Goal: Task Accomplishment & Management: Complete application form

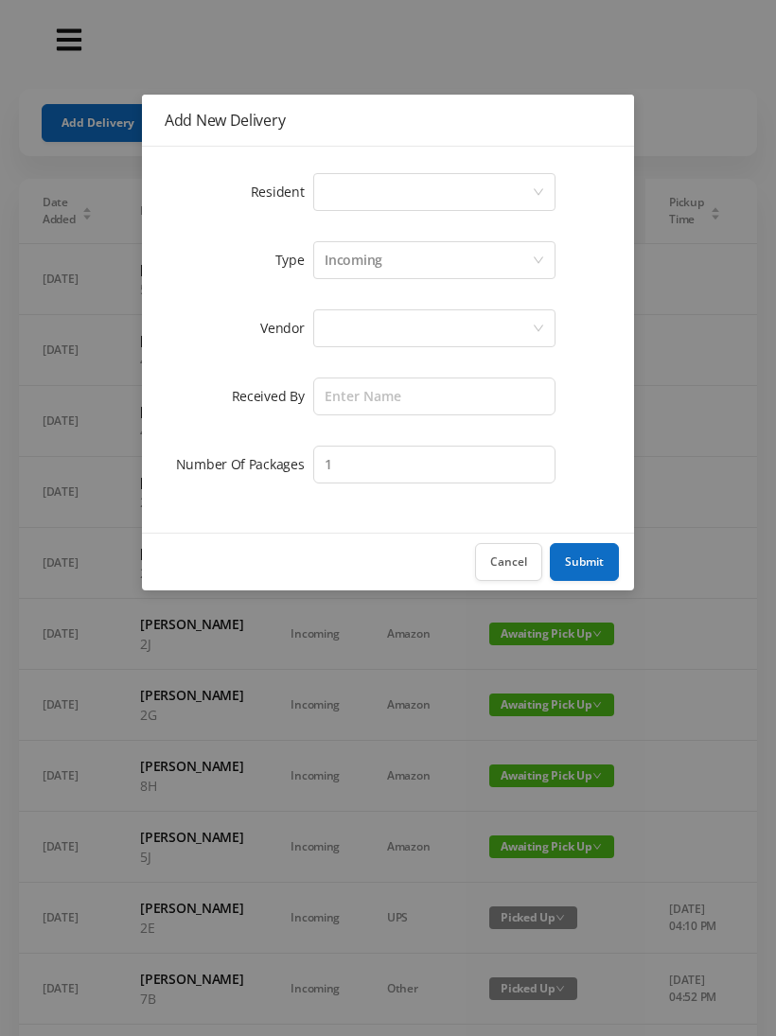
click at [350, 189] on div "Select a person" at bounding box center [427, 192] width 207 height 36
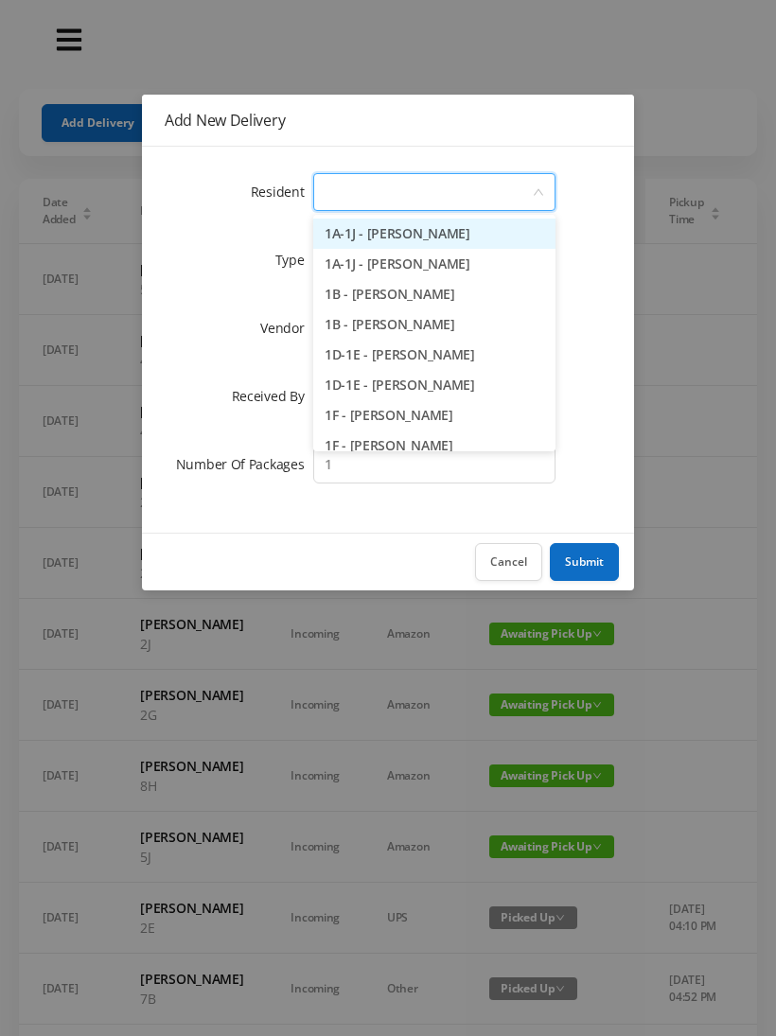
click at [339, 184] on input at bounding box center [427, 192] width 207 height 36
type input "2"
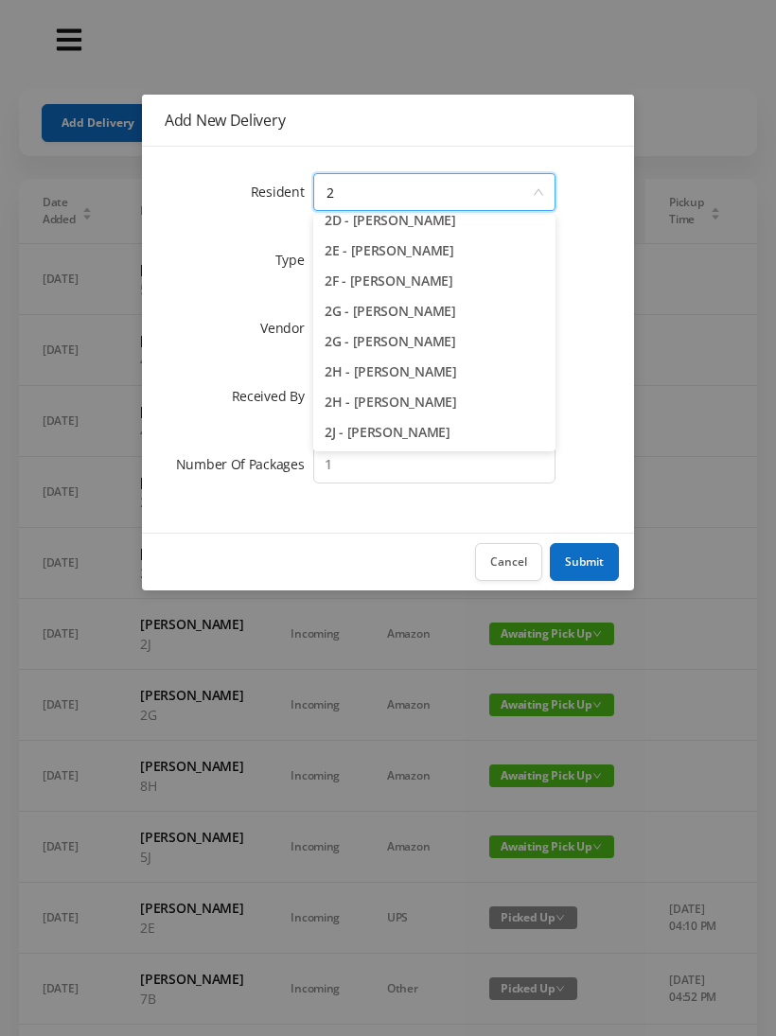
scroll to position [195, 0]
click at [392, 435] on li "2J - [PERSON_NAME]" at bounding box center [434, 432] width 242 height 30
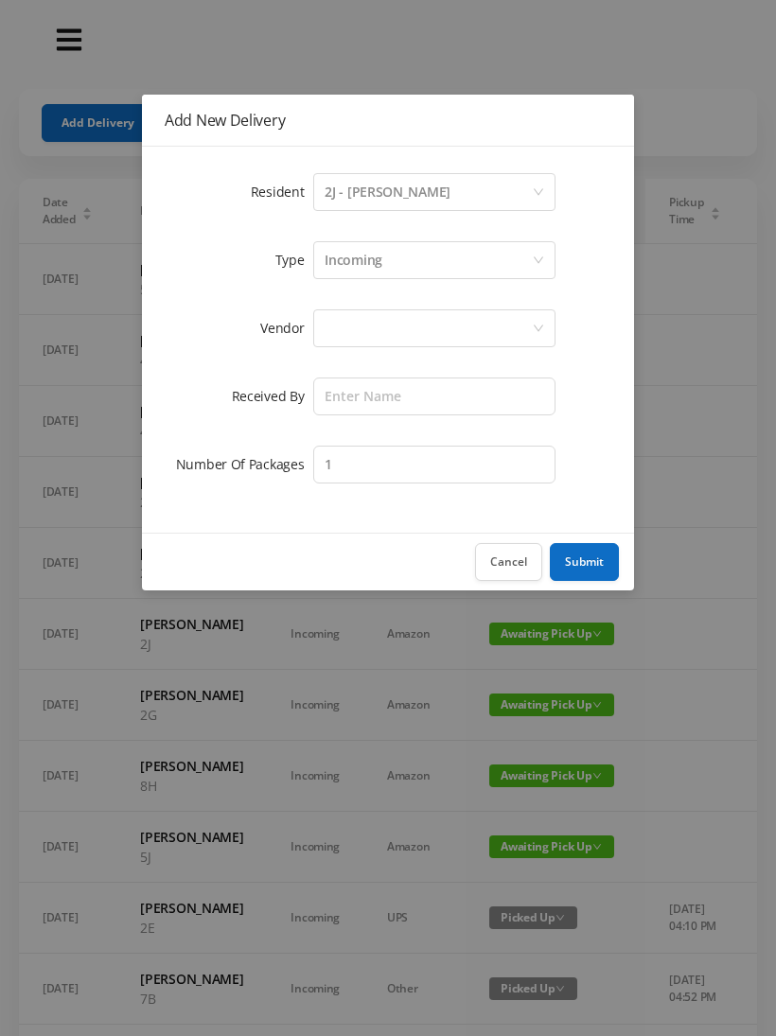
click at [348, 342] on div at bounding box center [427, 328] width 207 height 36
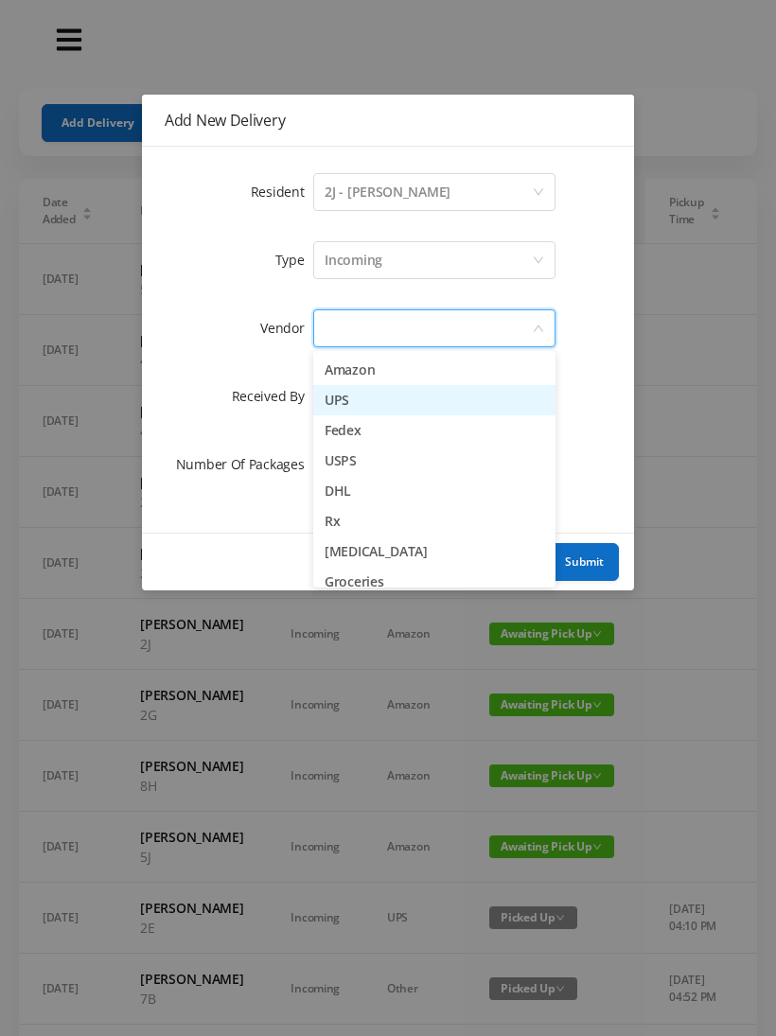
click at [394, 408] on li "UPS" at bounding box center [434, 400] width 242 height 30
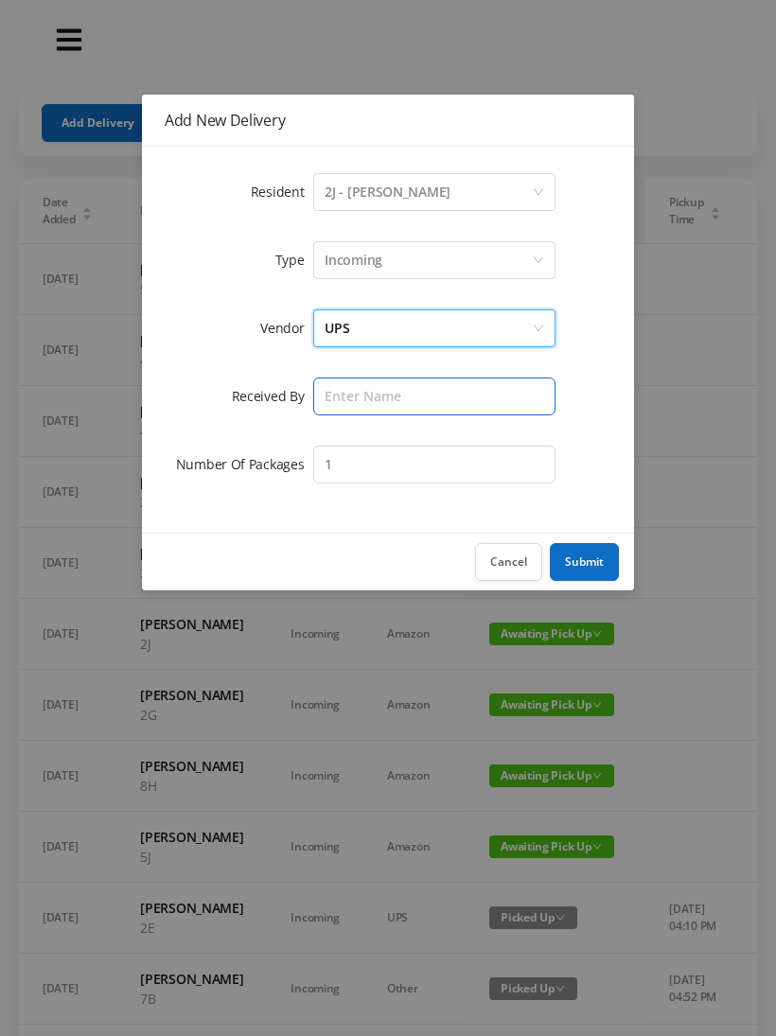
click at [340, 392] on input "text" at bounding box center [434, 396] width 242 height 38
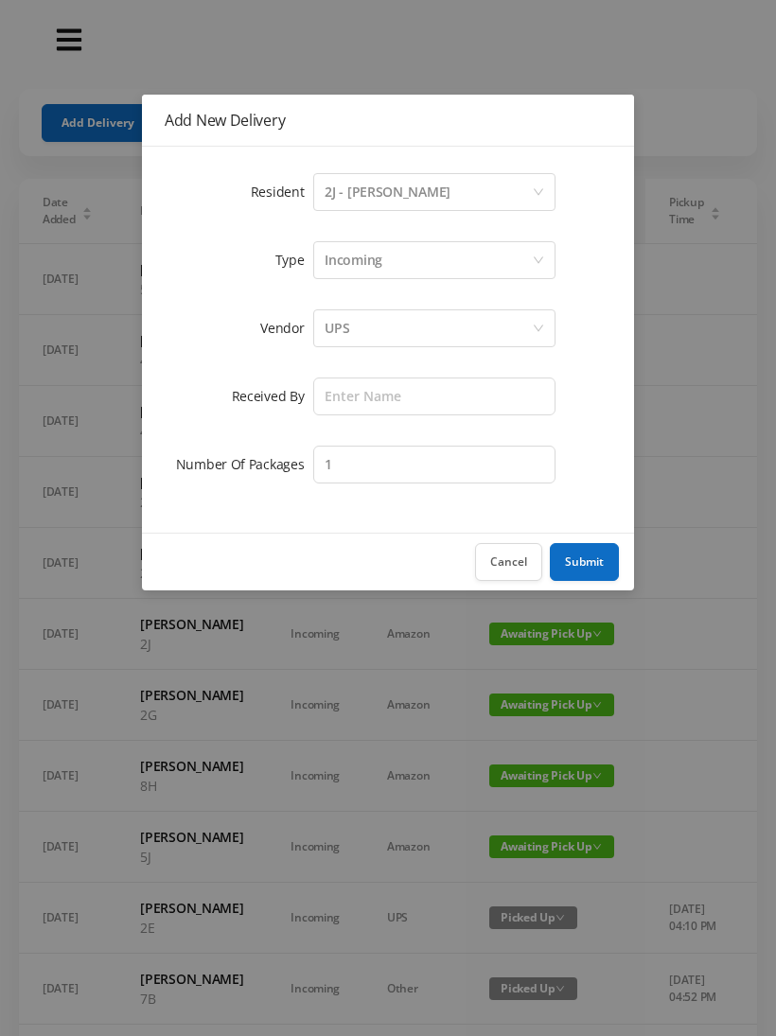
click at [376, 338] on div "UPS" at bounding box center [427, 328] width 207 height 36
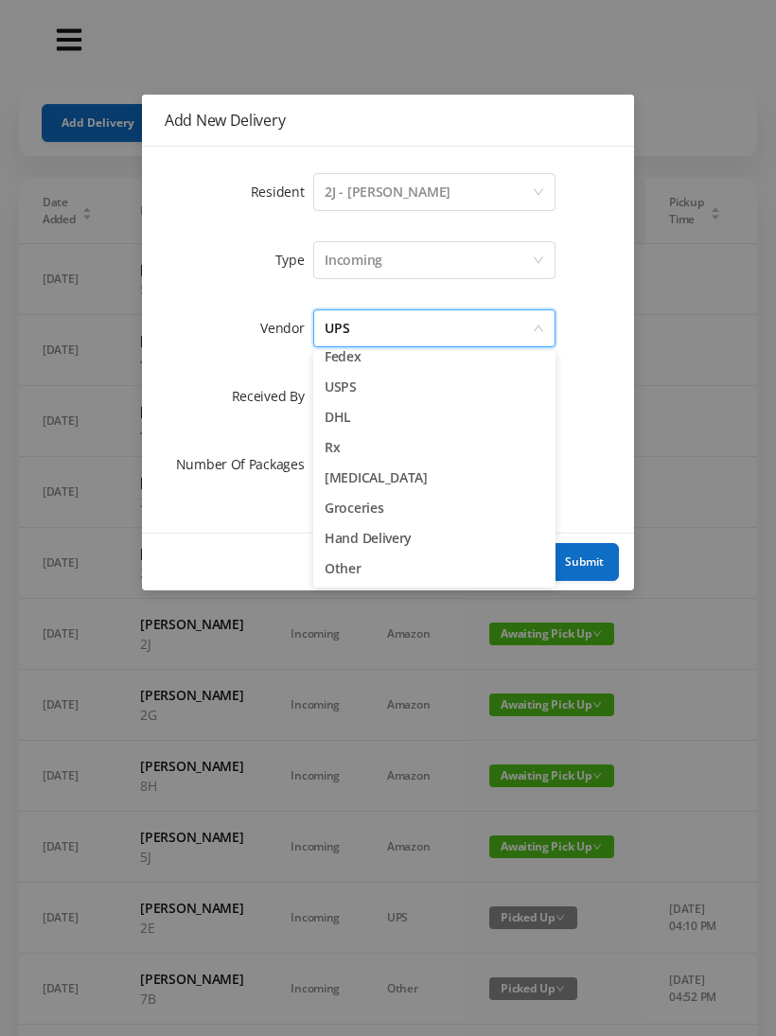
scroll to position [74, 0]
click at [354, 571] on li "Other" at bounding box center [434, 568] width 242 height 30
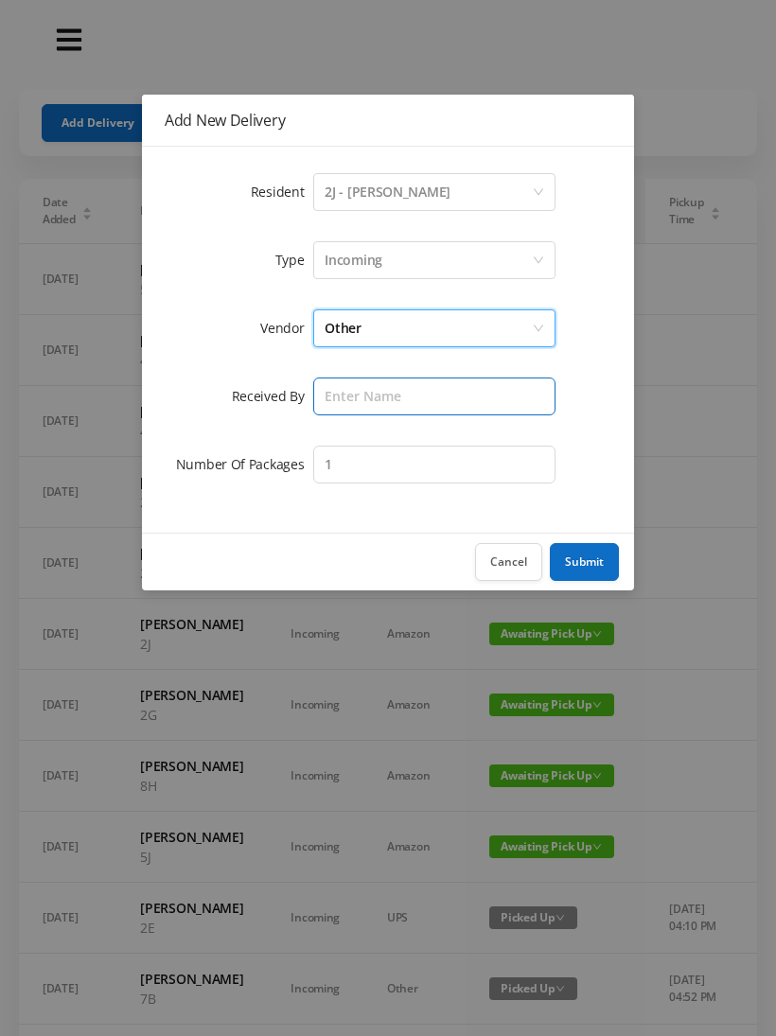
click at [331, 399] on input "text" at bounding box center [434, 396] width 242 height 38
type input "[PERSON_NAME]"
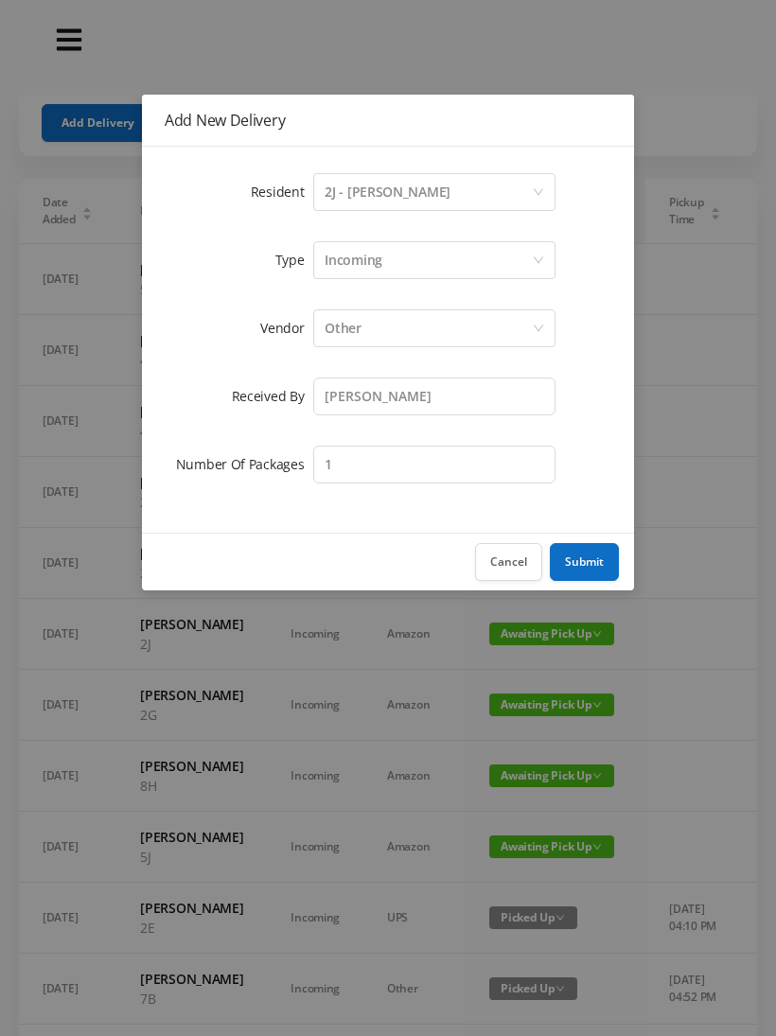
click at [376, 257] on div "Incoming" at bounding box center [353, 260] width 58 height 36
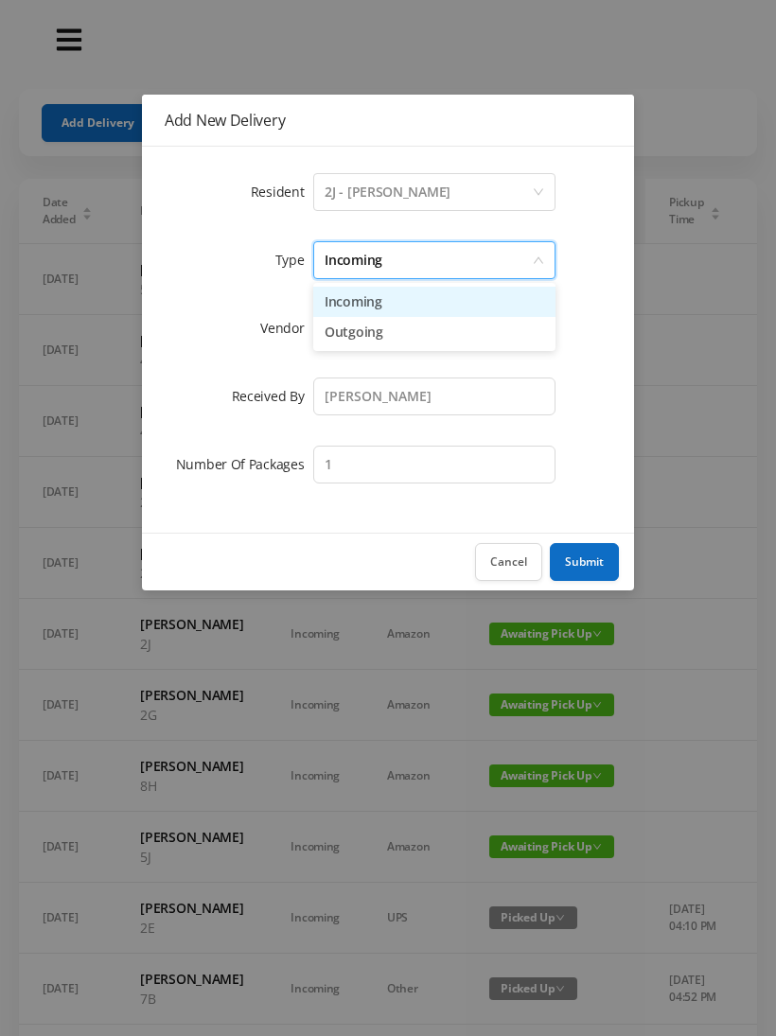
click at [460, 264] on div "Incoming" at bounding box center [427, 260] width 207 height 36
click at [368, 328] on div "Other" at bounding box center [427, 328] width 207 height 36
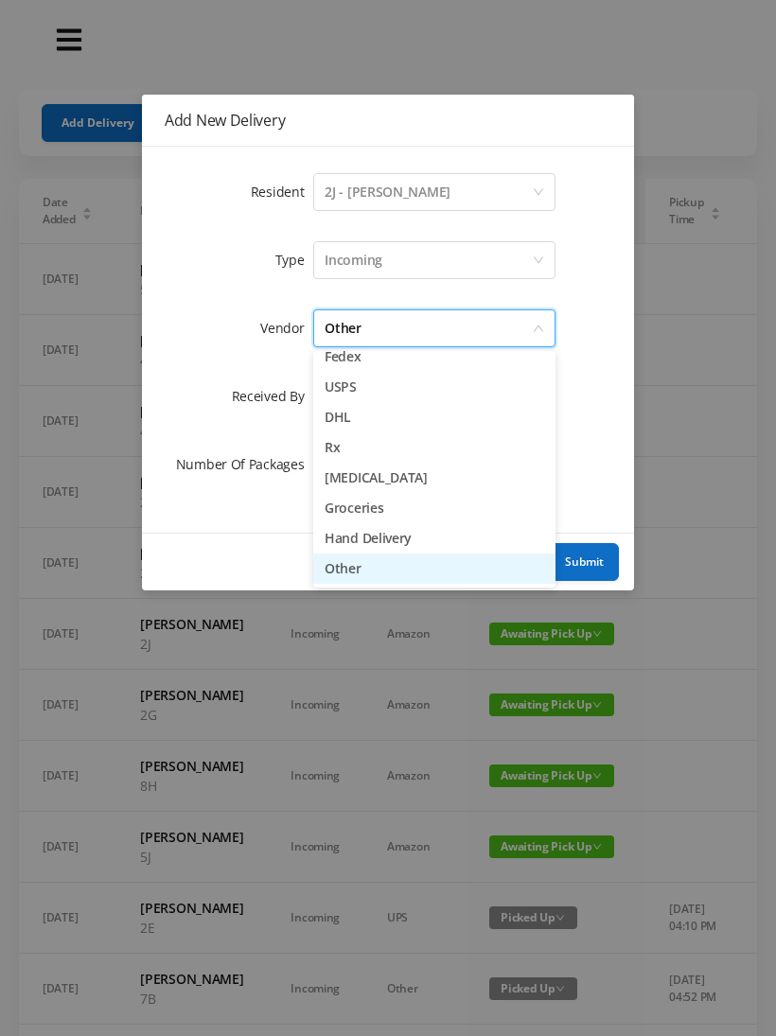
scroll to position [64, 0]
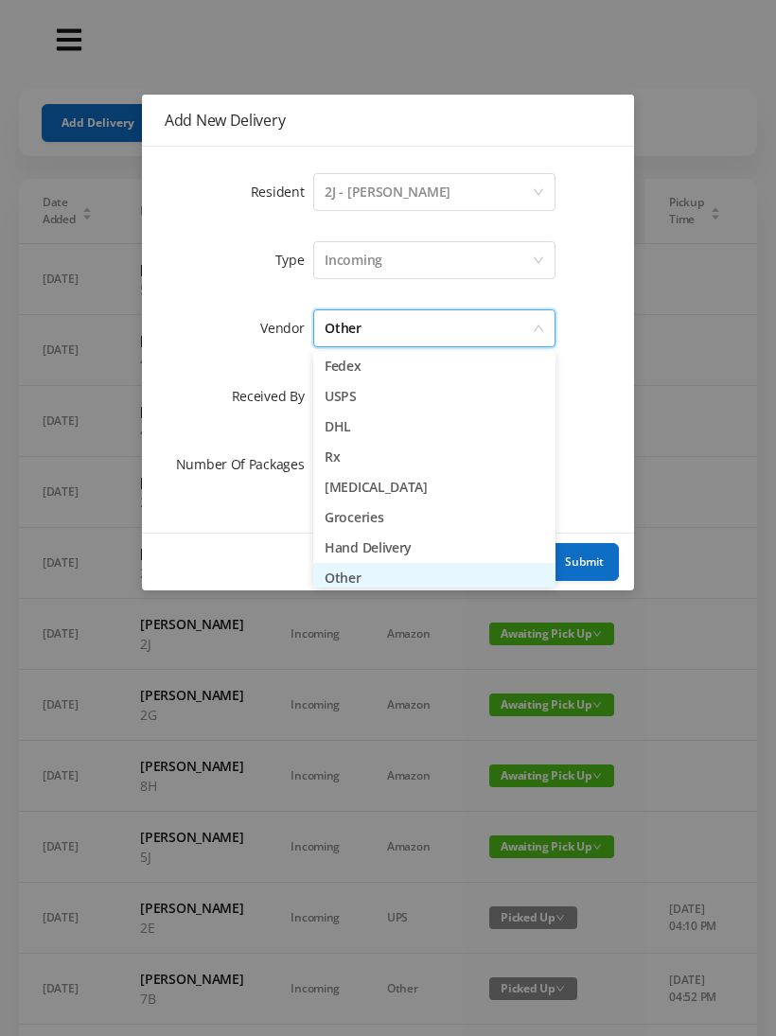
click at [399, 355] on li "Fedex" at bounding box center [434, 366] width 242 height 30
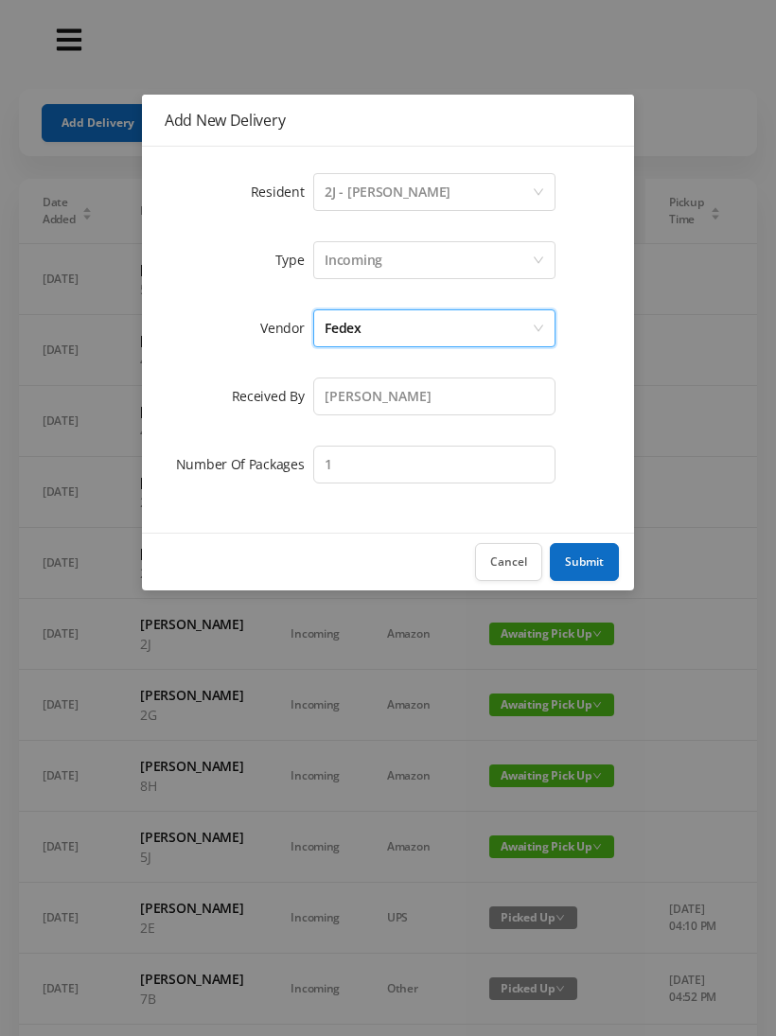
click at [585, 556] on button "Submit" at bounding box center [584, 562] width 69 height 38
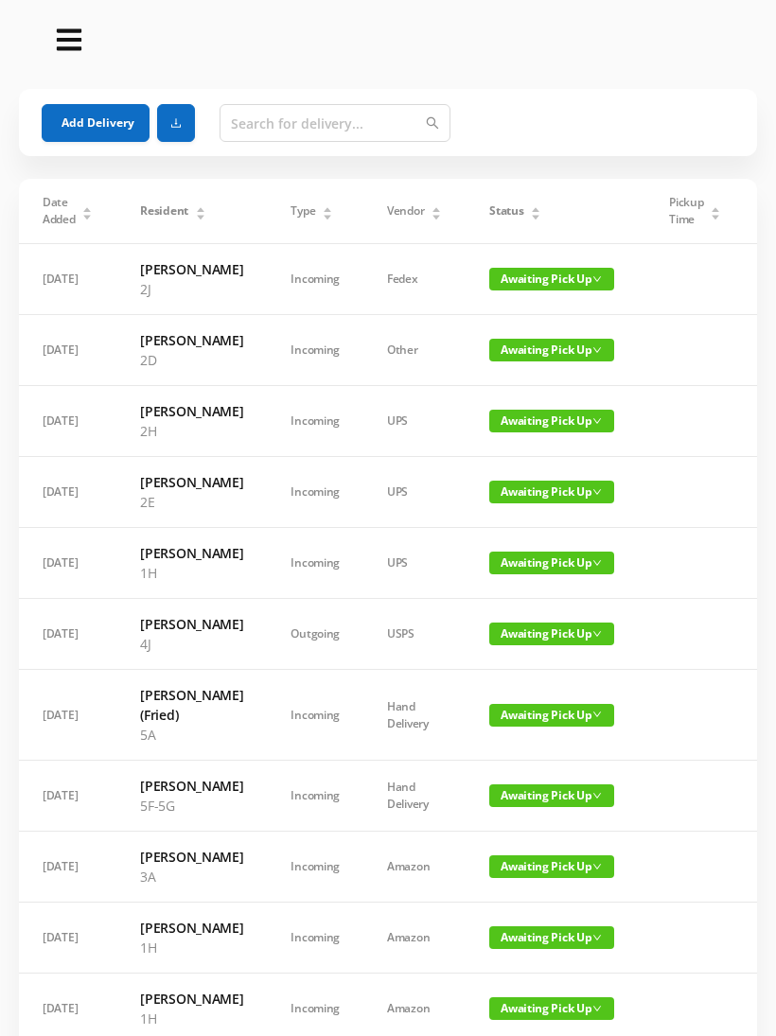
click at [83, 113] on button "Add Delivery" at bounding box center [96, 123] width 108 height 38
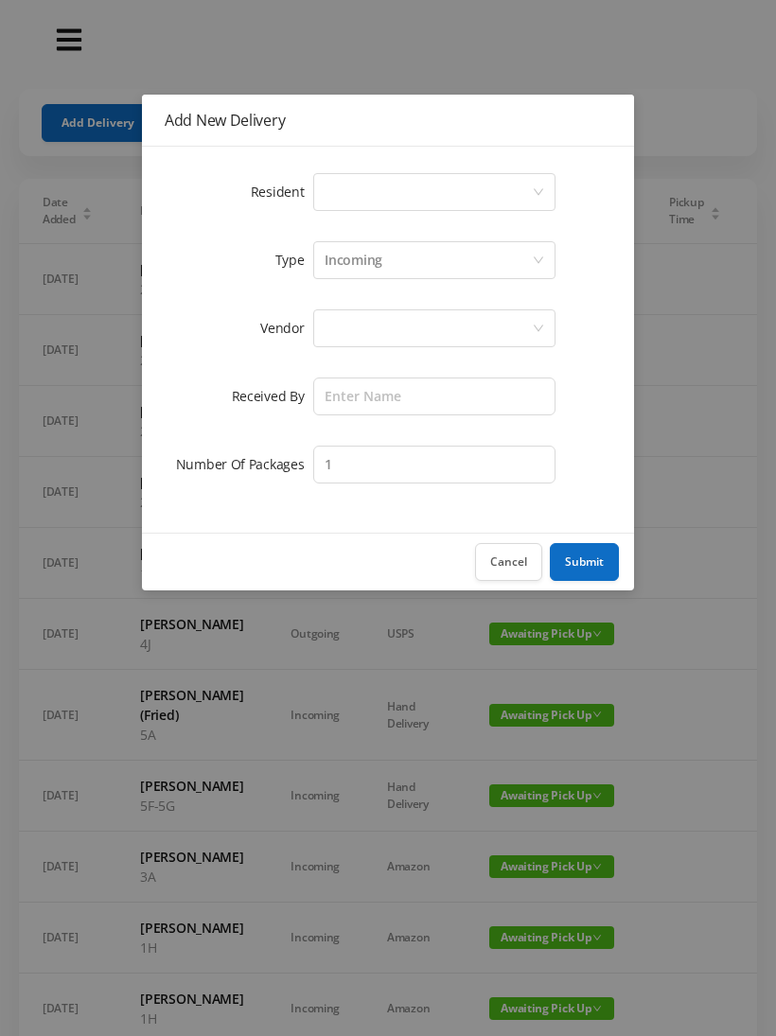
click at [527, 192] on div "Select a person" at bounding box center [427, 192] width 207 height 36
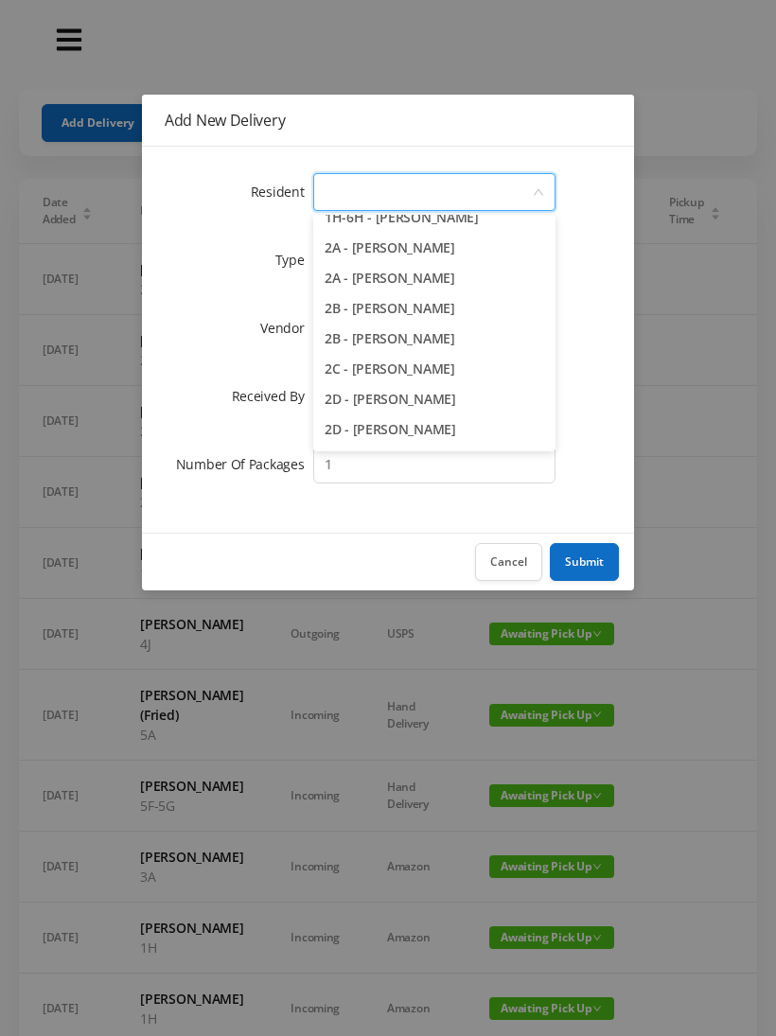
scroll to position [324, 0]
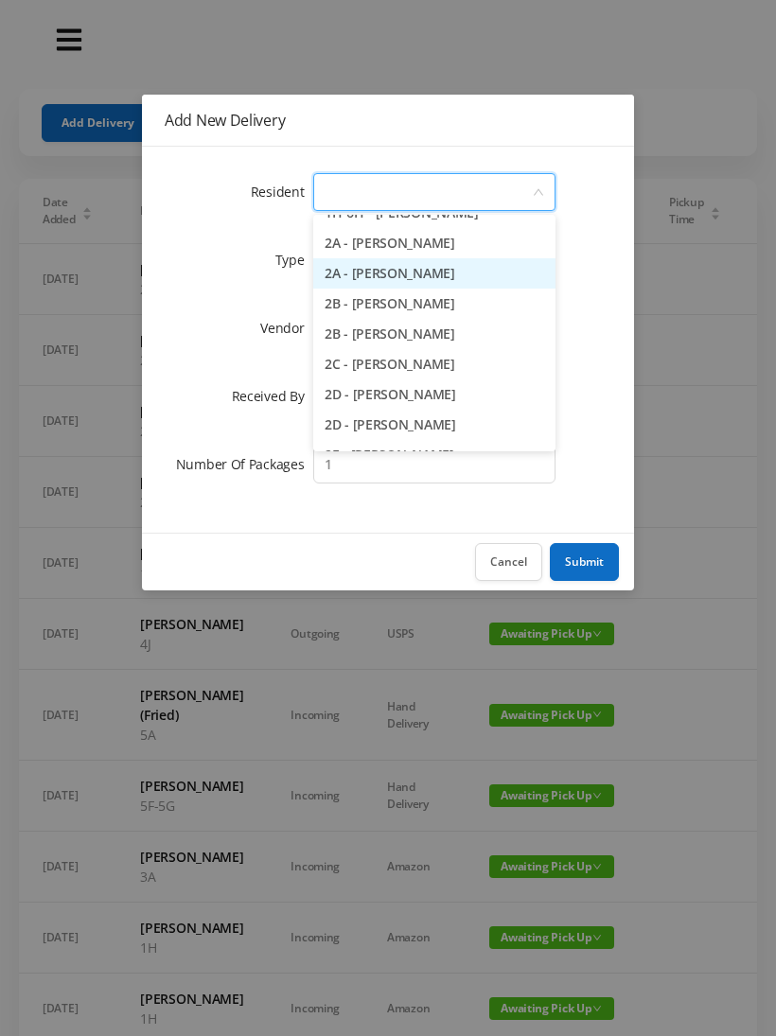
click at [425, 277] on li "2A - [PERSON_NAME]" at bounding box center [434, 273] width 242 height 30
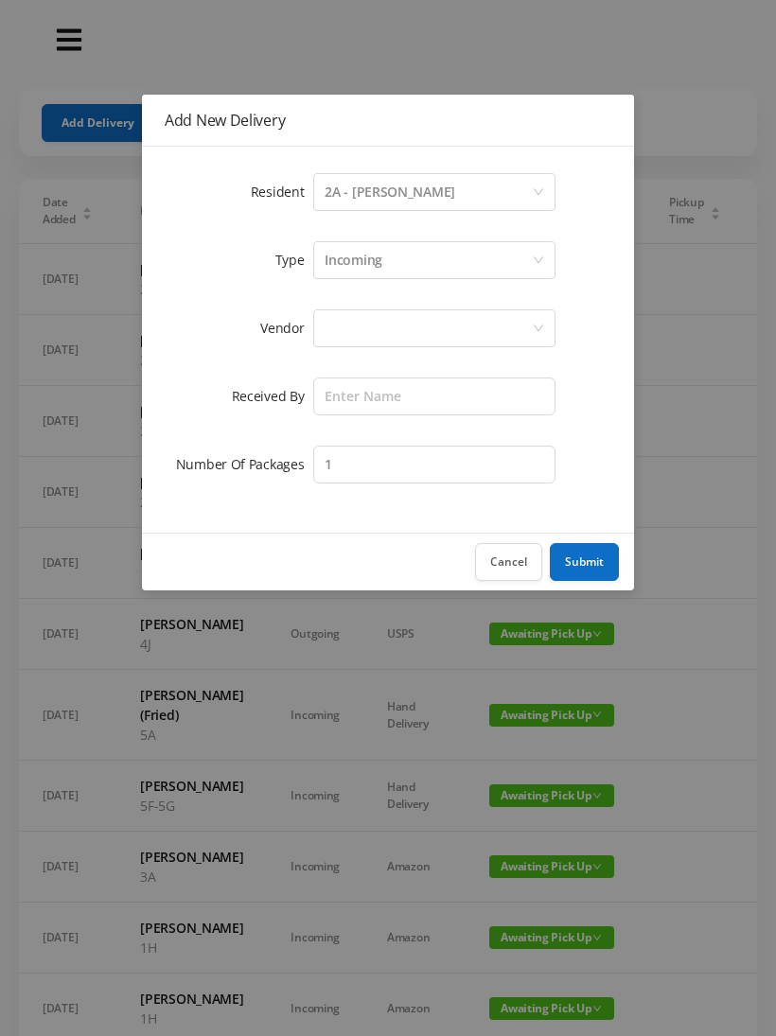
click at [445, 333] on div at bounding box center [427, 328] width 207 height 36
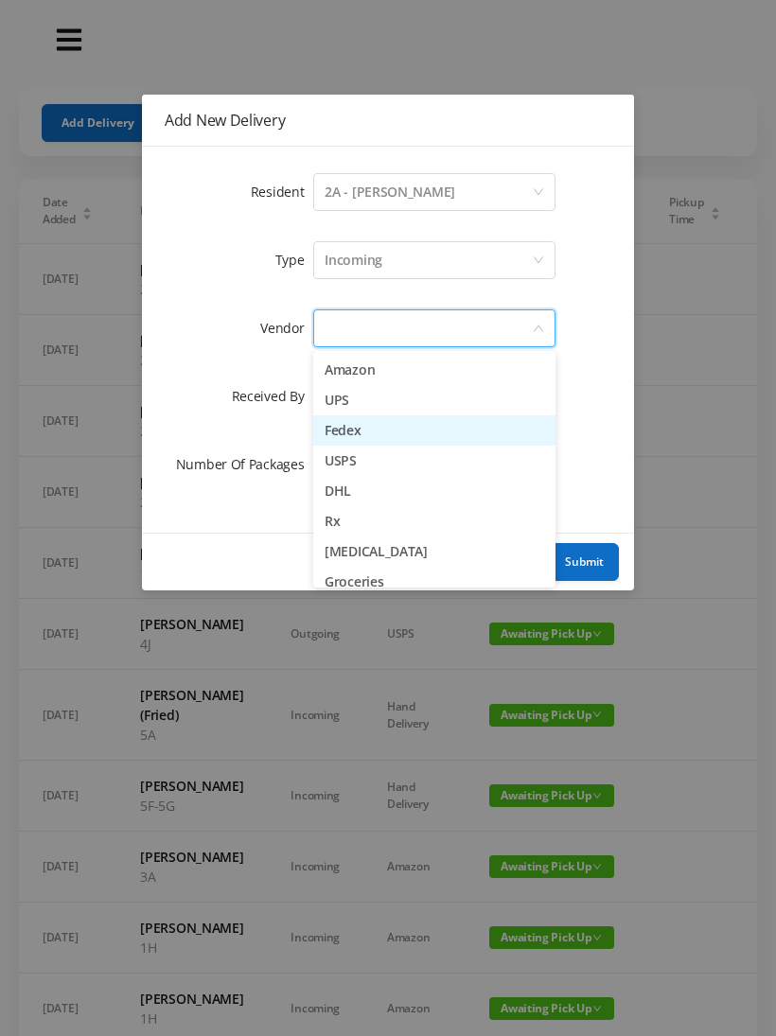
click at [369, 441] on li "Fedex" at bounding box center [434, 430] width 242 height 30
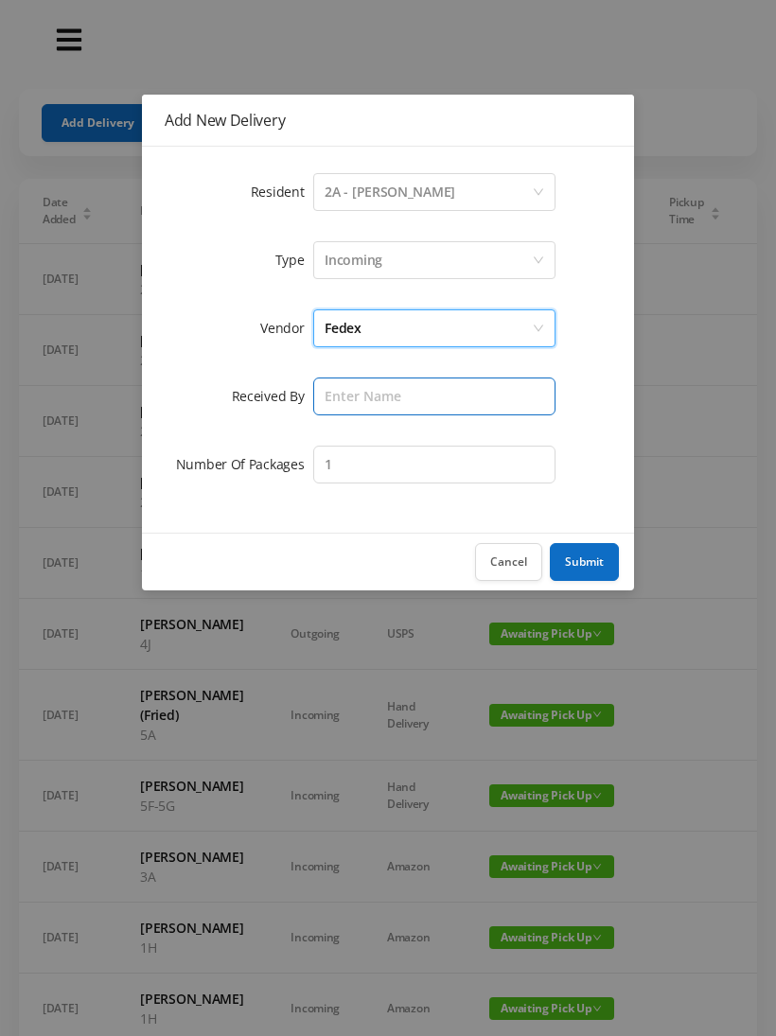
click at [423, 399] on input "text" at bounding box center [434, 396] width 242 height 38
type input "[PERSON_NAME]"
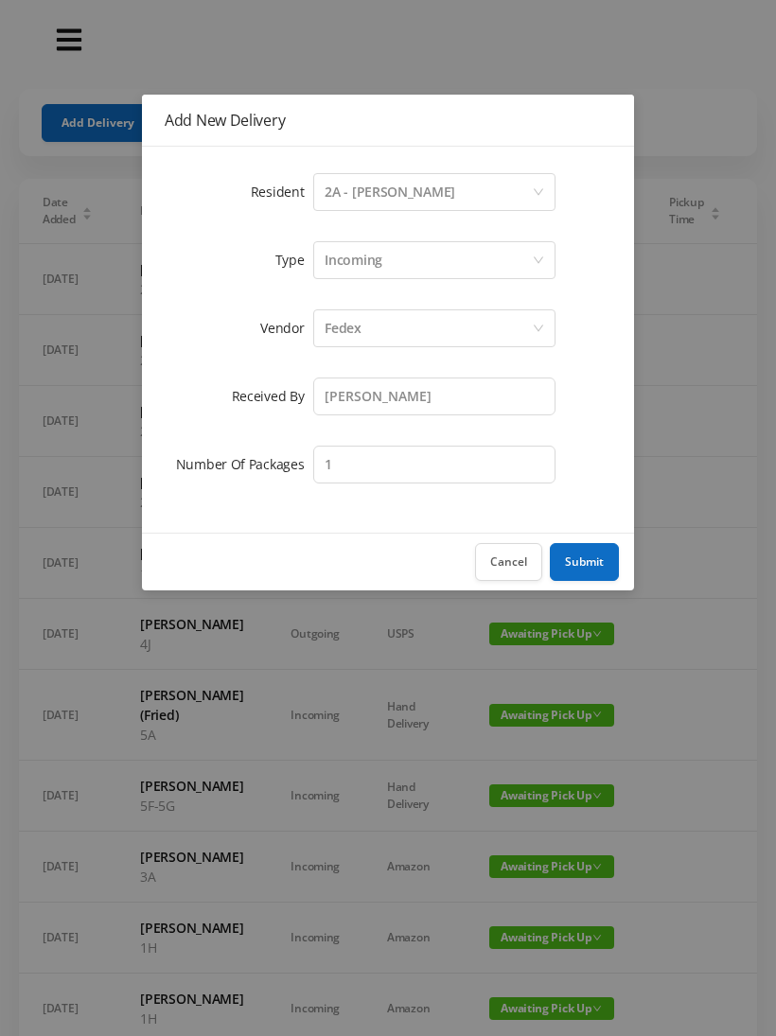
click at [570, 568] on button "Submit" at bounding box center [584, 562] width 69 height 38
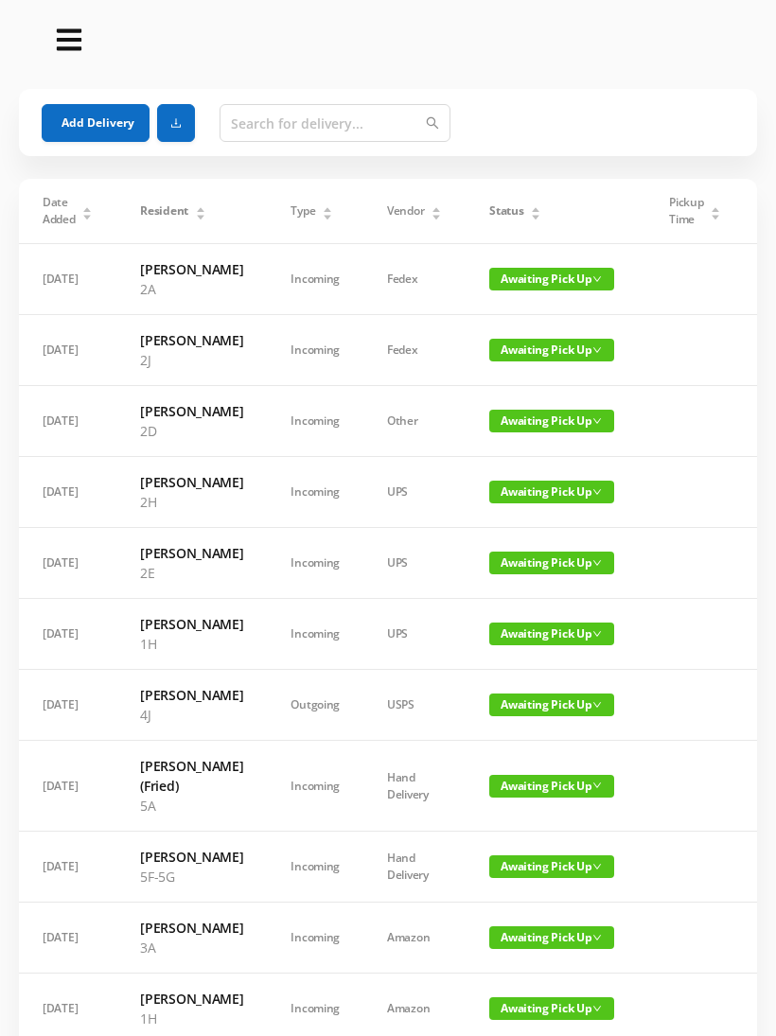
click at [102, 126] on button "Add Delivery" at bounding box center [96, 123] width 108 height 38
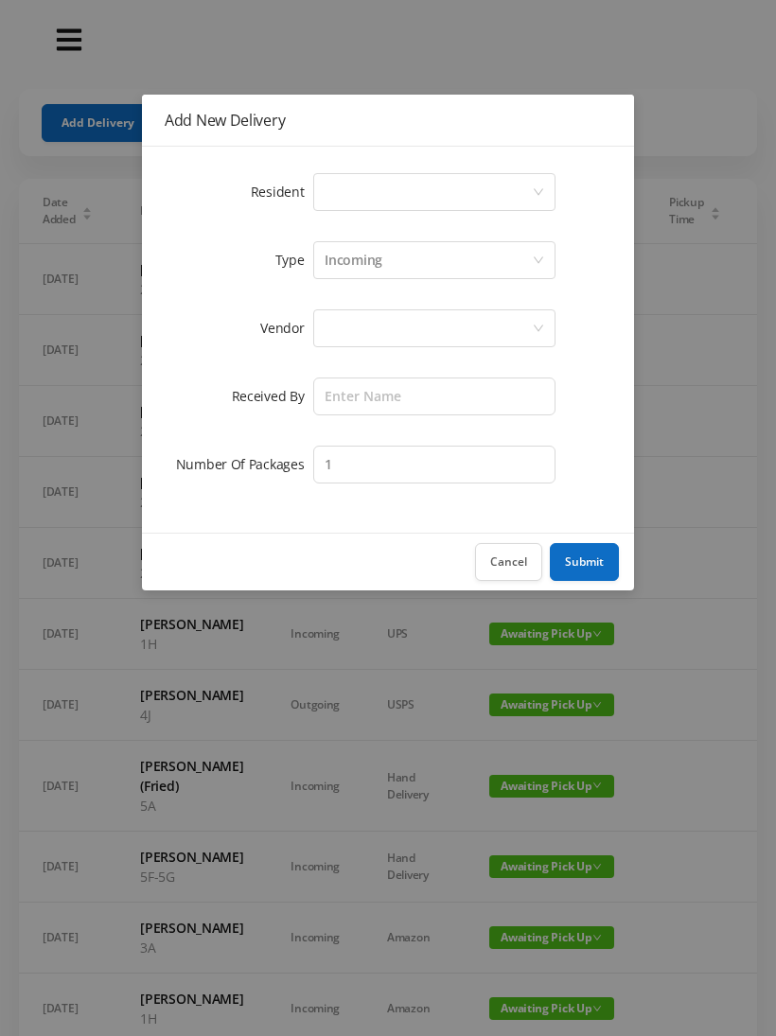
click at [521, 189] on div "Select a person" at bounding box center [427, 192] width 207 height 36
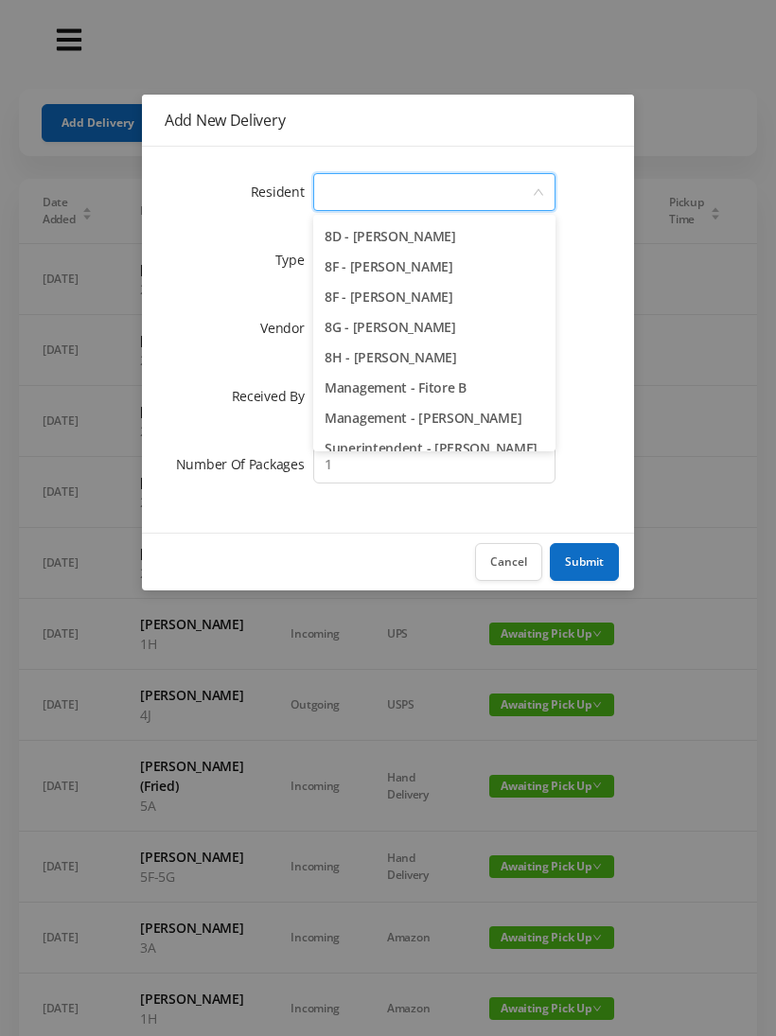
scroll to position [2678, 0]
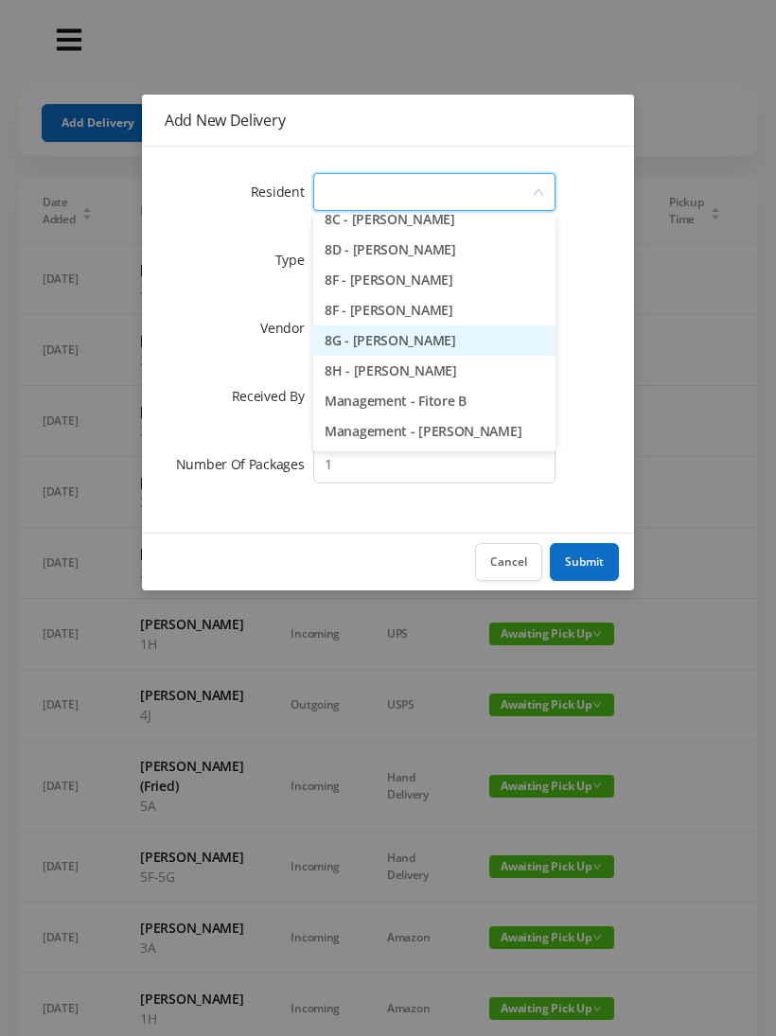
click at [432, 340] on li "8G - [PERSON_NAME]" at bounding box center [434, 340] width 242 height 30
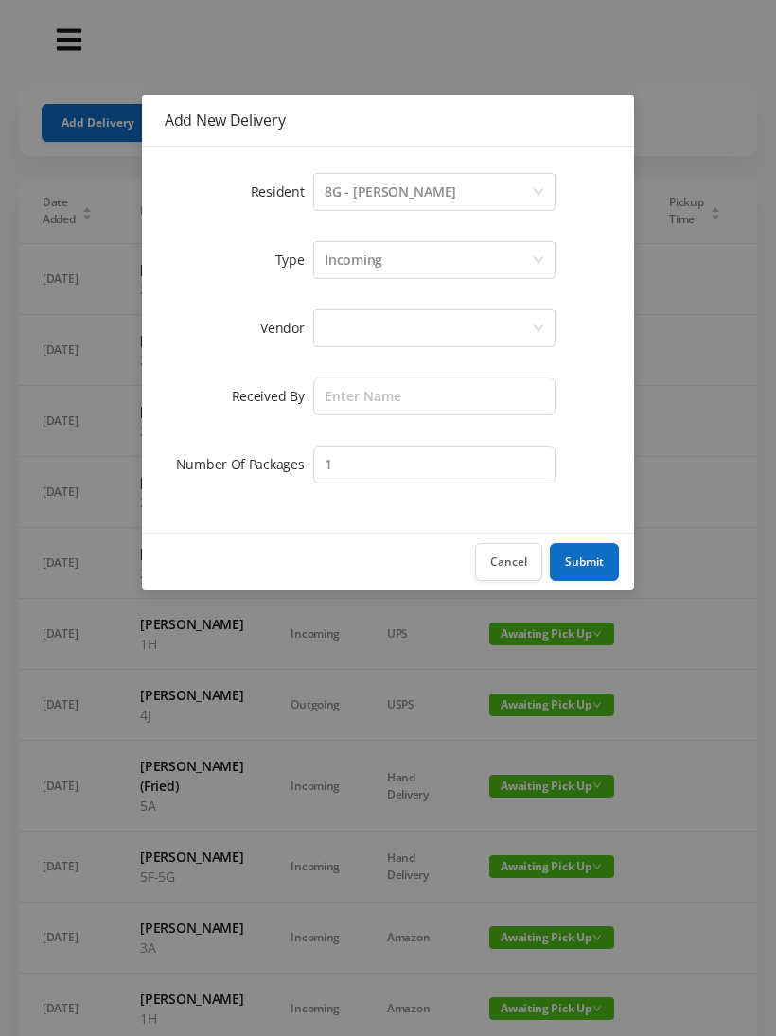
click at [436, 332] on div at bounding box center [427, 328] width 207 height 36
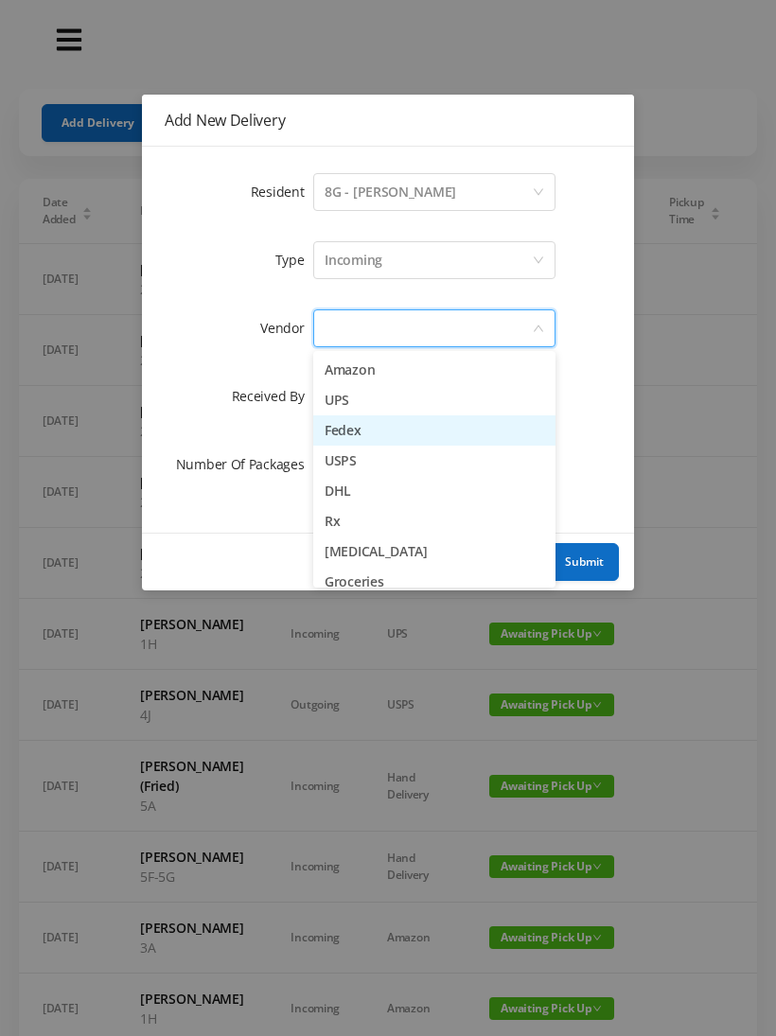
click at [368, 428] on li "Fedex" at bounding box center [434, 430] width 242 height 30
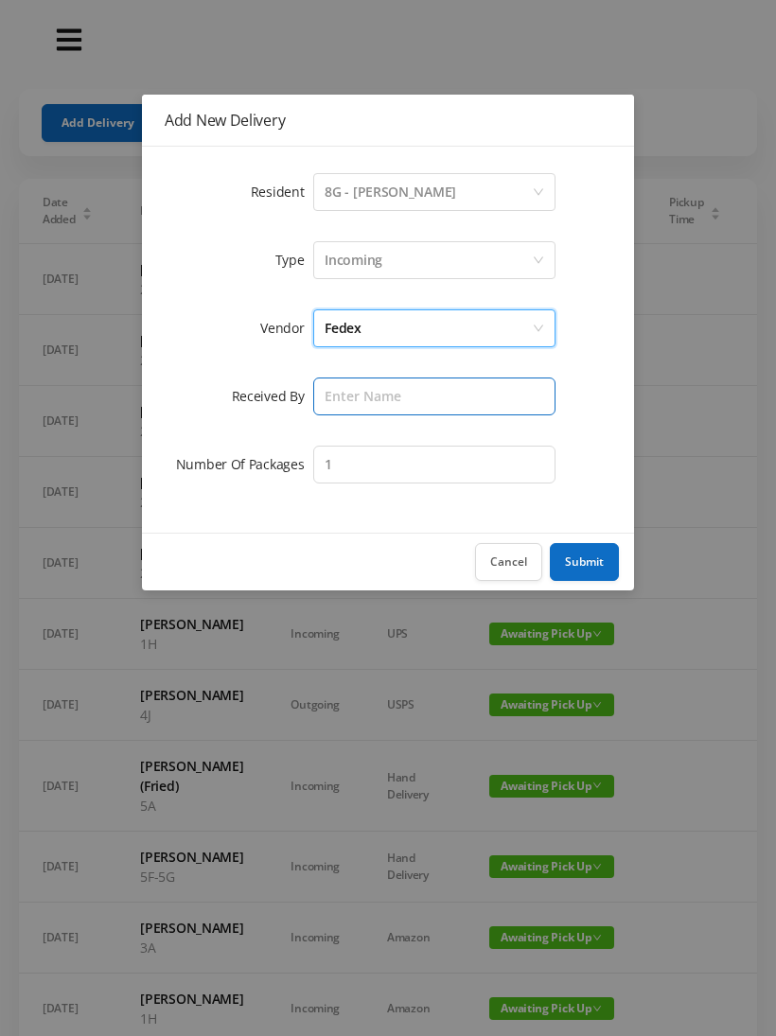
click at [439, 386] on input "text" at bounding box center [434, 396] width 242 height 38
type input "[PERSON_NAME]"
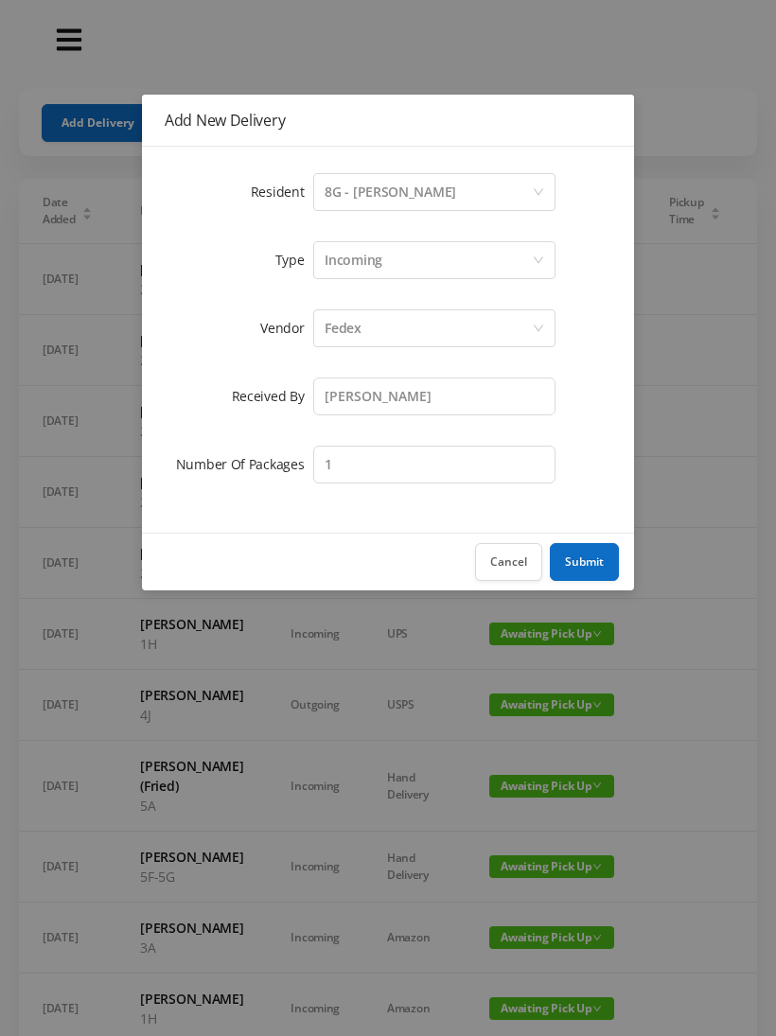
click at [591, 557] on button "Submit" at bounding box center [584, 562] width 69 height 38
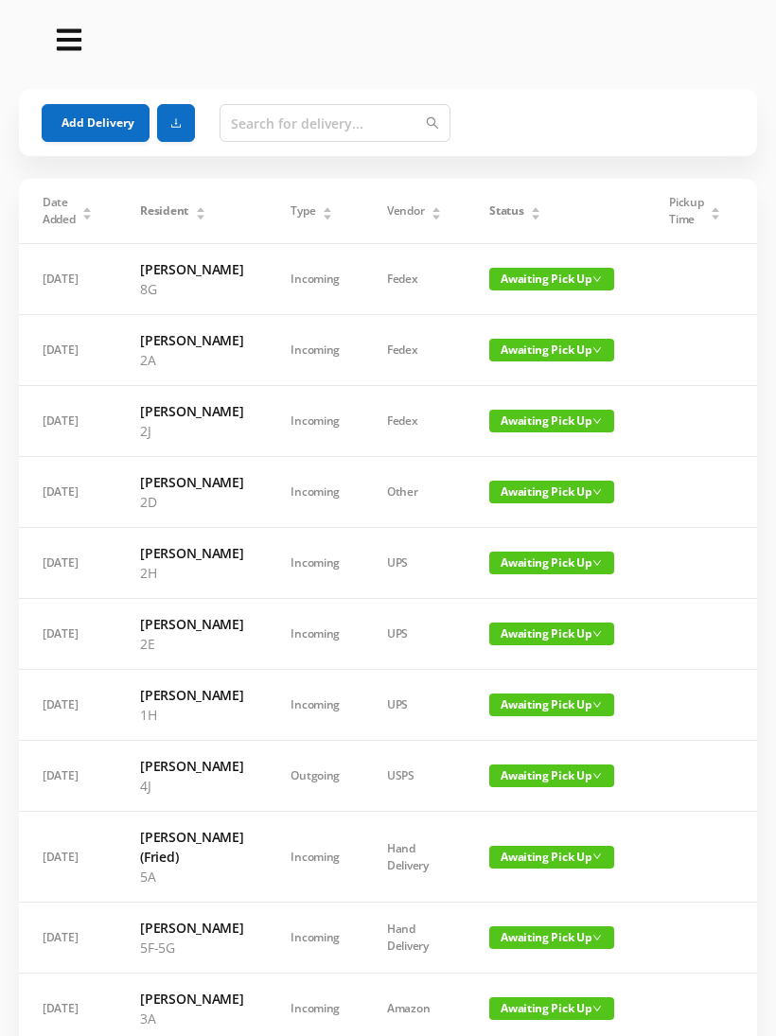
click at [87, 114] on button "Add Delivery" at bounding box center [96, 123] width 108 height 38
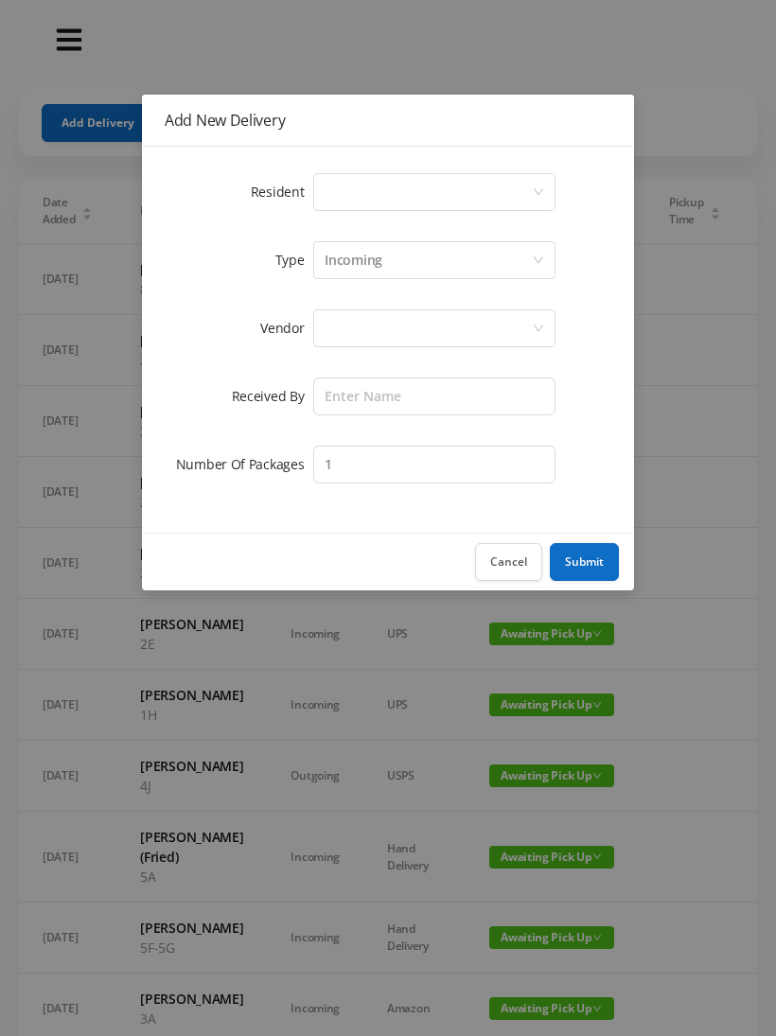
click at [529, 183] on div "Select a person" at bounding box center [427, 192] width 207 height 36
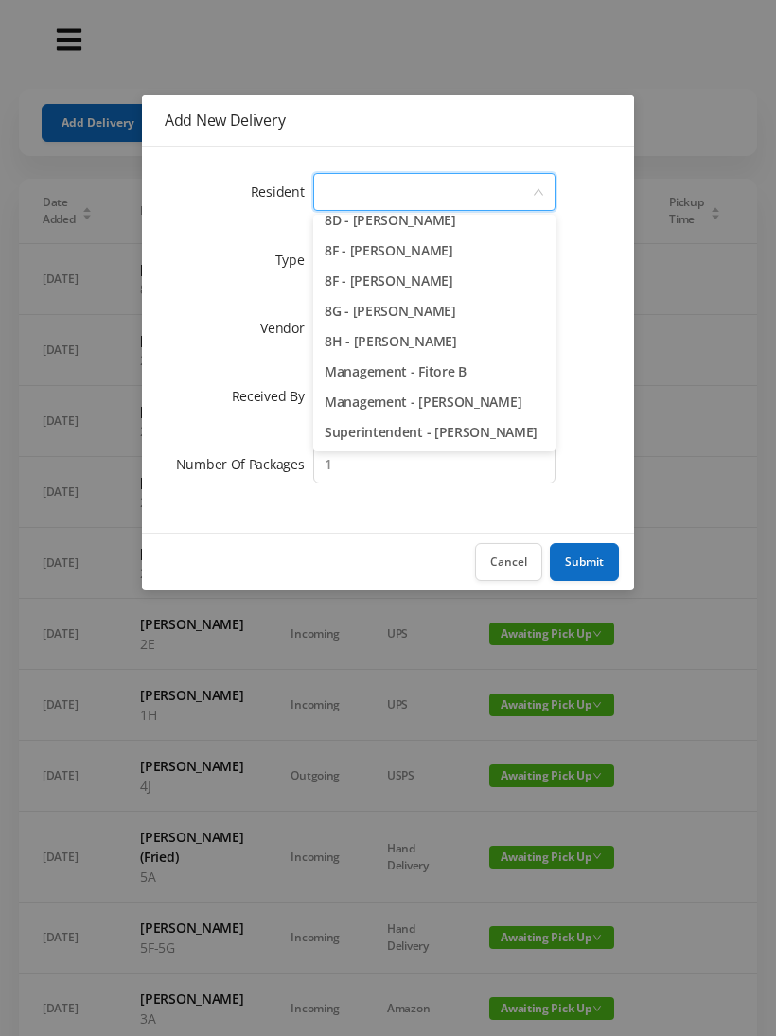
scroll to position [2707, 0]
click at [421, 318] on li "8G - [PERSON_NAME]" at bounding box center [434, 311] width 242 height 30
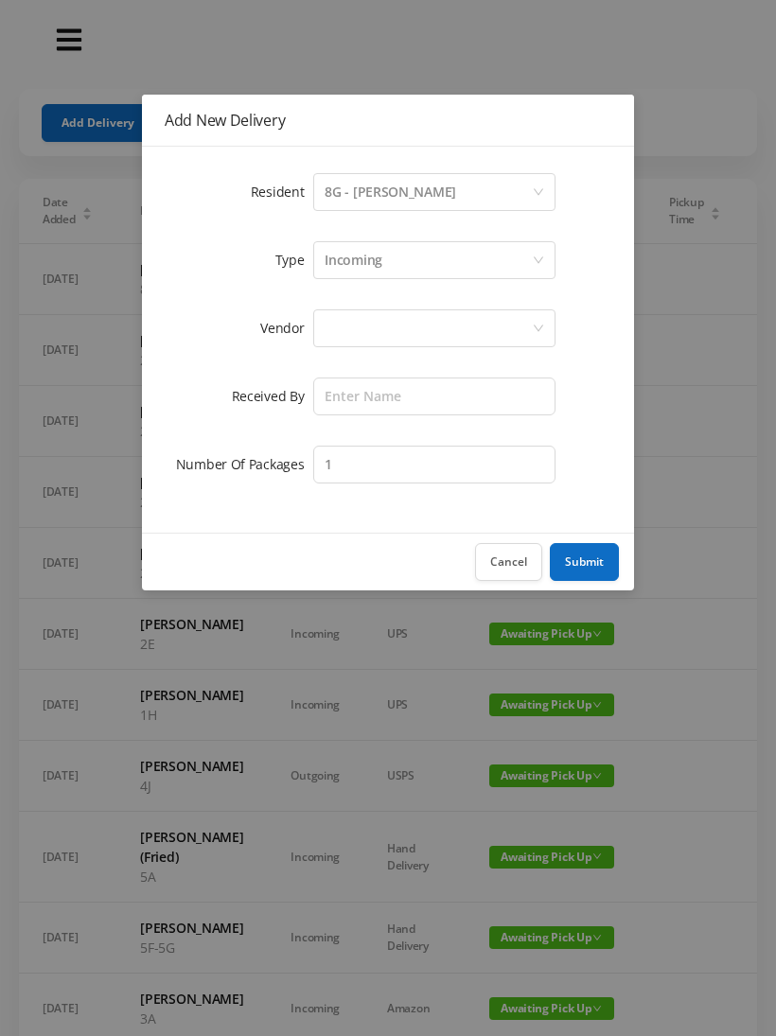
click at [455, 325] on div at bounding box center [427, 328] width 207 height 36
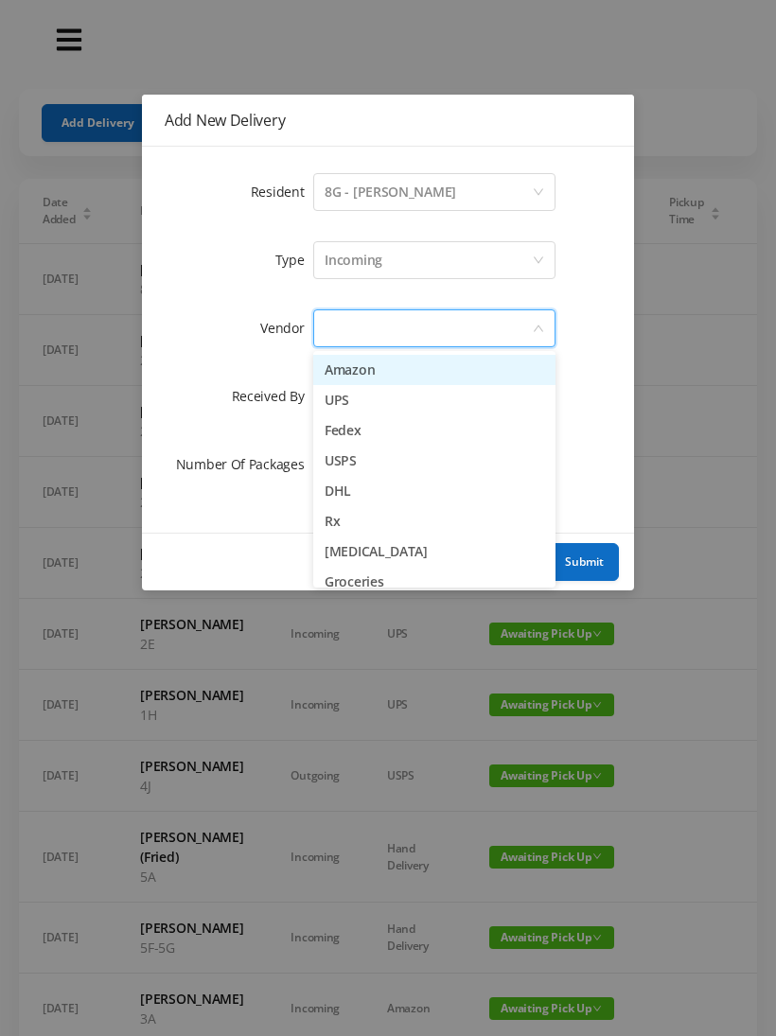
click at [376, 364] on li "Amazon" at bounding box center [434, 370] width 242 height 30
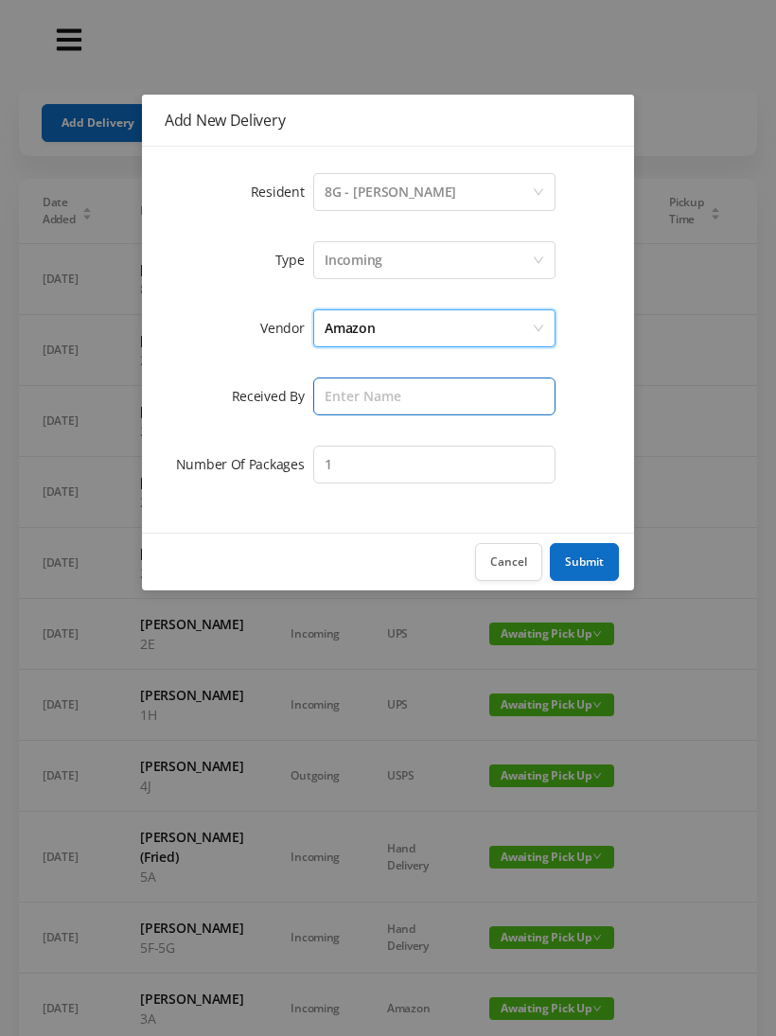
click at [452, 385] on input "text" at bounding box center [434, 396] width 242 height 38
type input "[PERSON_NAME]"
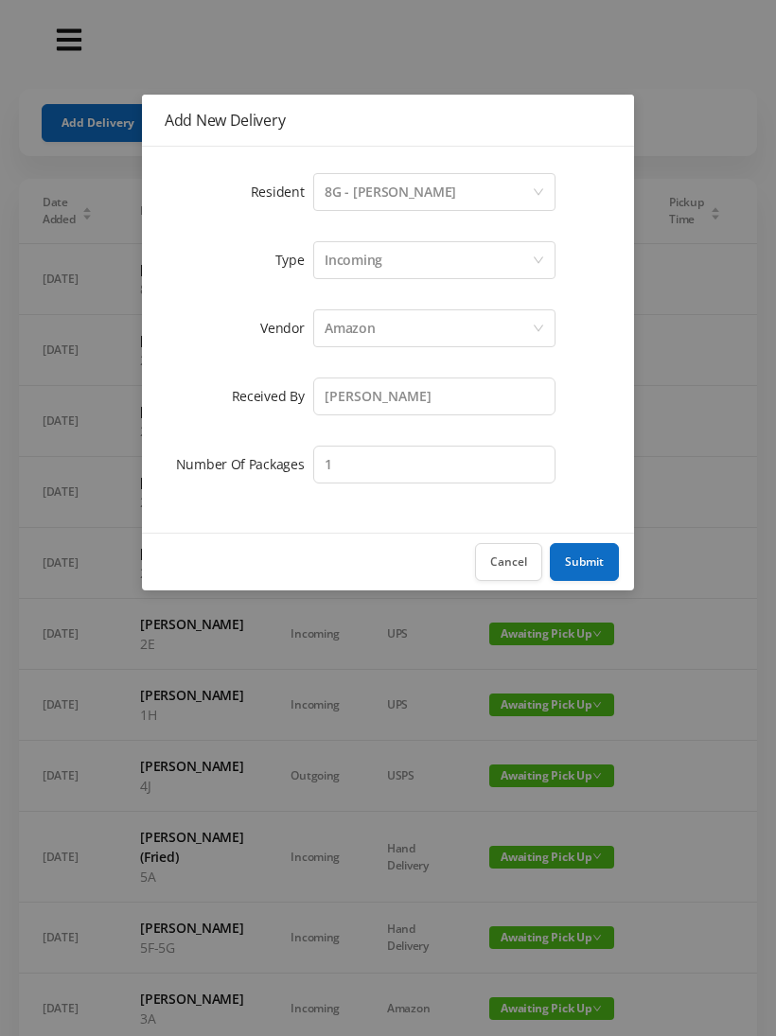
click at [569, 556] on button "Submit" at bounding box center [584, 562] width 69 height 38
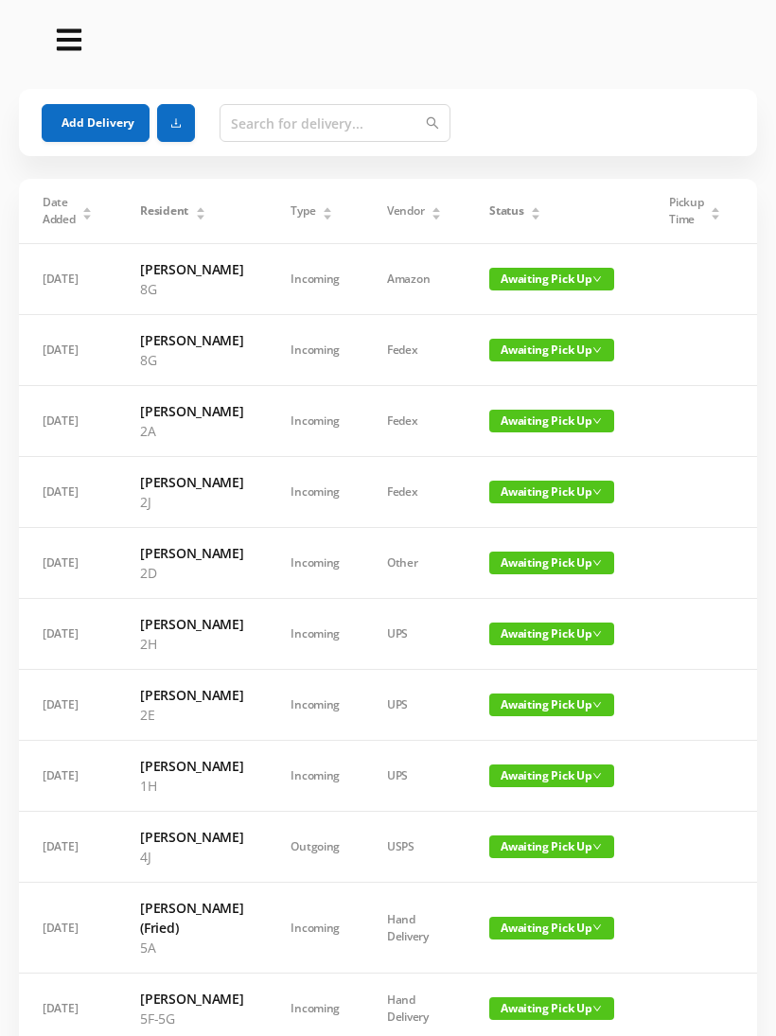
click at [93, 129] on button "Add Delivery" at bounding box center [96, 123] width 108 height 38
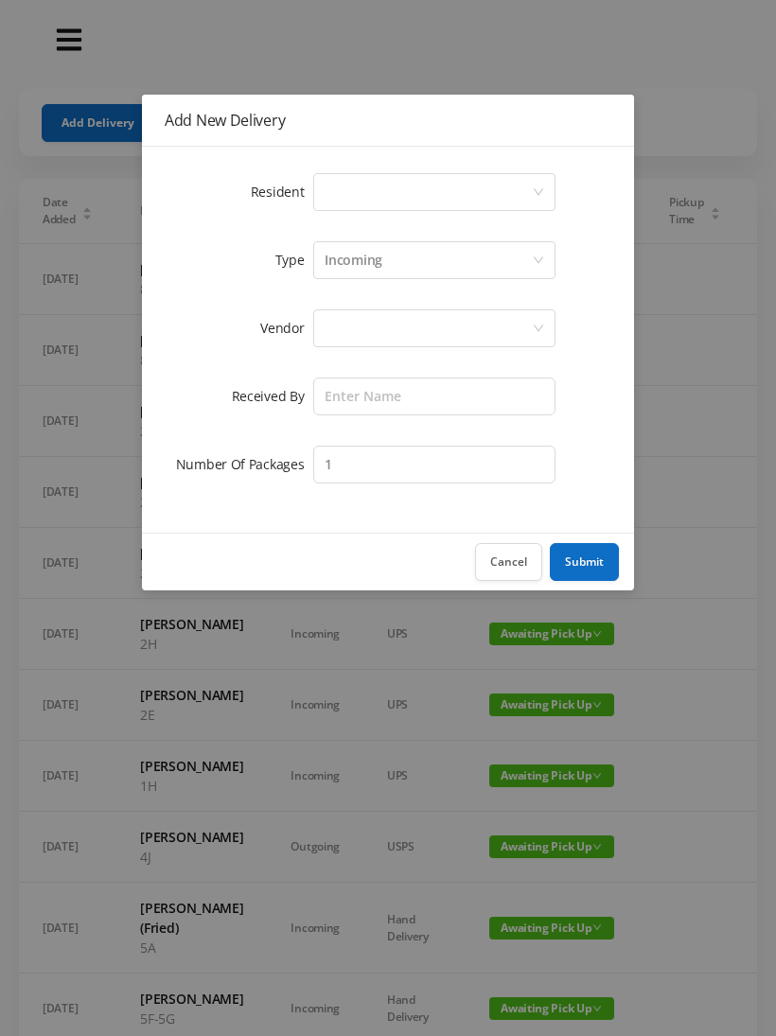
click at [538, 192] on icon "icon: down" at bounding box center [538, 191] width 11 height 11
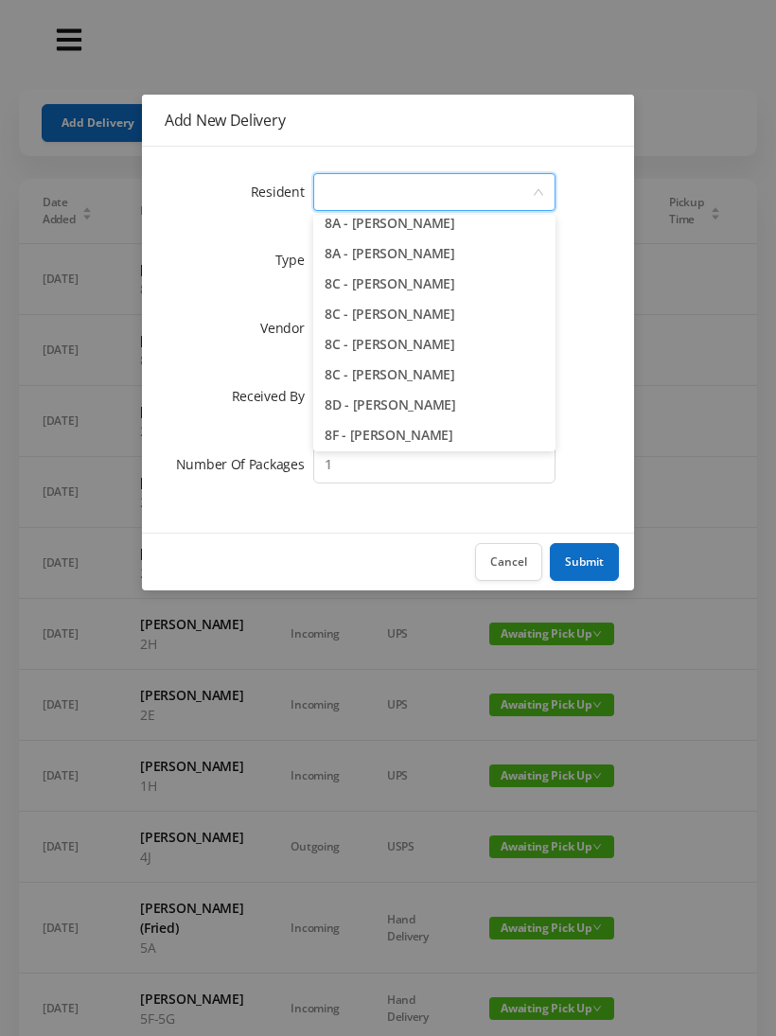
scroll to position [2521, 0]
click at [464, 382] on li "8C - [PERSON_NAME]" at bounding box center [434, 376] width 242 height 30
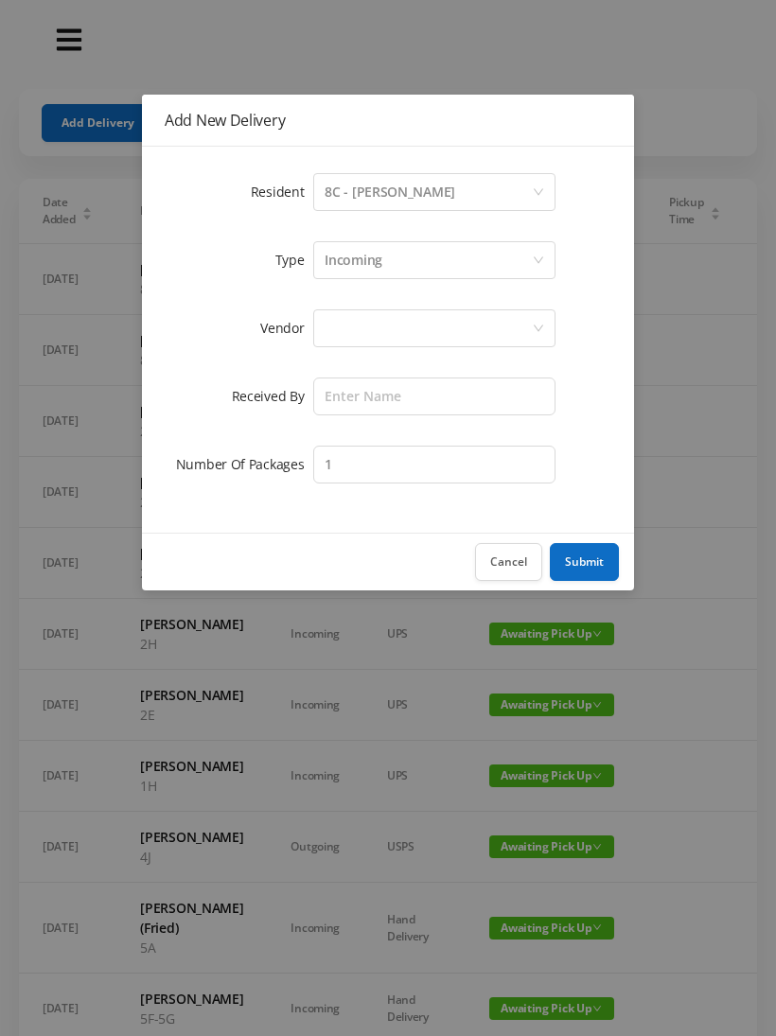
click at [485, 326] on div at bounding box center [427, 328] width 207 height 36
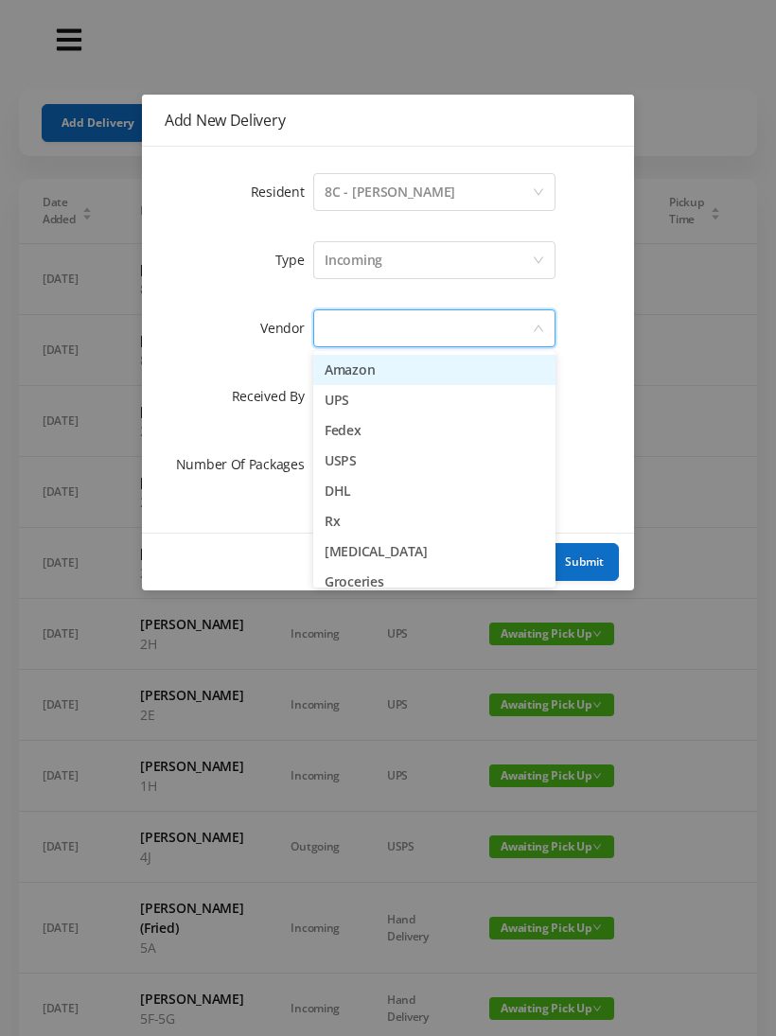
click at [401, 375] on li "Amazon" at bounding box center [434, 370] width 242 height 30
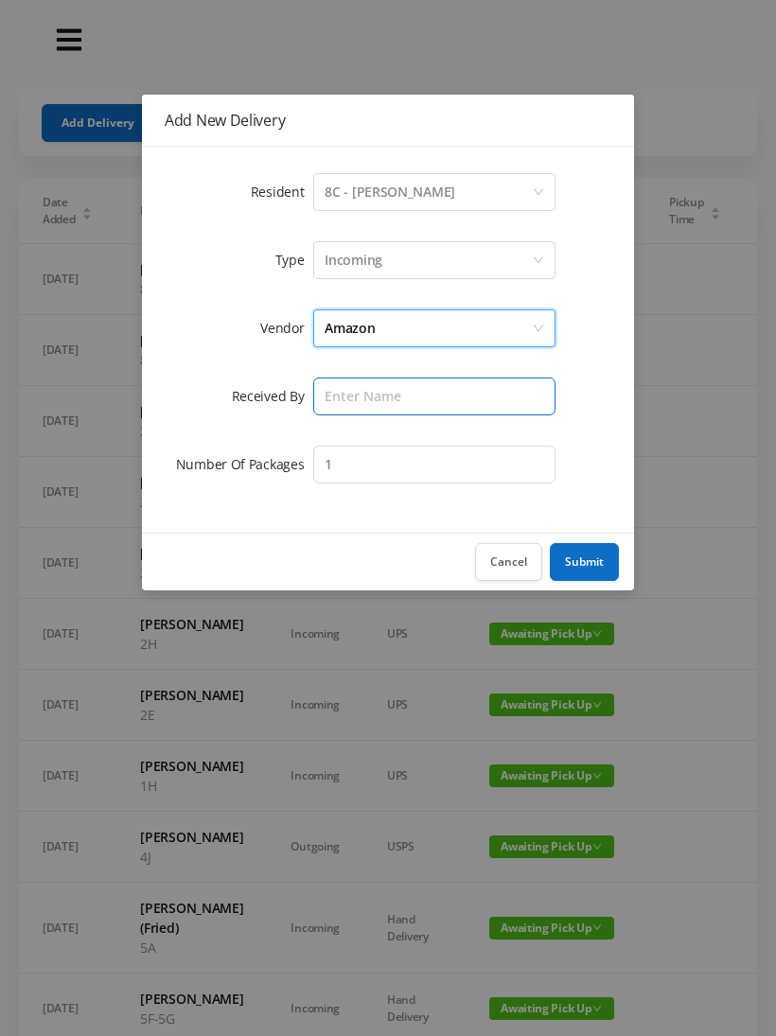
click at [437, 397] on input "text" at bounding box center [434, 396] width 242 height 38
type input "[PERSON_NAME]"
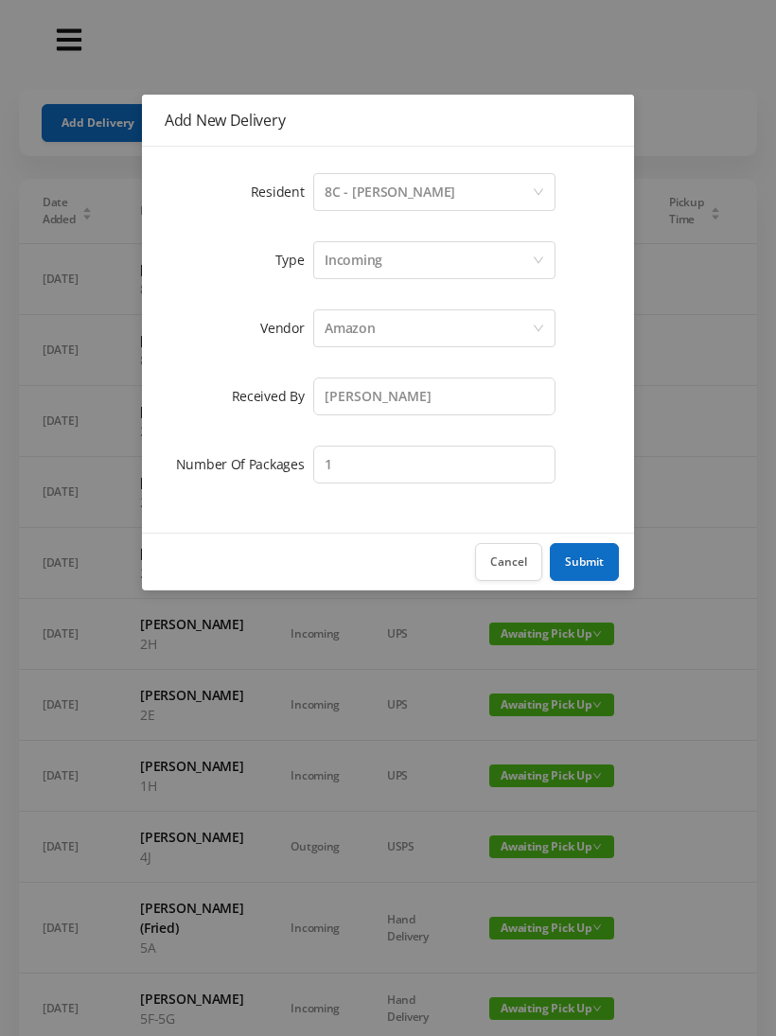
click at [570, 554] on button "Submit" at bounding box center [584, 562] width 69 height 38
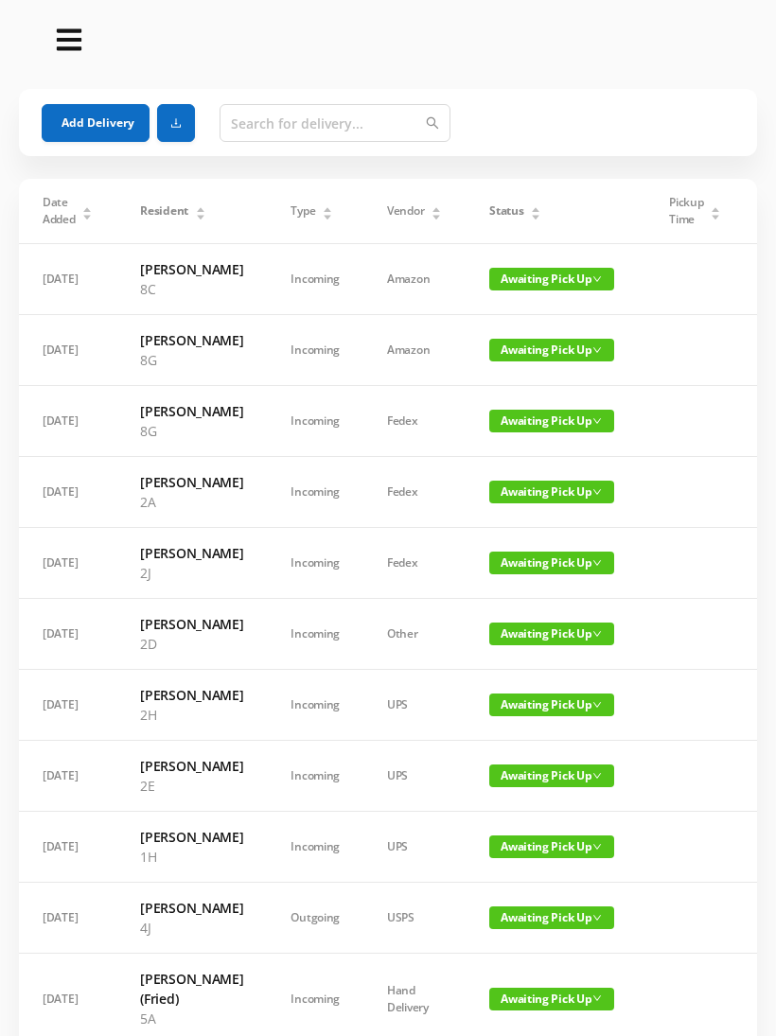
click at [93, 136] on button "Add Delivery" at bounding box center [96, 123] width 108 height 38
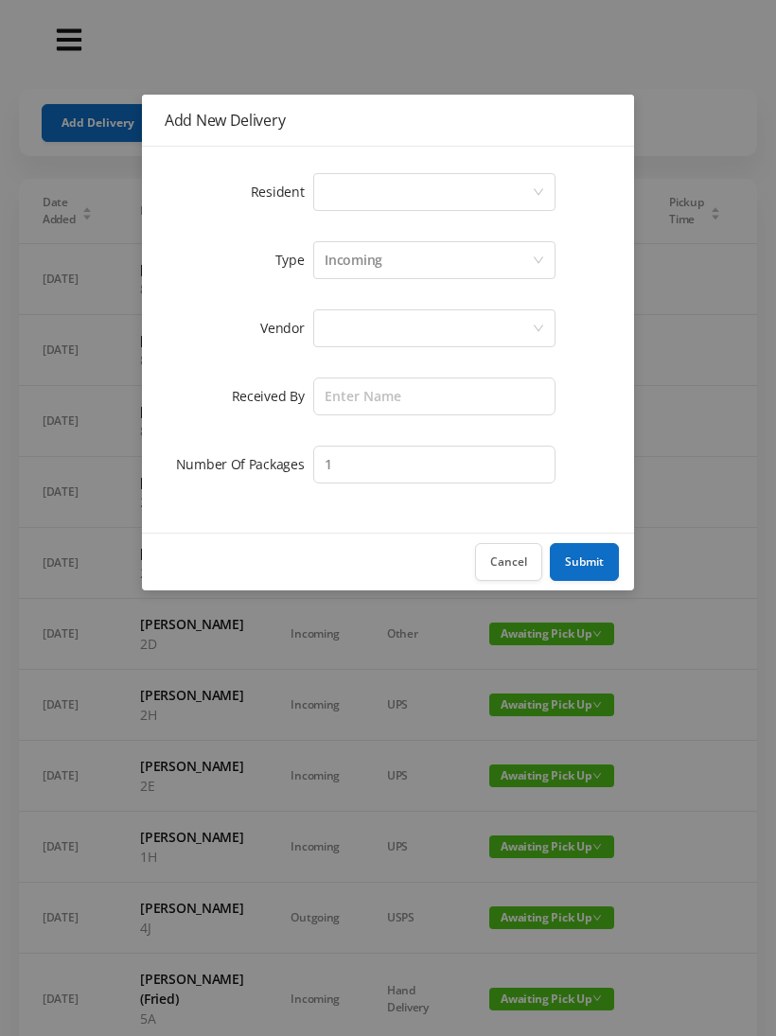
click at [537, 197] on icon "icon: down" at bounding box center [538, 191] width 11 height 11
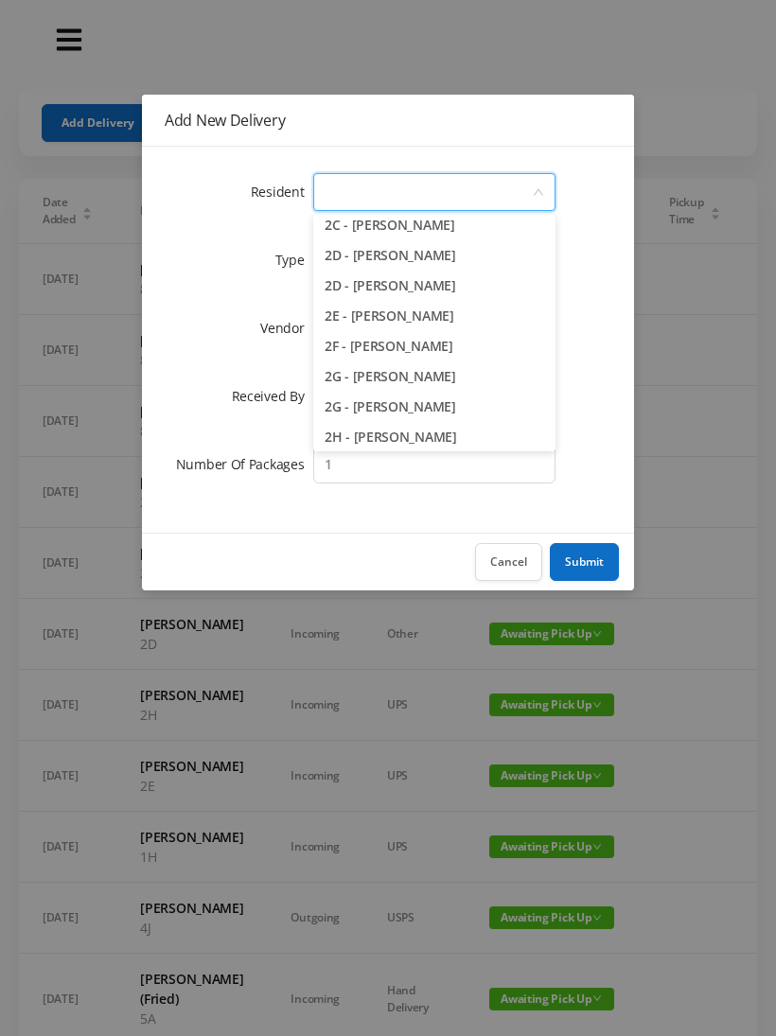
scroll to position [457, 0]
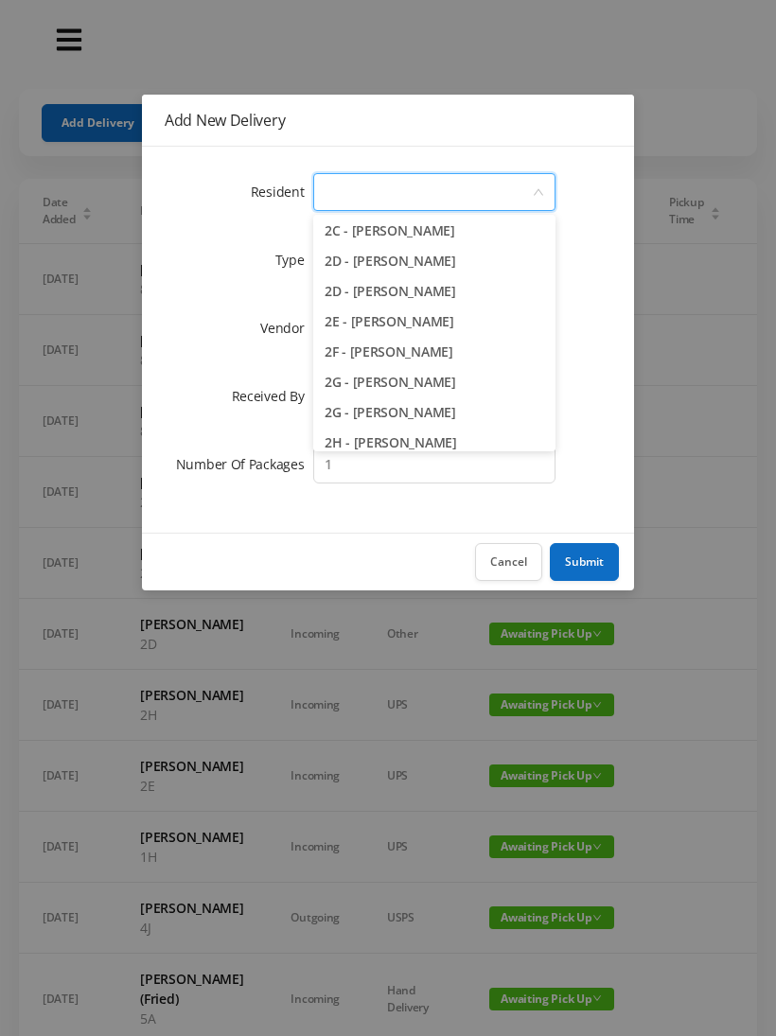
click at [426, 233] on li "2C - [PERSON_NAME]" at bounding box center [434, 231] width 242 height 30
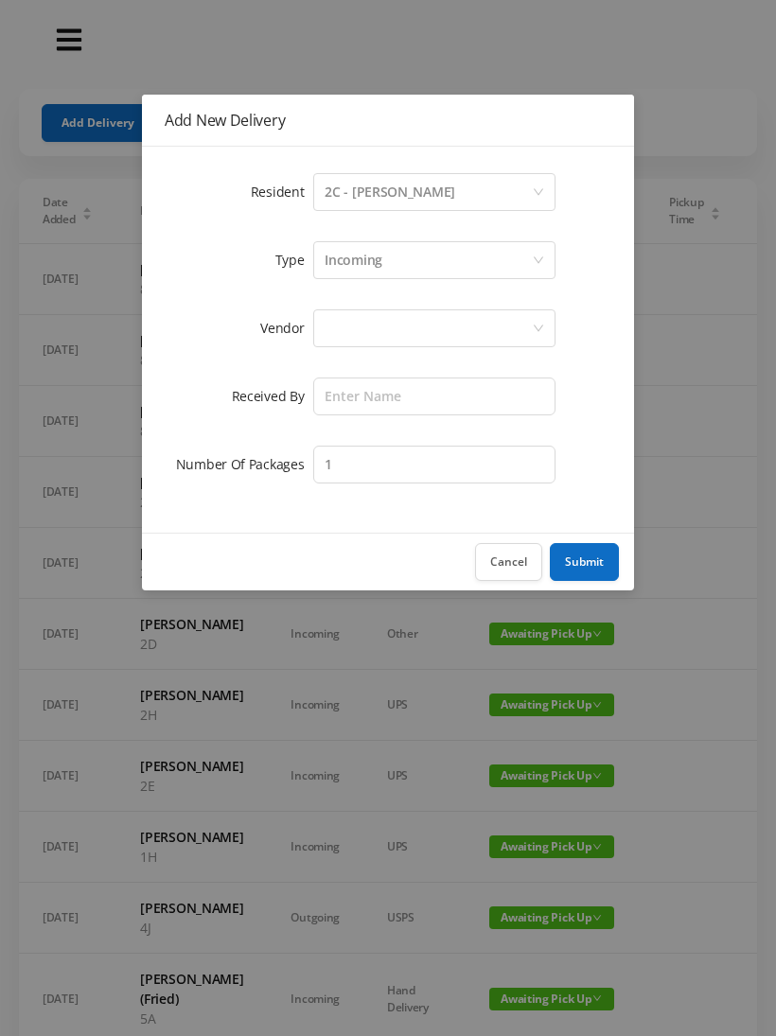
click at [420, 336] on div at bounding box center [427, 328] width 207 height 36
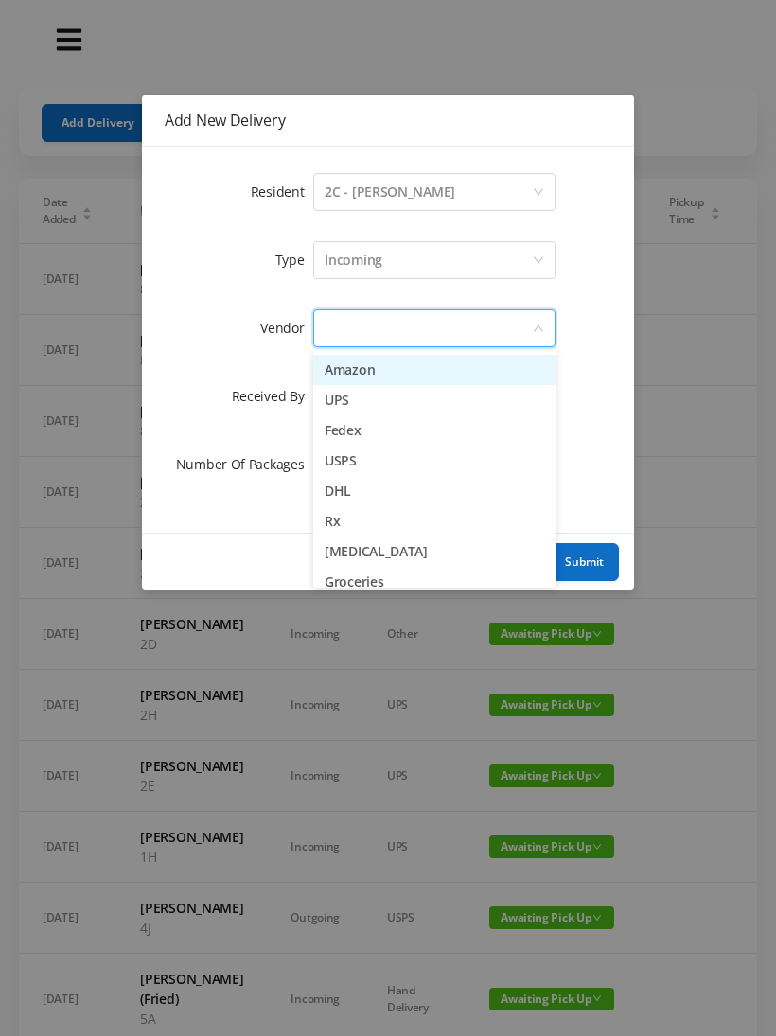
click at [384, 374] on li "Amazon" at bounding box center [434, 370] width 242 height 30
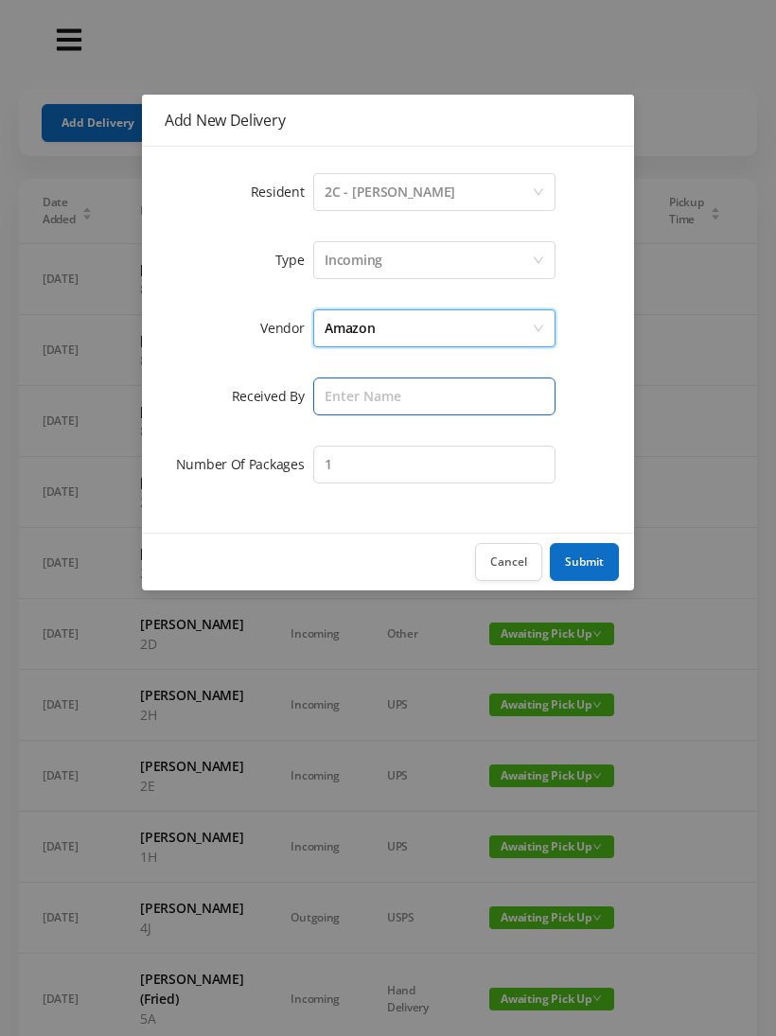
click at [410, 400] on input "text" at bounding box center [434, 396] width 242 height 38
type input "[PERSON_NAME]"
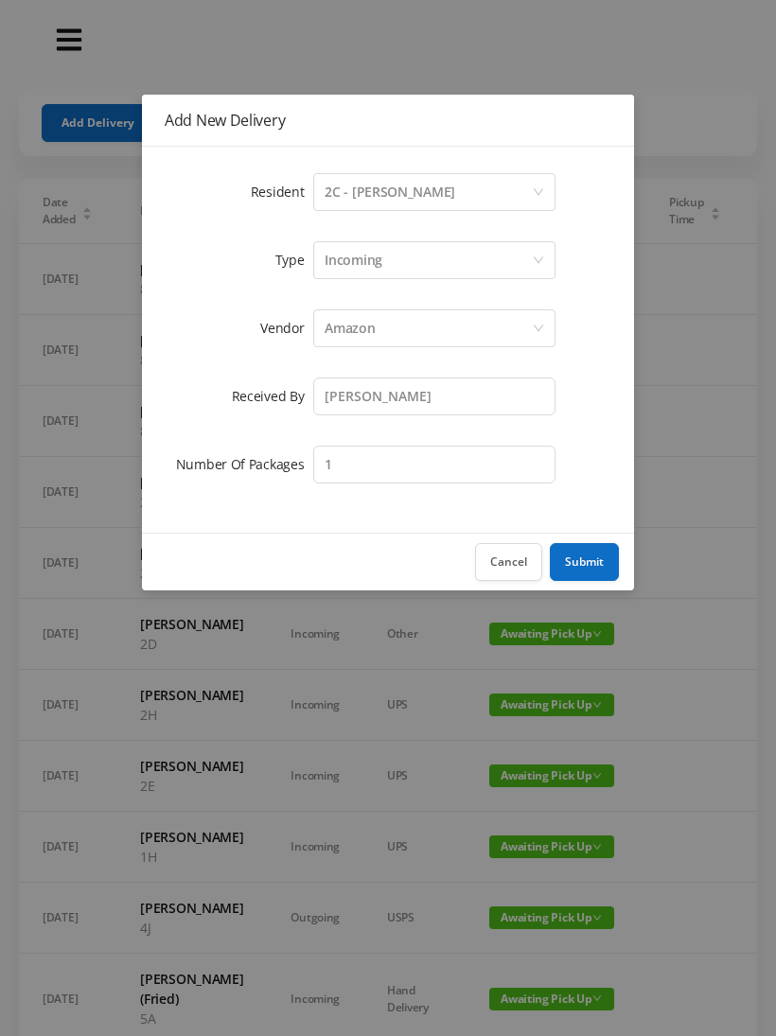
click at [588, 564] on button "Submit" at bounding box center [584, 562] width 69 height 38
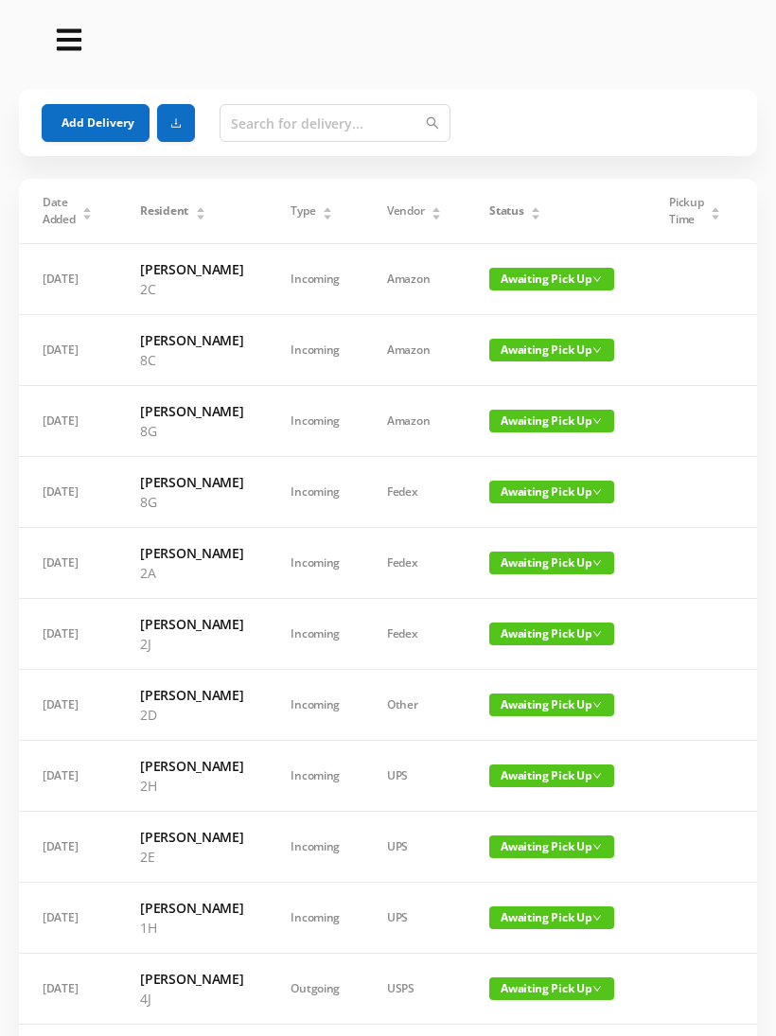
click at [98, 112] on button "Add Delivery" at bounding box center [96, 123] width 108 height 38
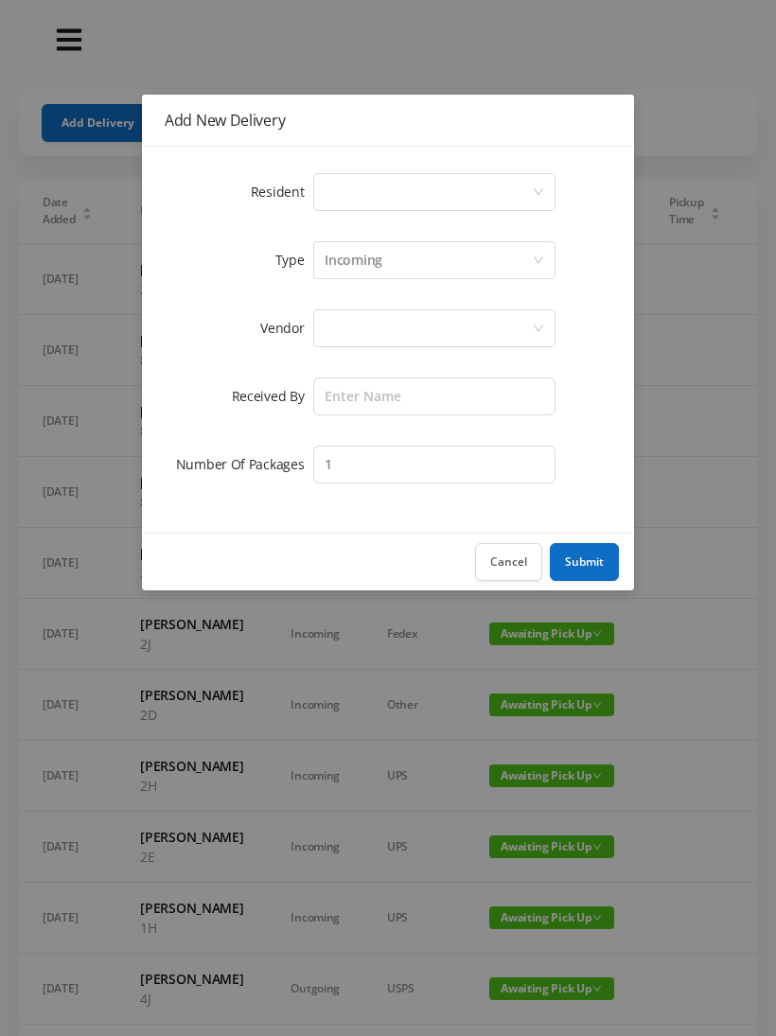
click at [517, 190] on div "Select a person" at bounding box center [427, 192] width 207 height 36
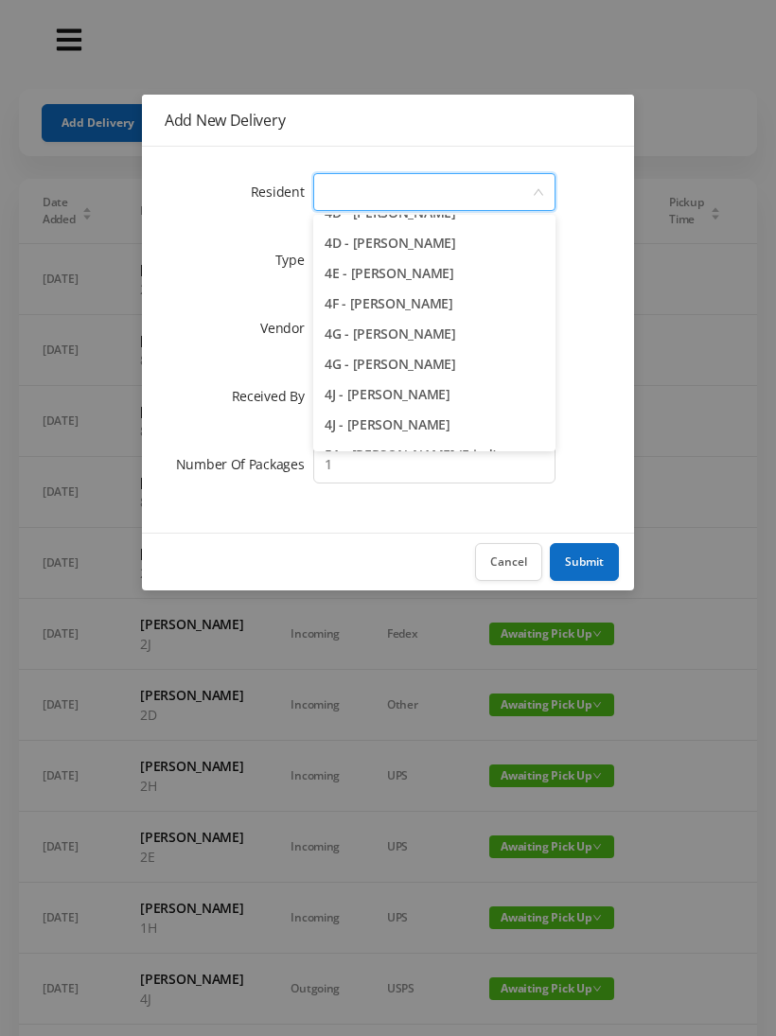
scroll to position [1265, 0]
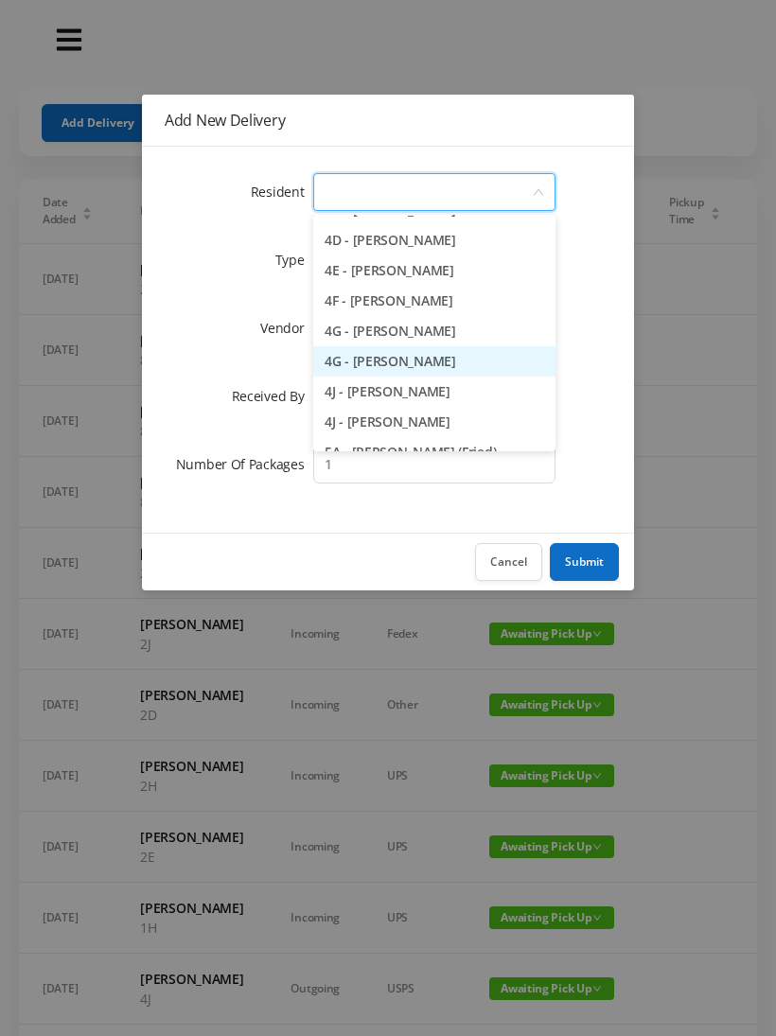
click at [423, 371] on li "4G - [PERSON_NAME]" at bounding box center [434, 361] width 242 height 30
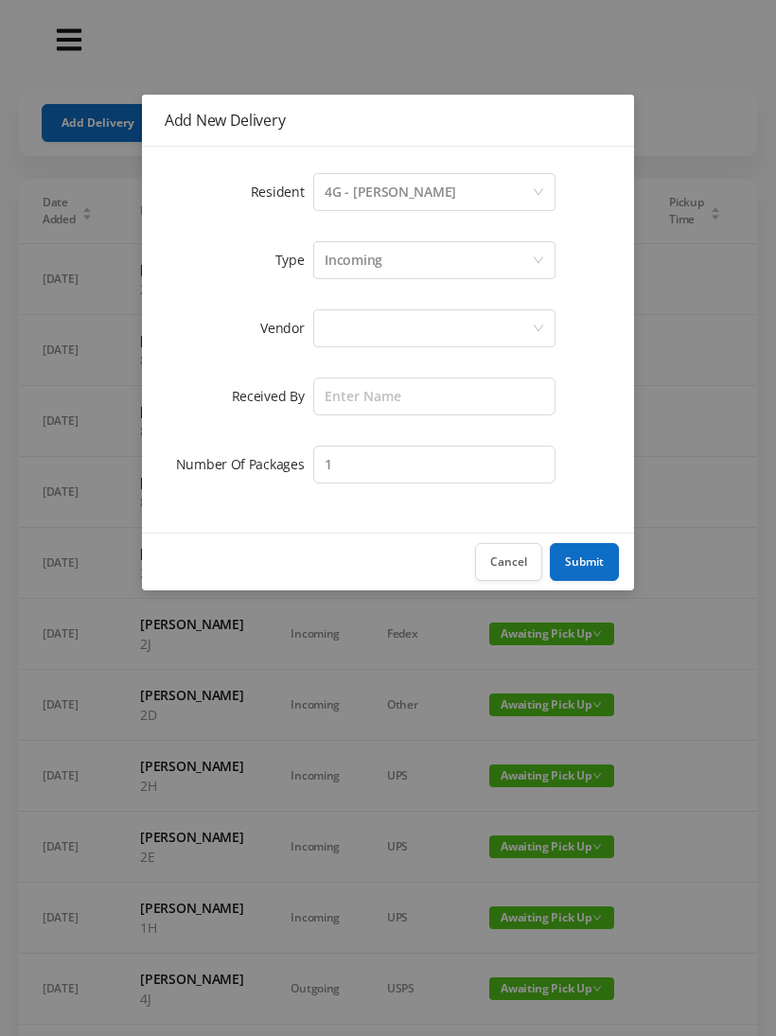
click at [418, 327] on div at bounding box center [427, 328] width 207 height 36
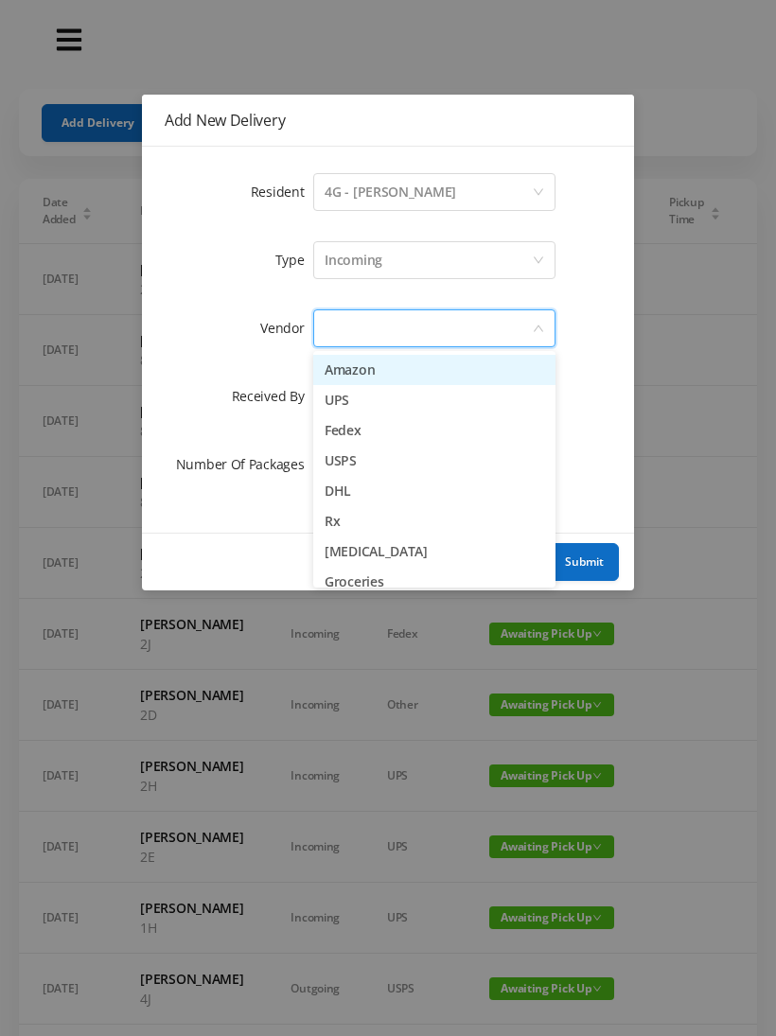
click at [397, 365] on li "Amazon" at bounding box center [434, 370] width 242 height 30
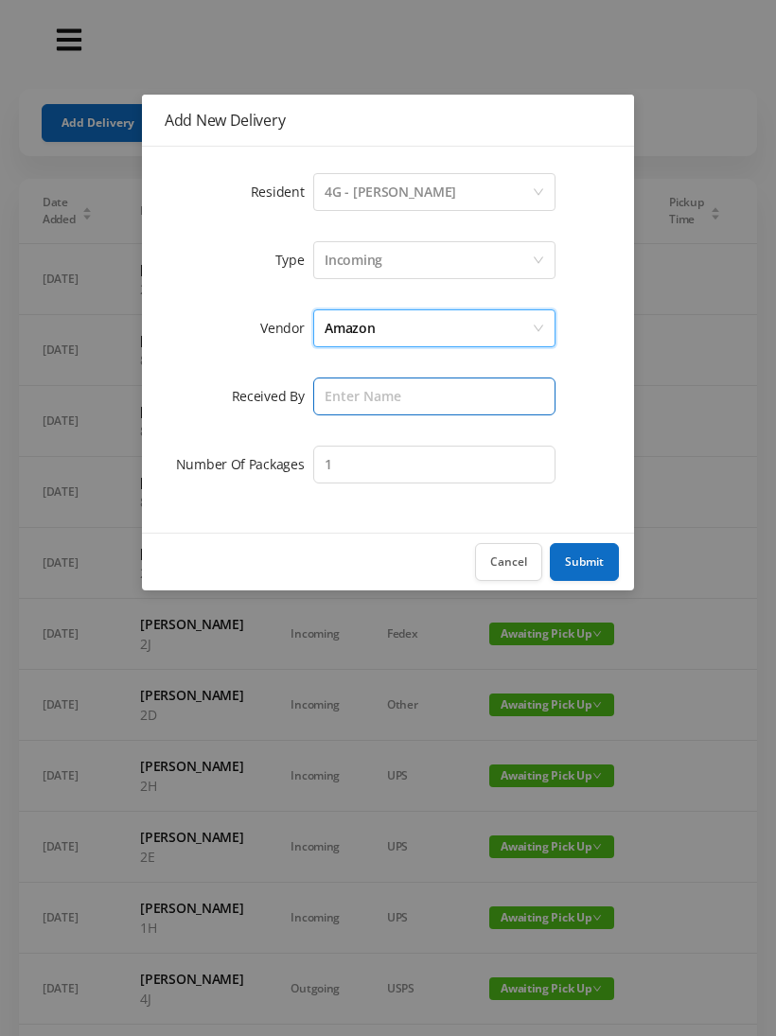
click at [424, 398] on input "text" at bounding box center [434, 396] width 242 height 38
type input "[PERSON_NAME]"
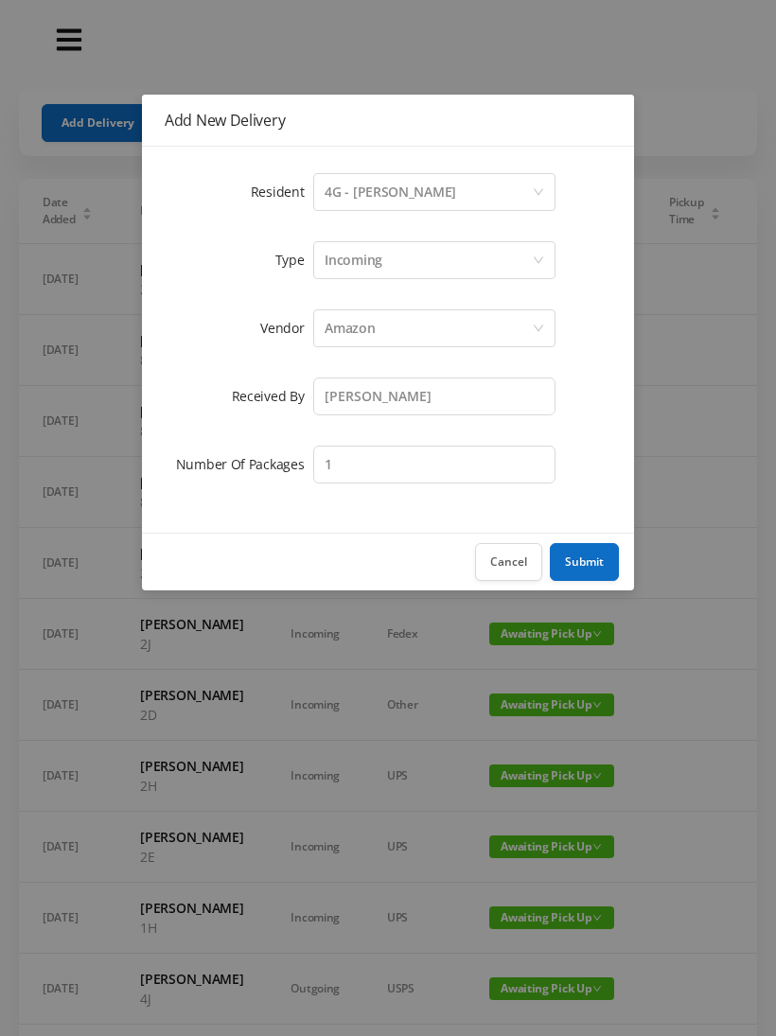
click at [592, 569] on button "Submit" at bounding box center [584, 562] width 69 height 38
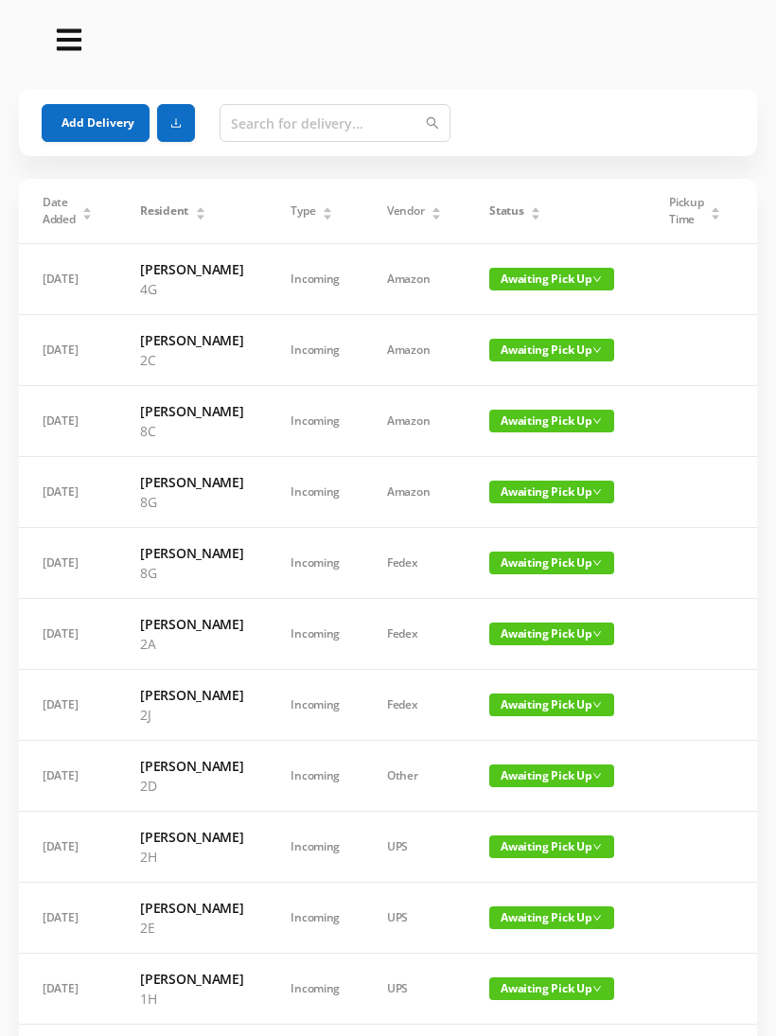
click at [102, 115] on button "Add Delivery" at bounding box center [96, 123] width 108 height 38
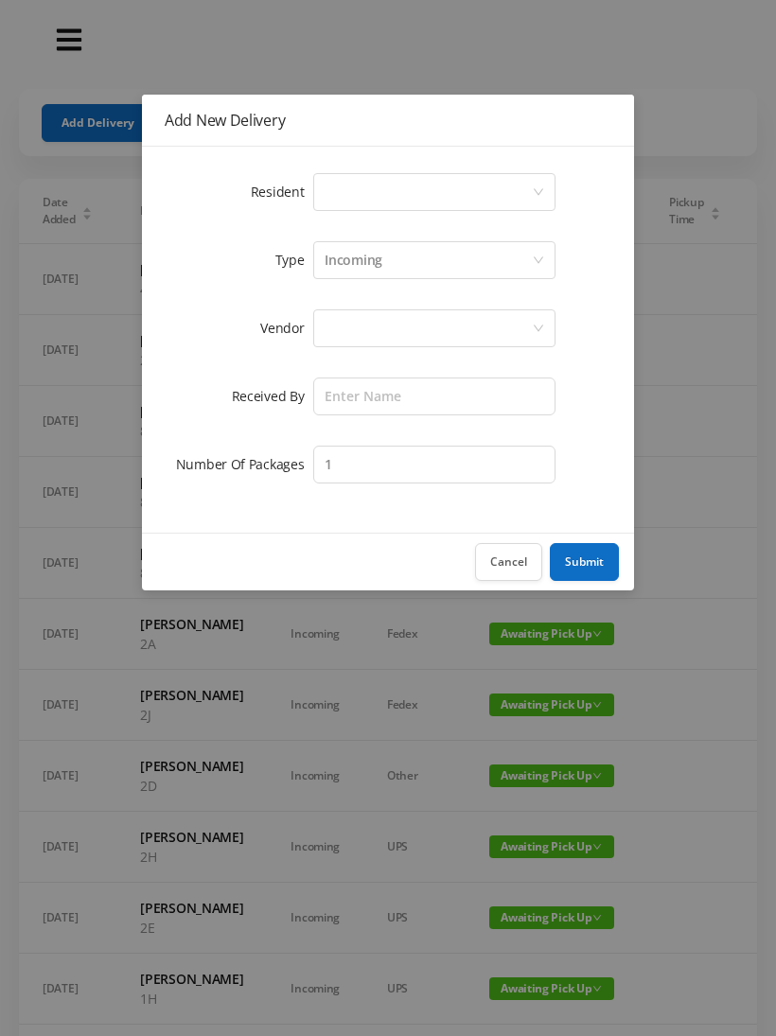
click at [526, 194] on div "Select a person" at bounding box center [427, 192] width 207 height 36
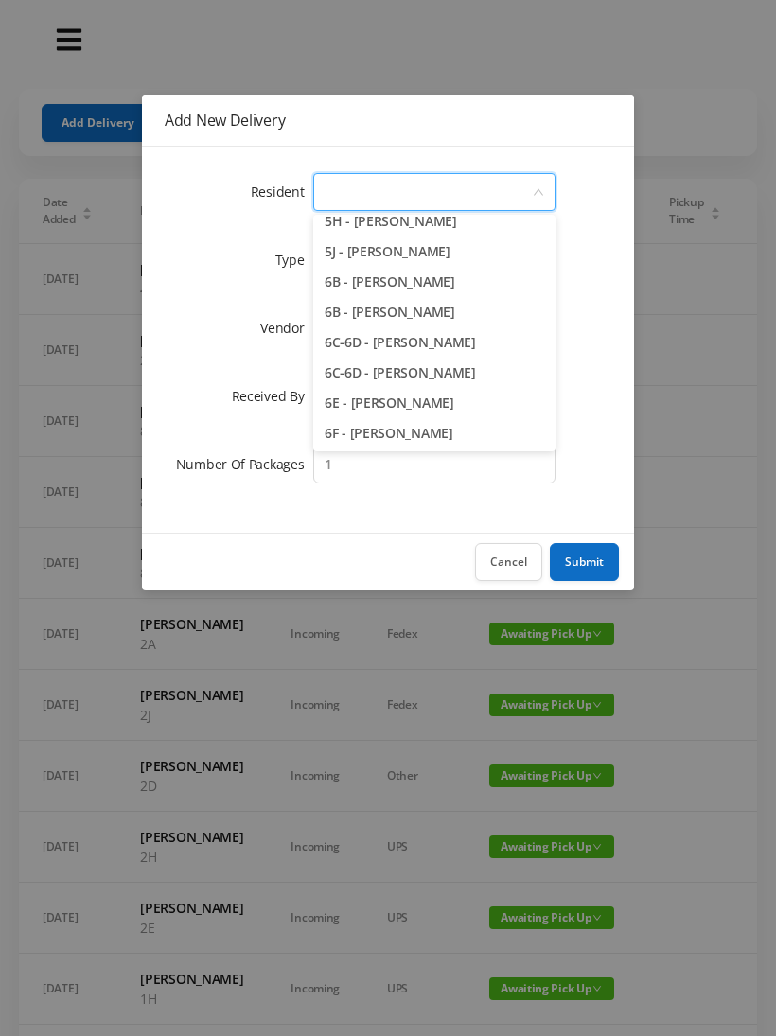
scroll to position [1858, 0]
click at [417, 287] on li "6B - [PERSON_NAME]" at bounding box center [434, 283] width 242 height 30
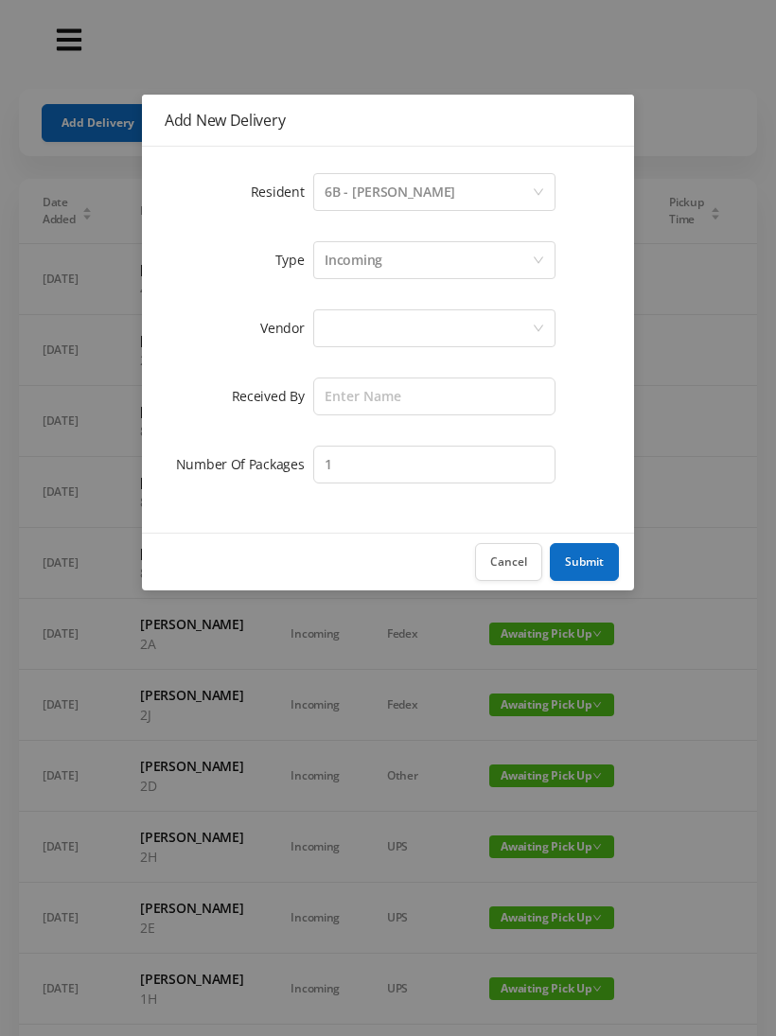
click at [478, 334] on div at bounding box center [427, 328] width 207 height 36
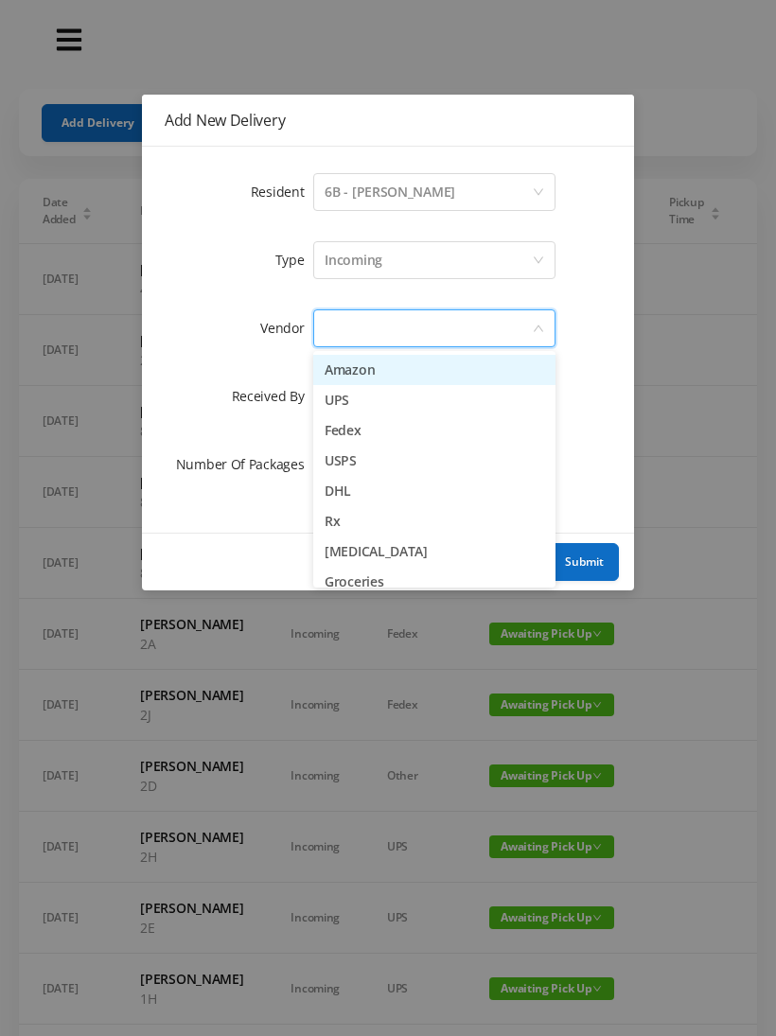
click at [420, 379] on li "Amazon" at bounding box center [434, 370] width 242 height 30
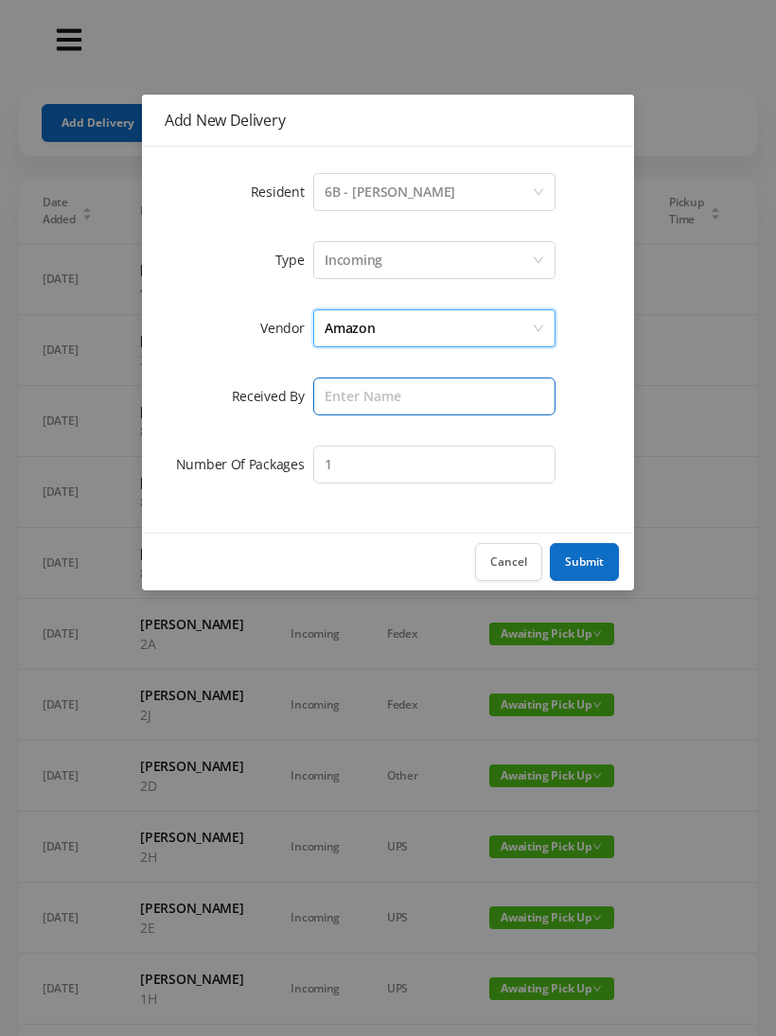
click at [460, 393] on input "text" at bounding box center [434, 396] width 242 height 38
type input "[PERSON_NAME]"
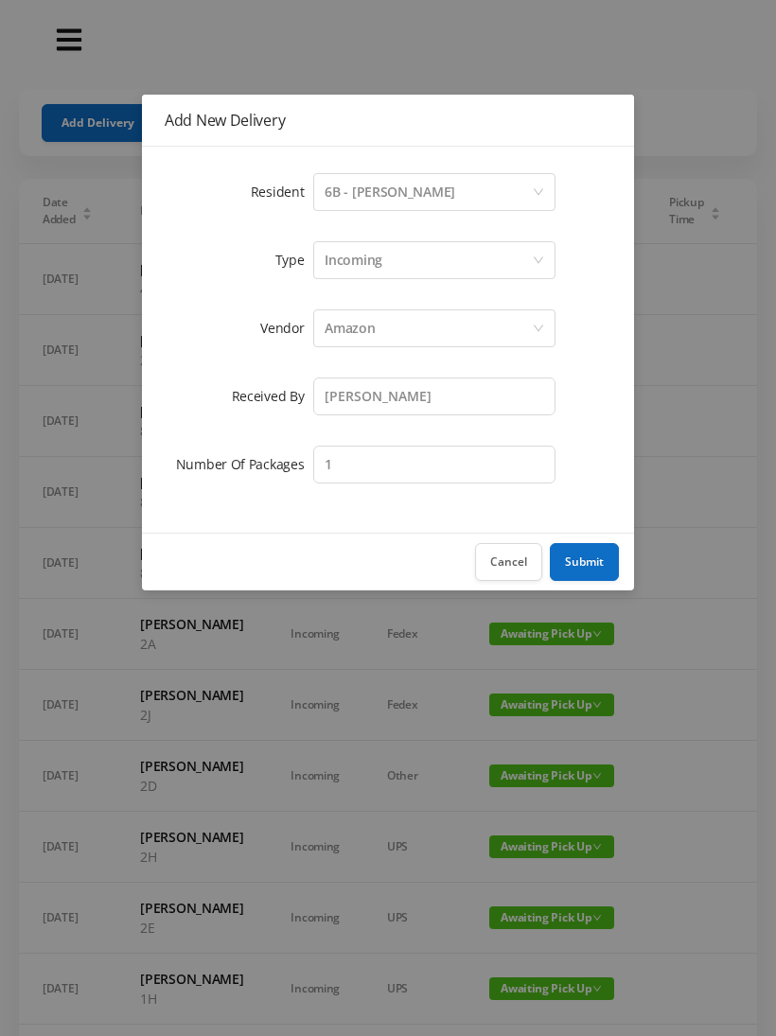
click at [574, 560] on button "Submit" at bounding box center [584, 562] width 69 height 38
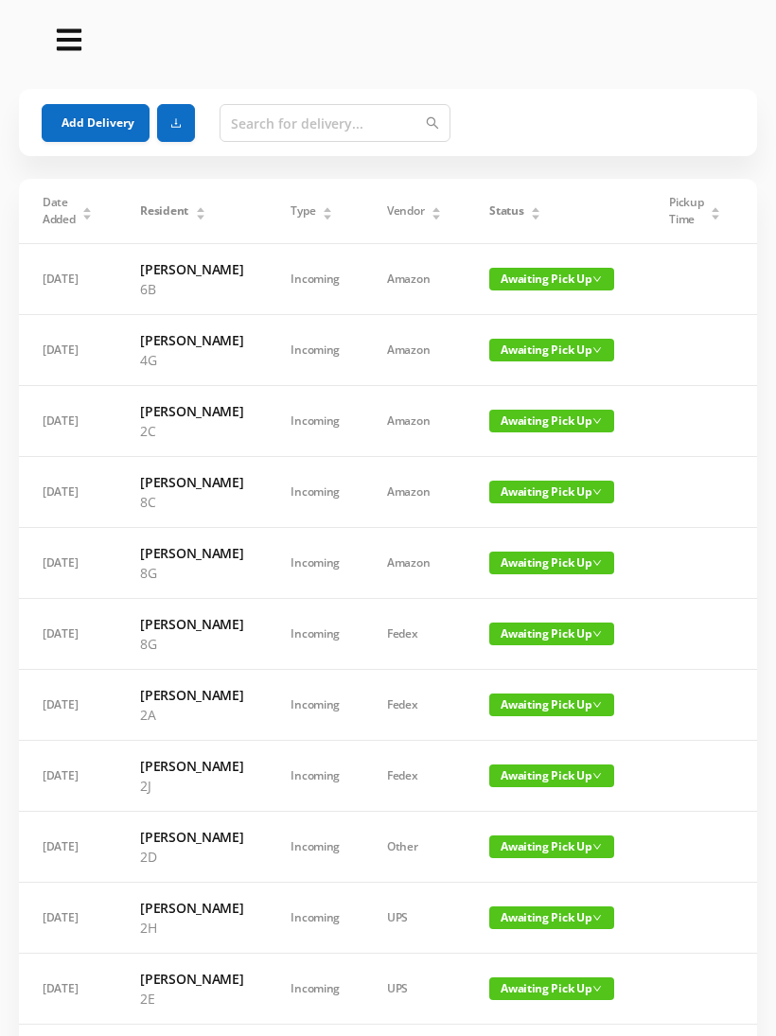
click at [108, 114] on button "Add Delivery" at bounding box center [96, 123] width 108 height 38
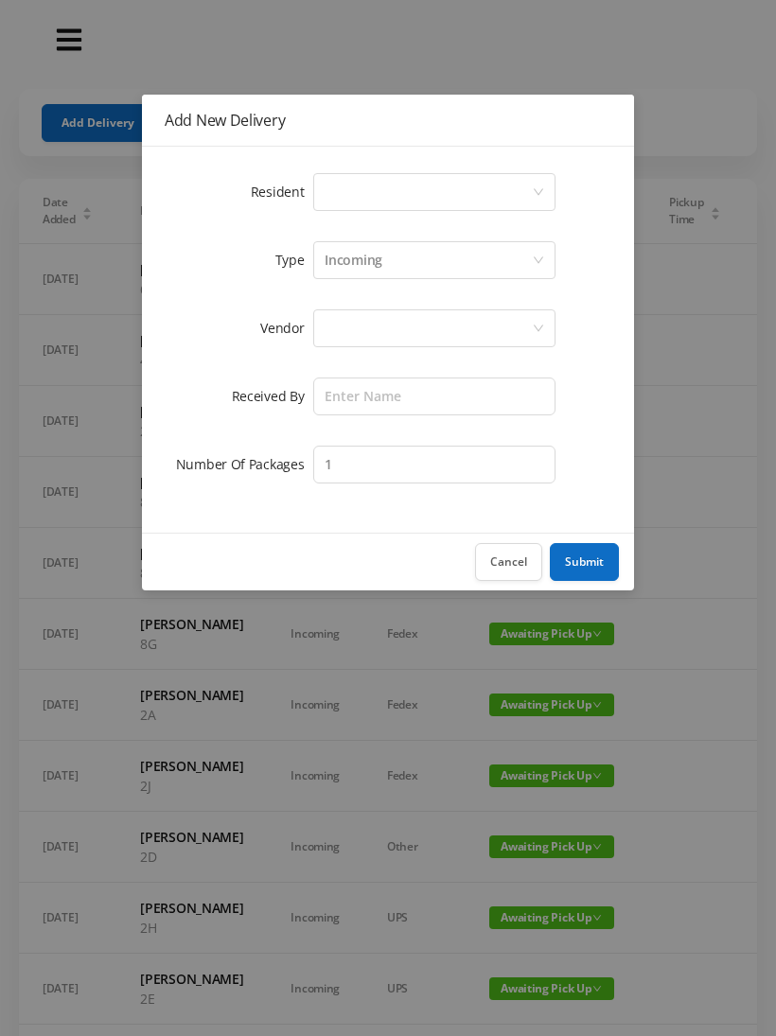
click at [529, 193] on div "Select a person" at bounding box center [427, 192] width 207 height 36
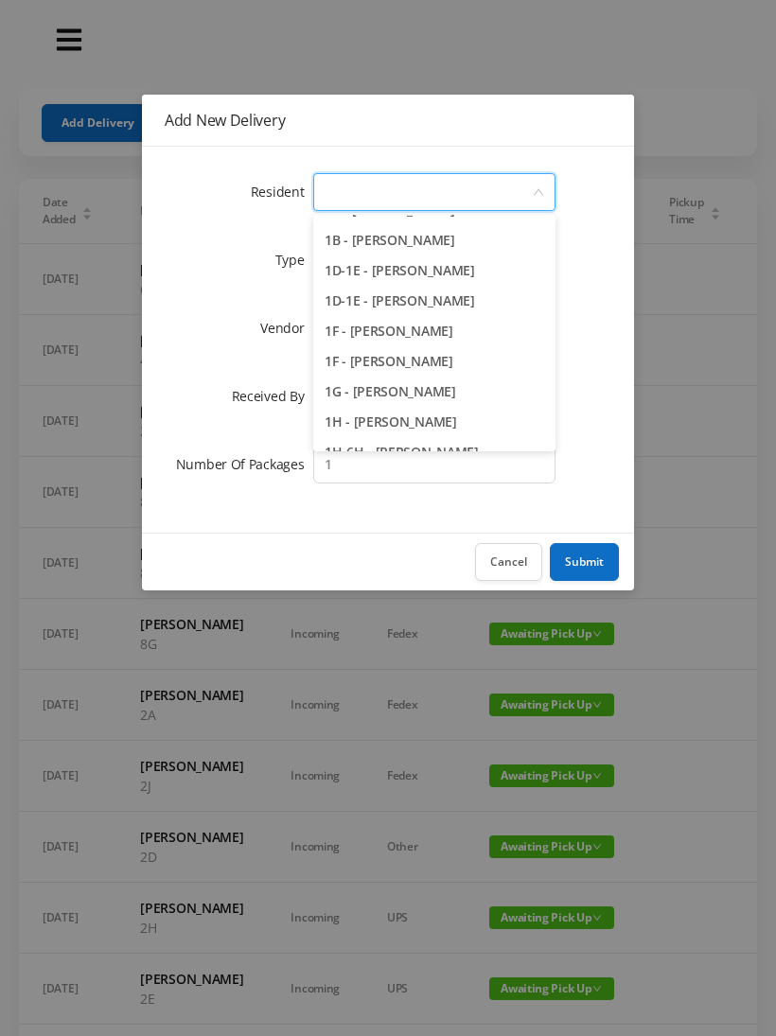
scroll to position [83, 0]
click at [435, 423] on li "1H - [PERSON_NAME]" at bounding box center [434, 423] width 242 height 30
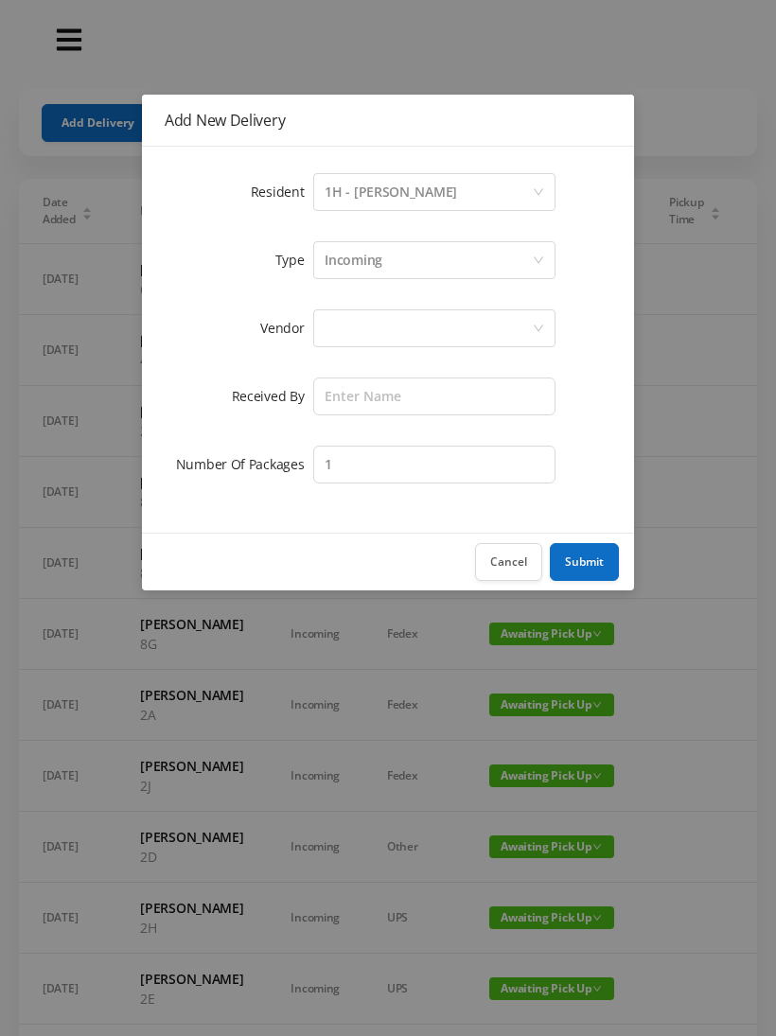
click at [446, 331] on div at bounding box center [427, 328] width 207 height 36
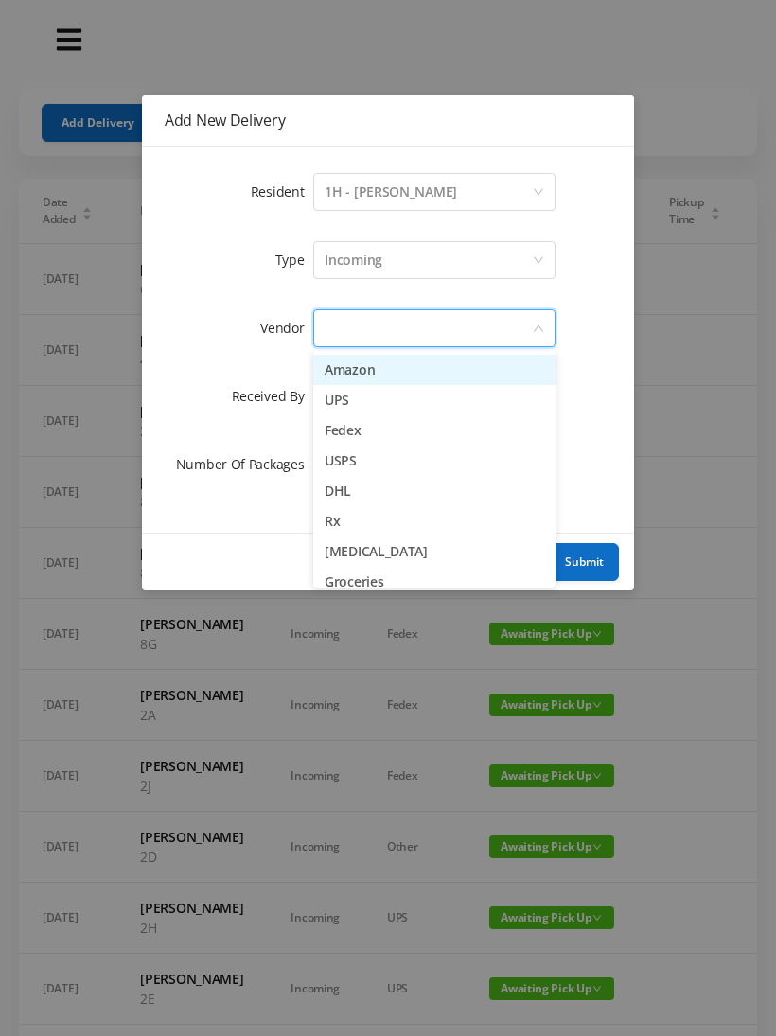
click at [378, 377] on li "Amazon" at bounding box center [434, 370] width 242 height 30
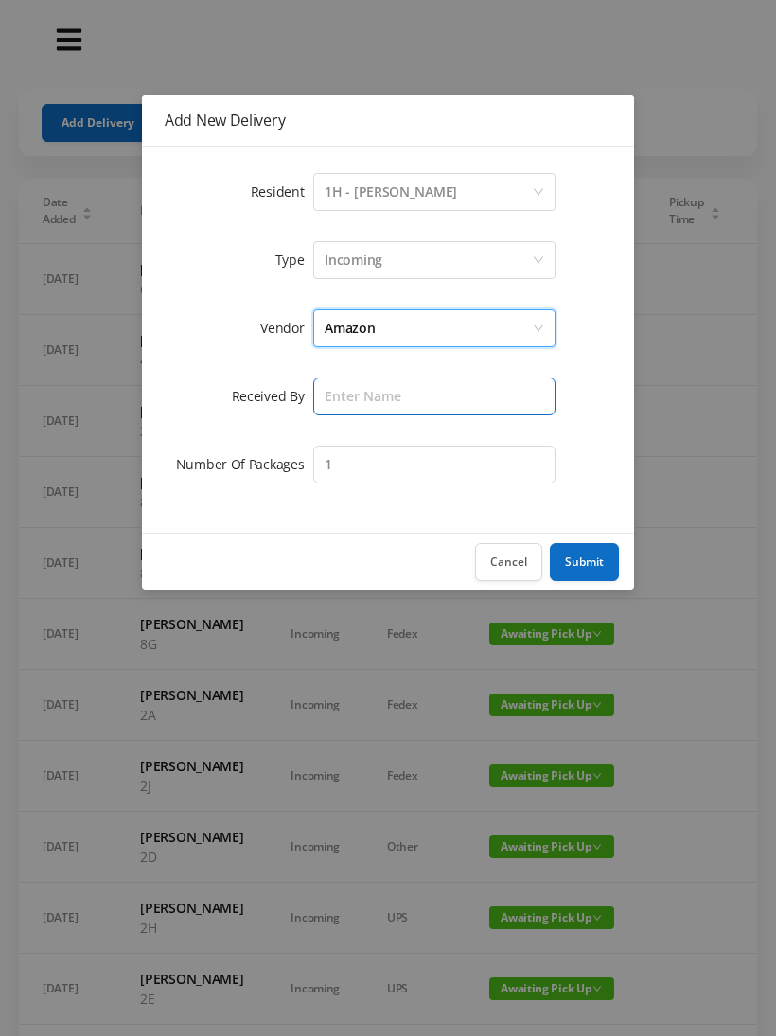
click at [445, 389] on input "text" at bounding box center [434, 396] width 242 height 38
type input "[PERSON_NAME]"
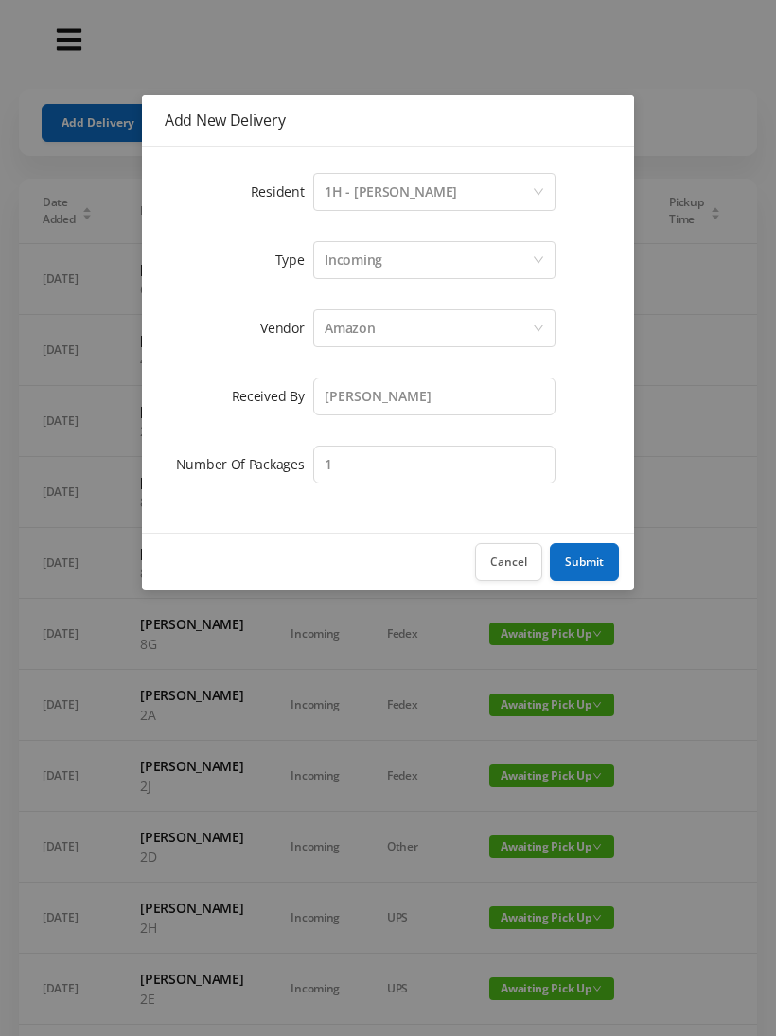
click at [582, 552] on button "Submit" at bounding box center [584, 562] width 69 height 38
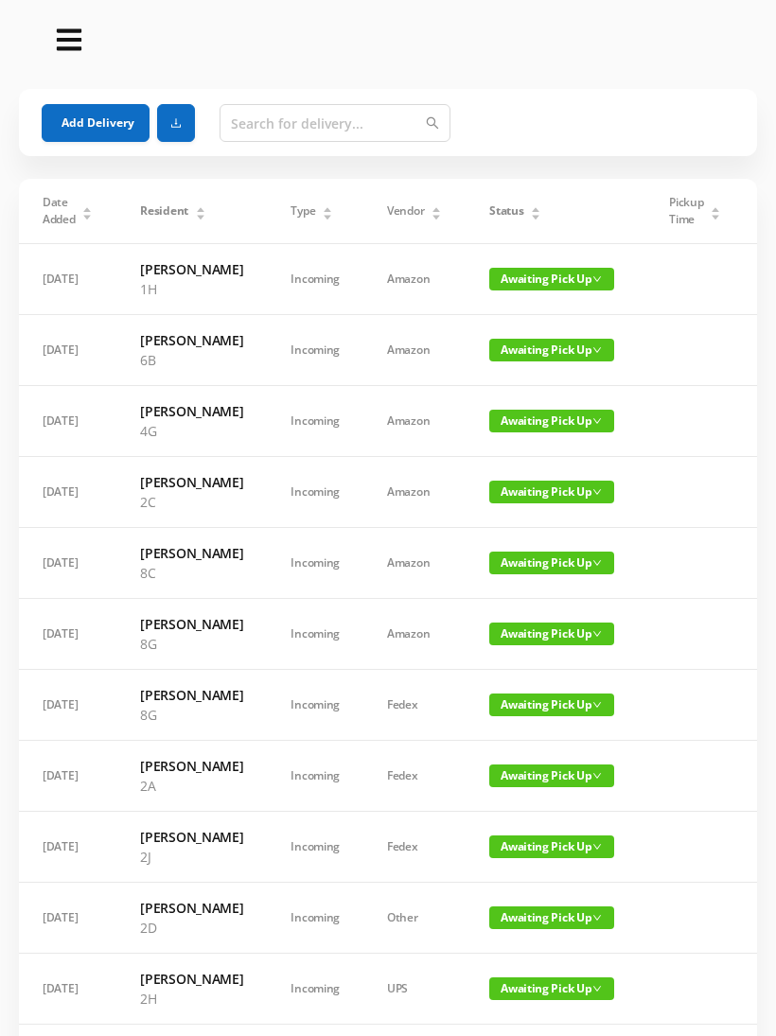
click at [97, 122] on button "Add Delivery" at bounding box center [96, 123] width 108 height 38
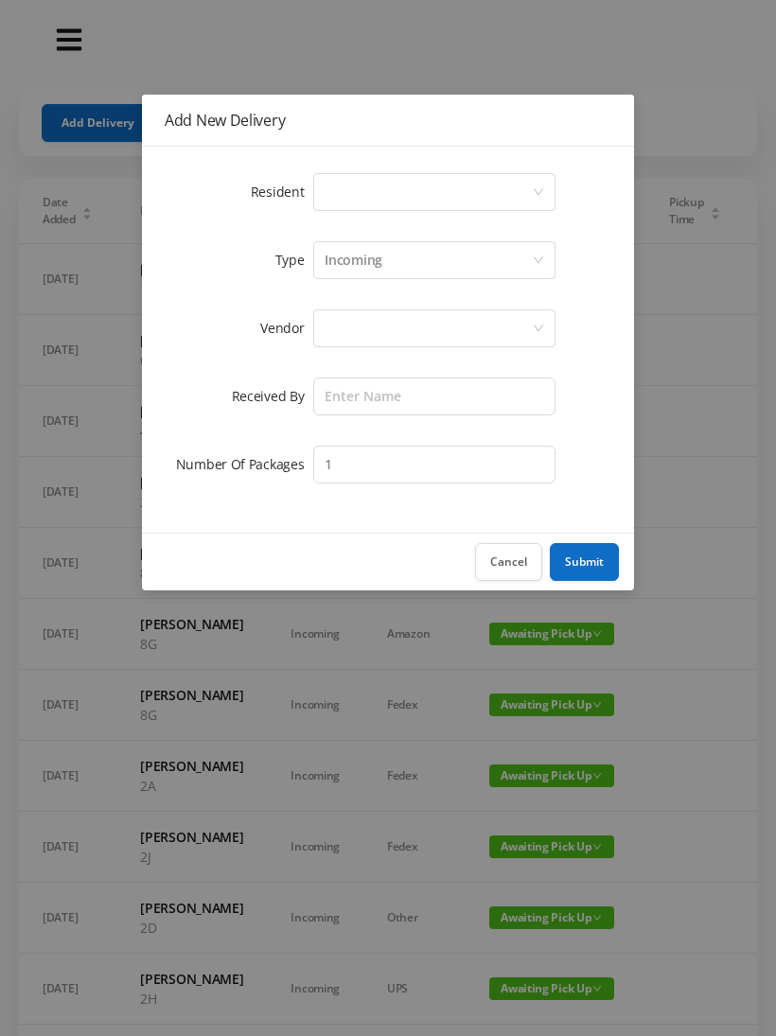
click at [539, 189] on icon "icon: down" at bounding box center [538, 191] width 11 height 11
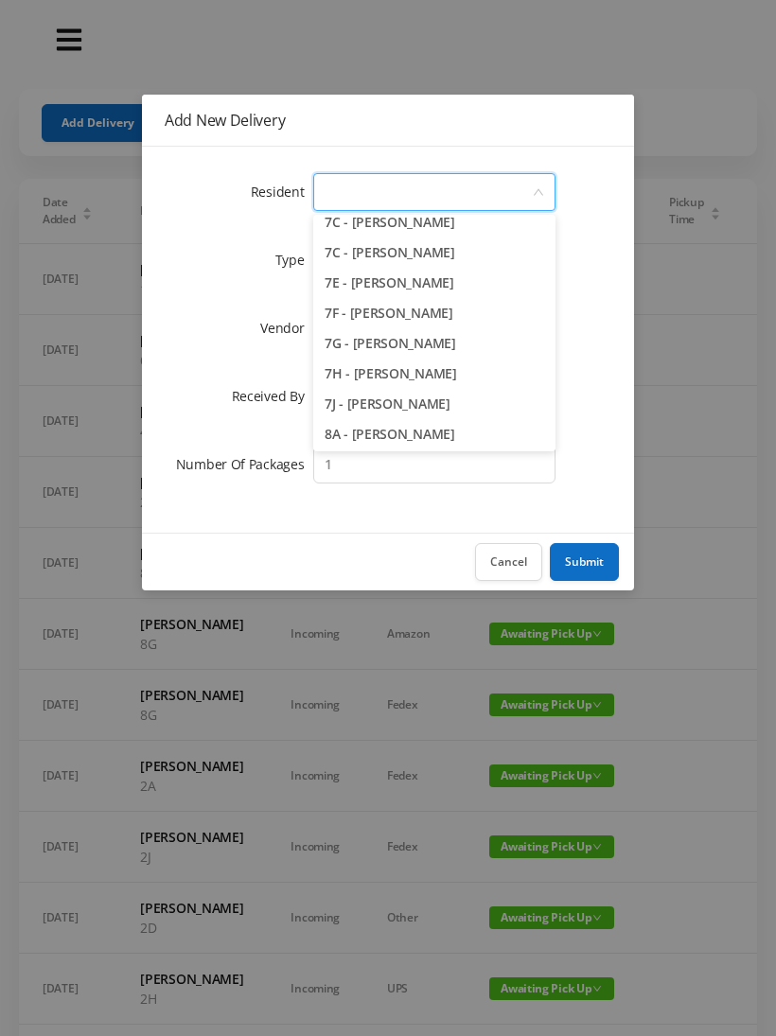
scroll to position [2302, 0]
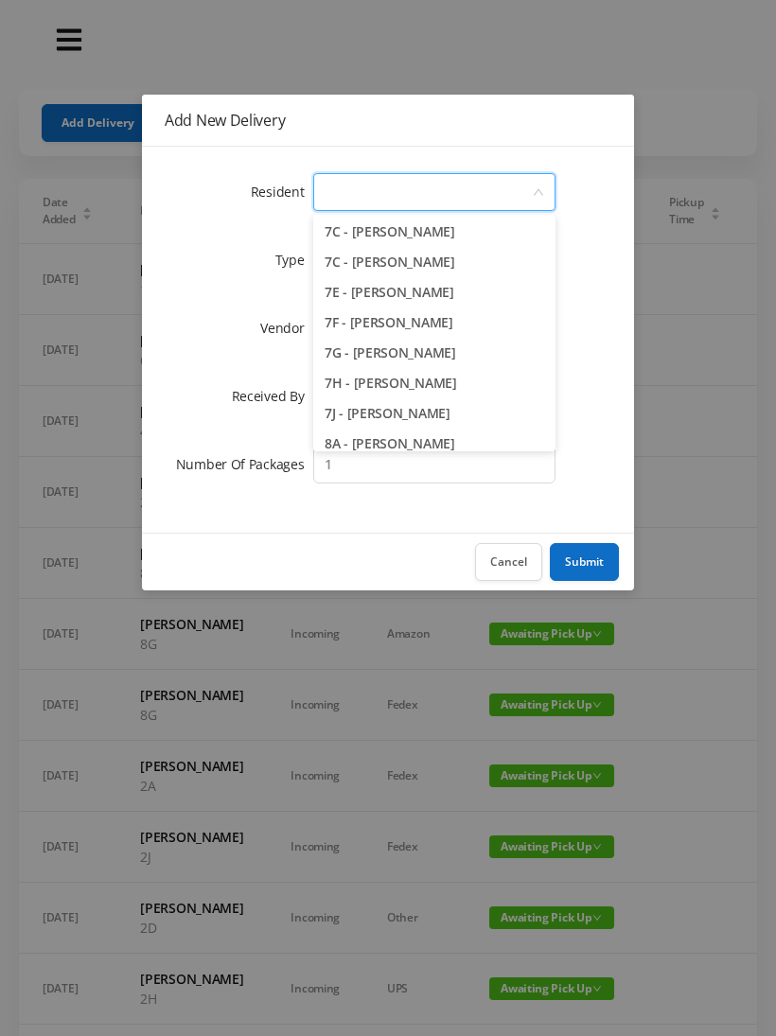
click at [433, 300] on li "7E - [PERSON_NAME]" at bounding box center [434, 292] width 242 height 30
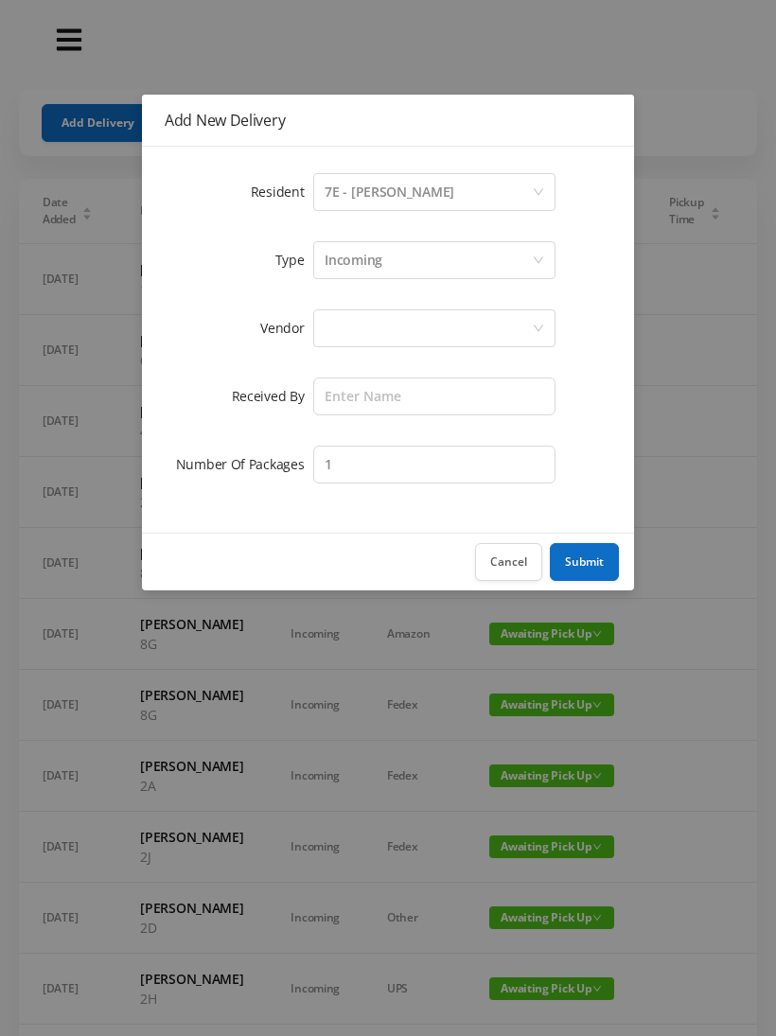
click at [445, 256] on div "Incoming" at bounding box center [427, 260] width 207 height 36
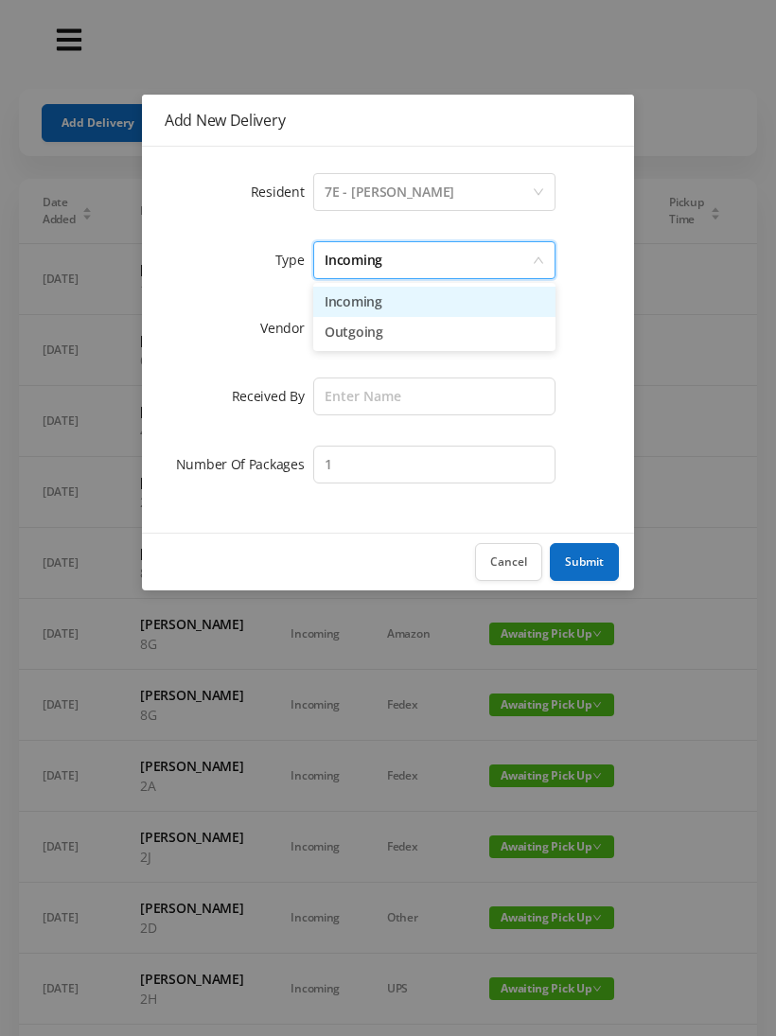
click at [429, 308] on li "Incoming" at bounding box center [434, 302] width 242 height 30
click at [447, 341] on div at bounding box center [427, 328] width 207 height 36
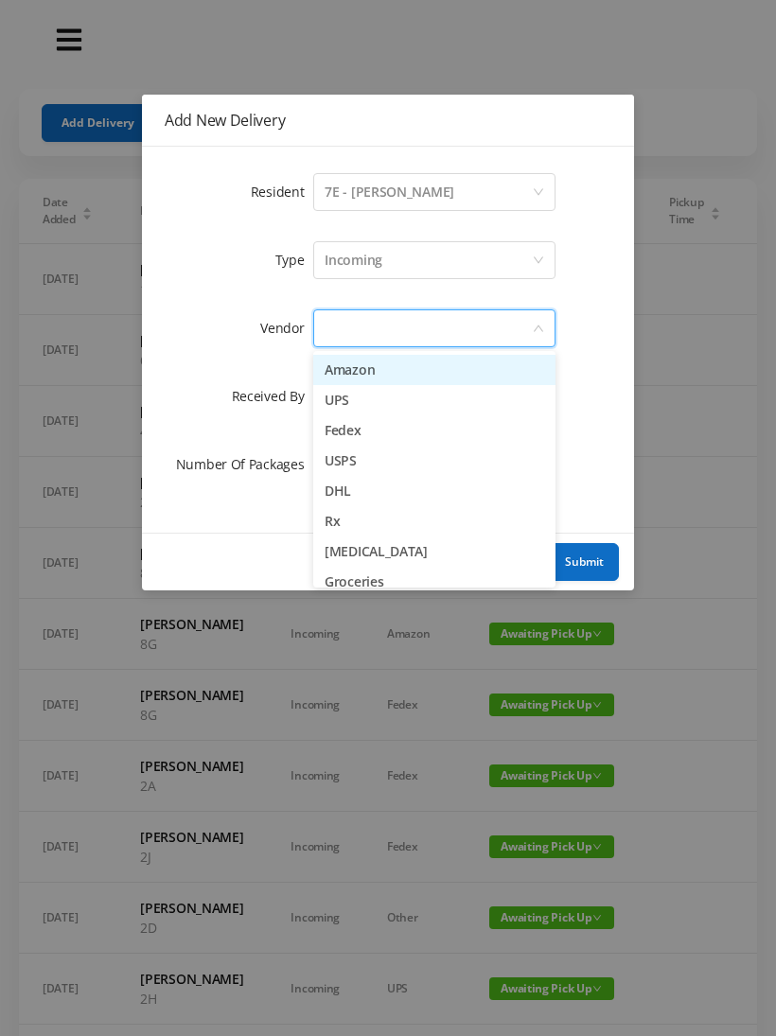
click at [396, 374] on li "Amazon" at bounding box center [434, 370] width 242 height 30
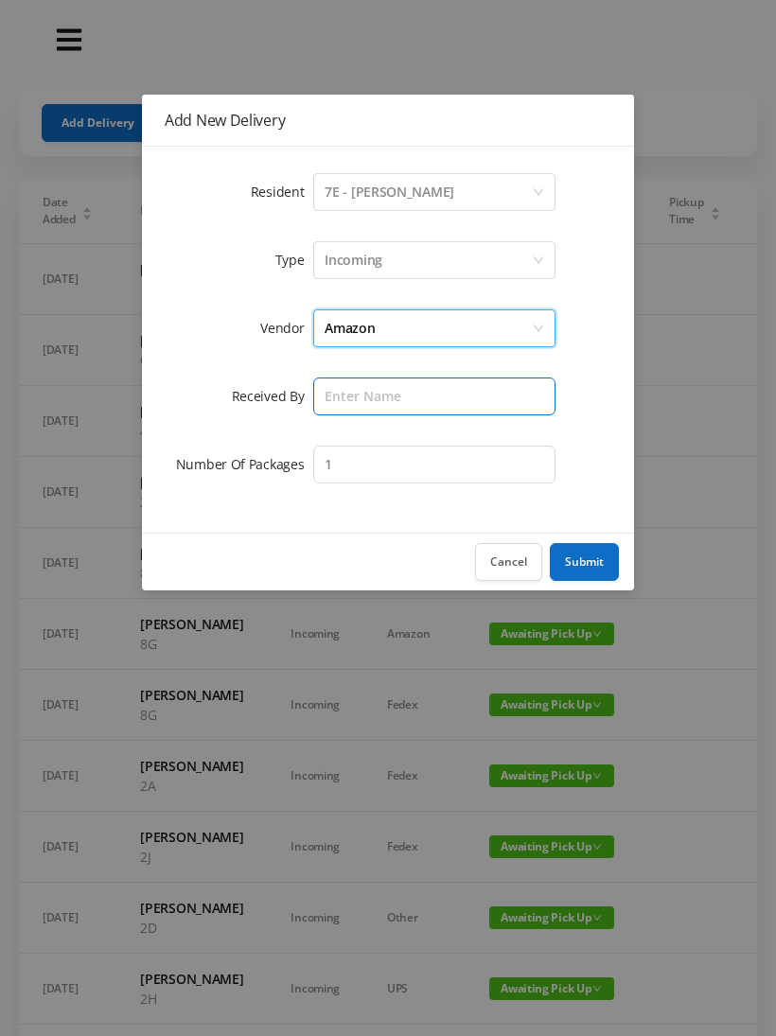
click at [449, 387] on input "text" at bounding box center [434, 396] width 242 height 38
type input "[PERSON_NAME]"
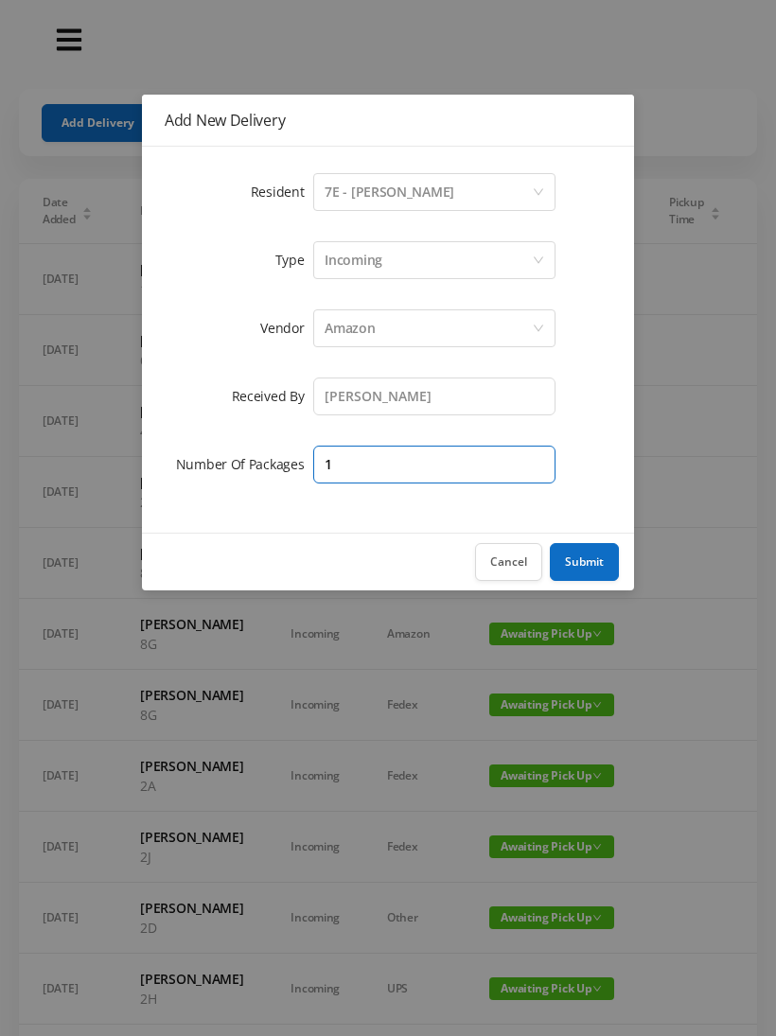
click at [473, 474] on input "1" at bounding box center [434, 465] width 242 height 38
type input "2"
click at [601, 565] on button "Submit" at bounding box center [584, 562] width 69 height 38
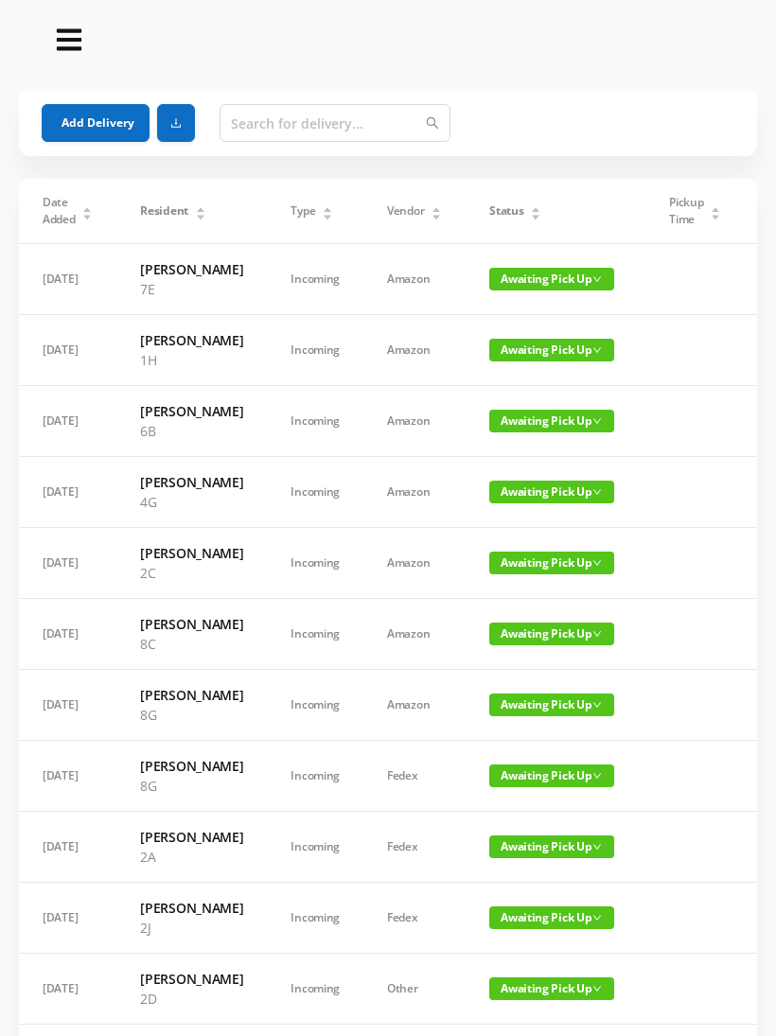
click at [566, 361] on span "Awaiting Pick Up" at bounding box center [551, 350] width 125 height 23
click at [529, 443] on link "Picked Up" at bounding box center [540, 446] width 123 height 30
click at [537, 202] on div "Status" at bounding box center [515, 210] width 52 height 17
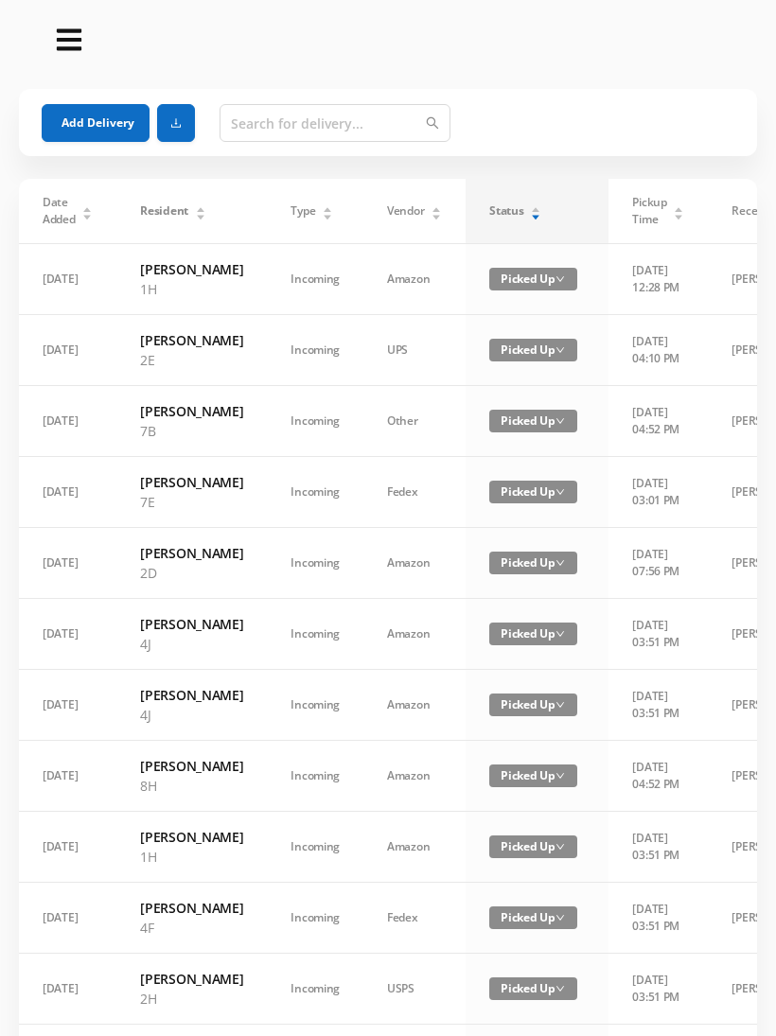
click at [540, 213] on div "Status" at bounding box center [515, 210] width 52 height 17
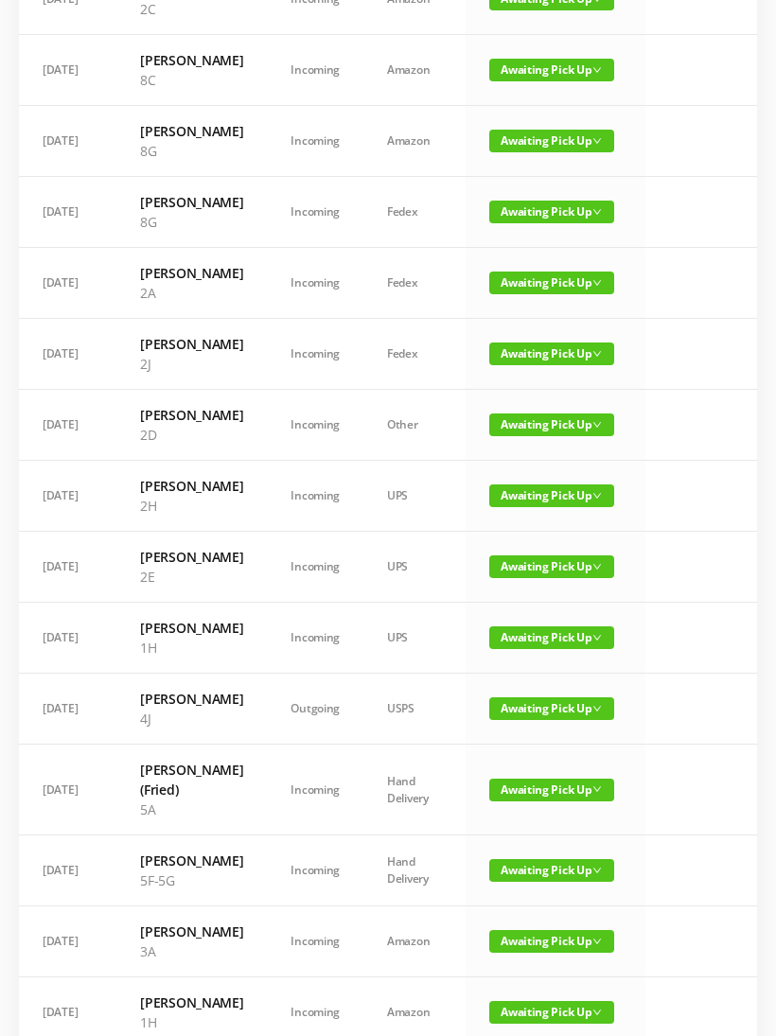
scroll to position [497, 0]
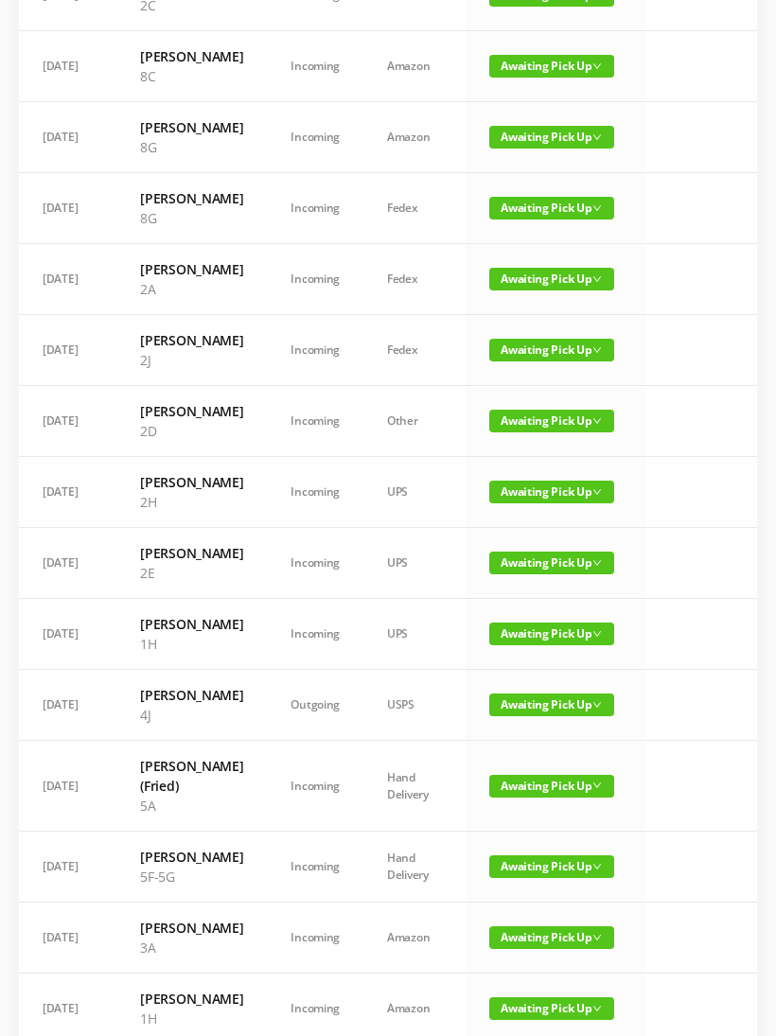
click at [566, 645] on span "Awaiting Pick Up" at bounding box center [551, 633] width 125 height 23
click at [528, 866] on link "Picked Up" at bounding box center [540, 869] width 123 height 30
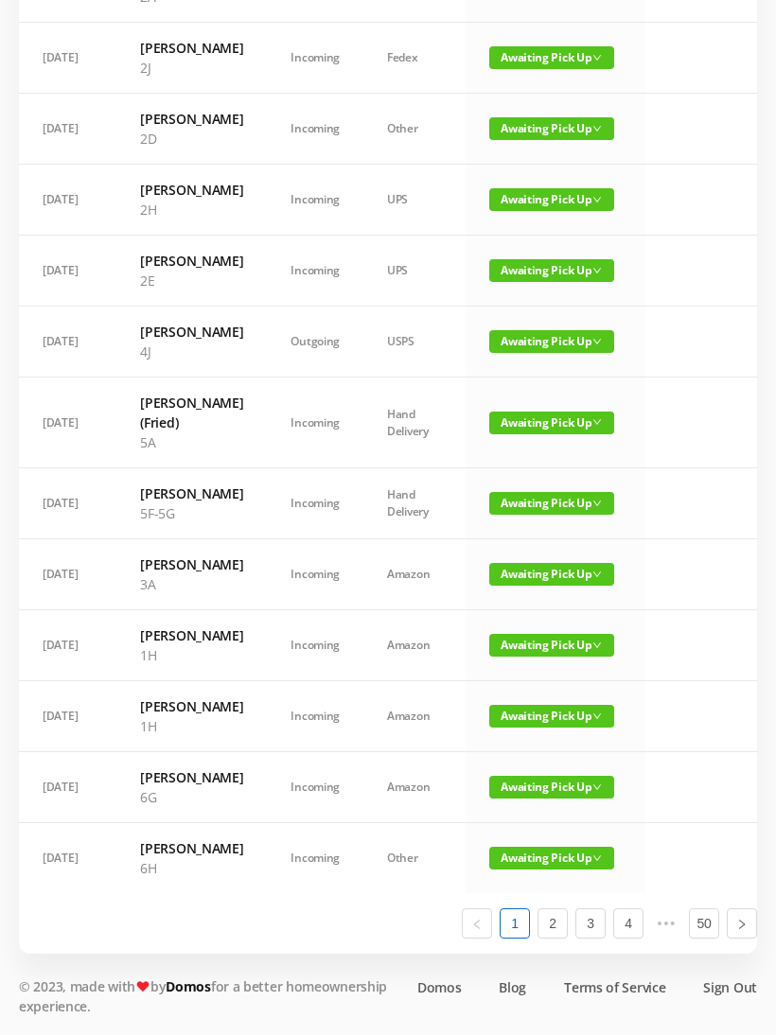
scroll to position [1032, 0]
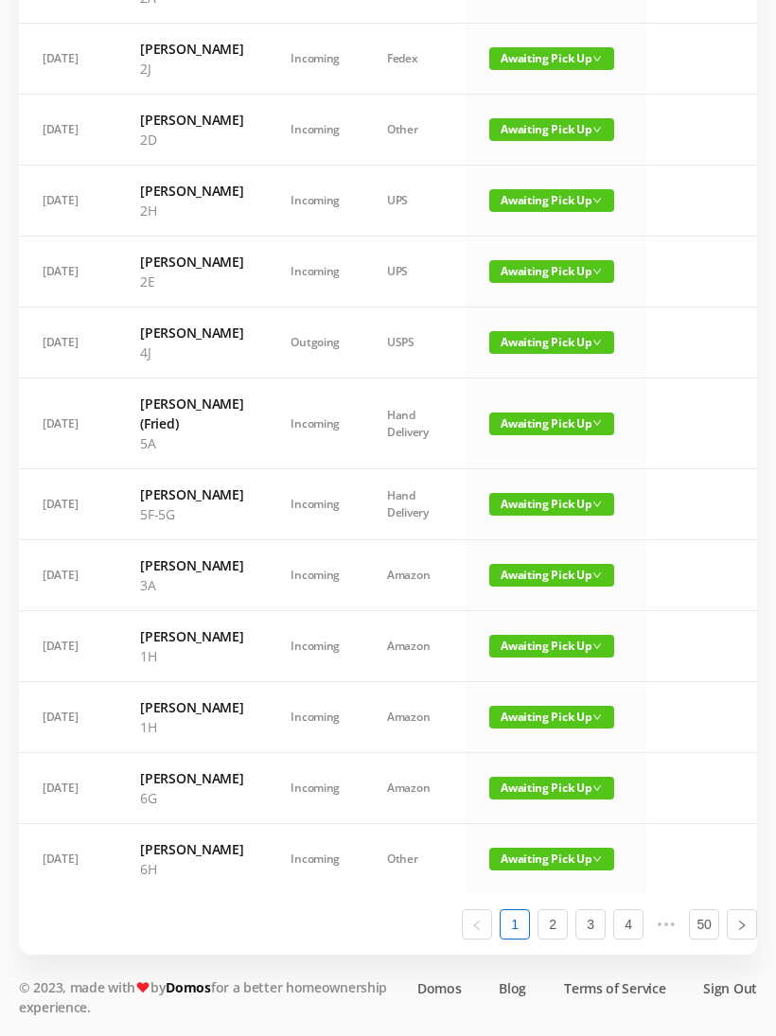
click at [548, 635] on span "Awaiting Pick Up" at bounding box center [551, 646] width 125 height 23
click at [532, 906] on link "Picked Up" at bounding box center [540, 921] width 123 height 30
click at [555, 635] on span "Awaiting Pick Up" at bounding box center [551, 646] width 125 height 23
click at [529, 906] on link "Picked Up" at bounding box center [540, 921] width 123 height 30
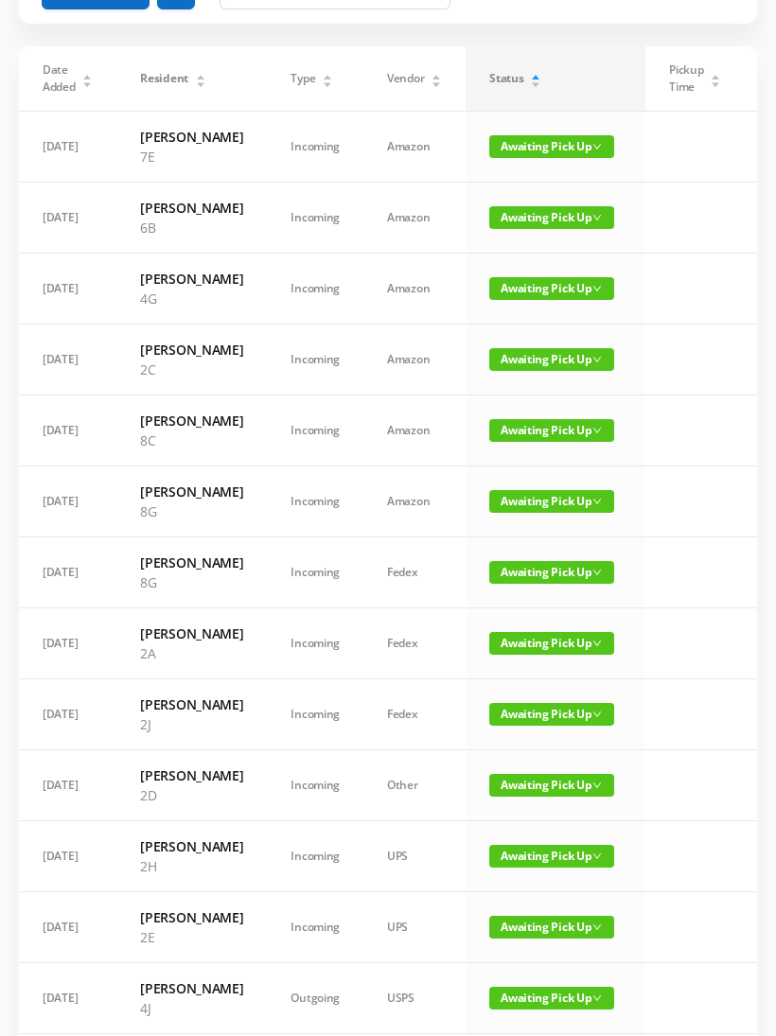
scroll to position [0, 0]
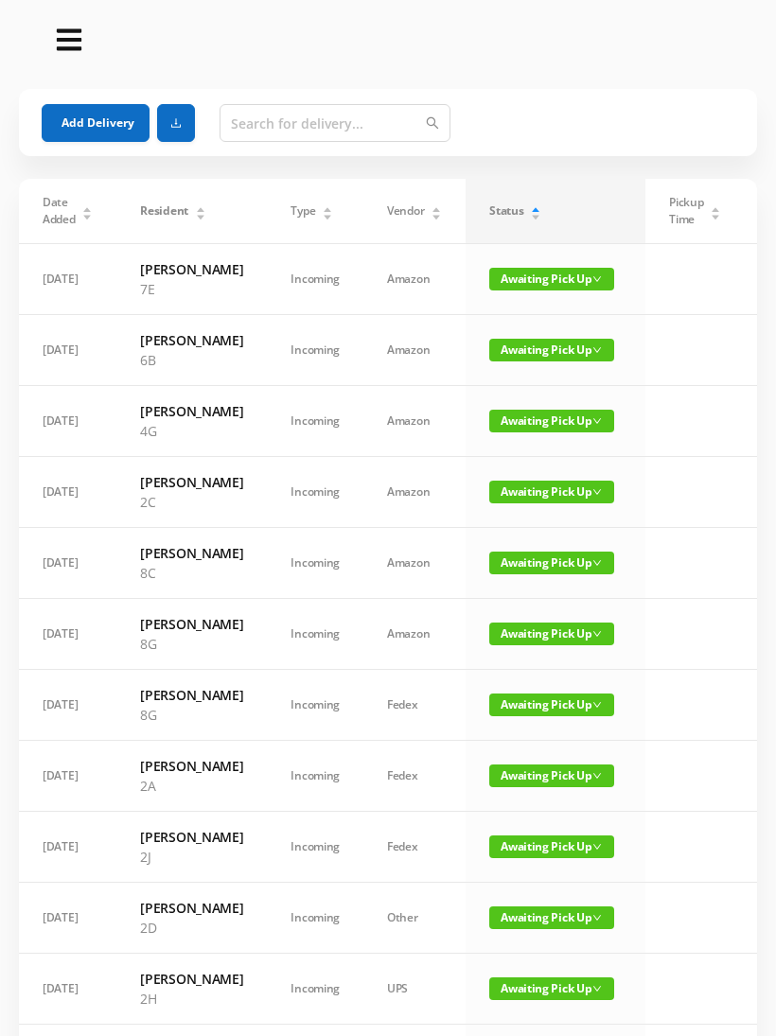
click at [58, 107] on button "Add Delivery" at bounding box center [96, 123] width 108 height 38
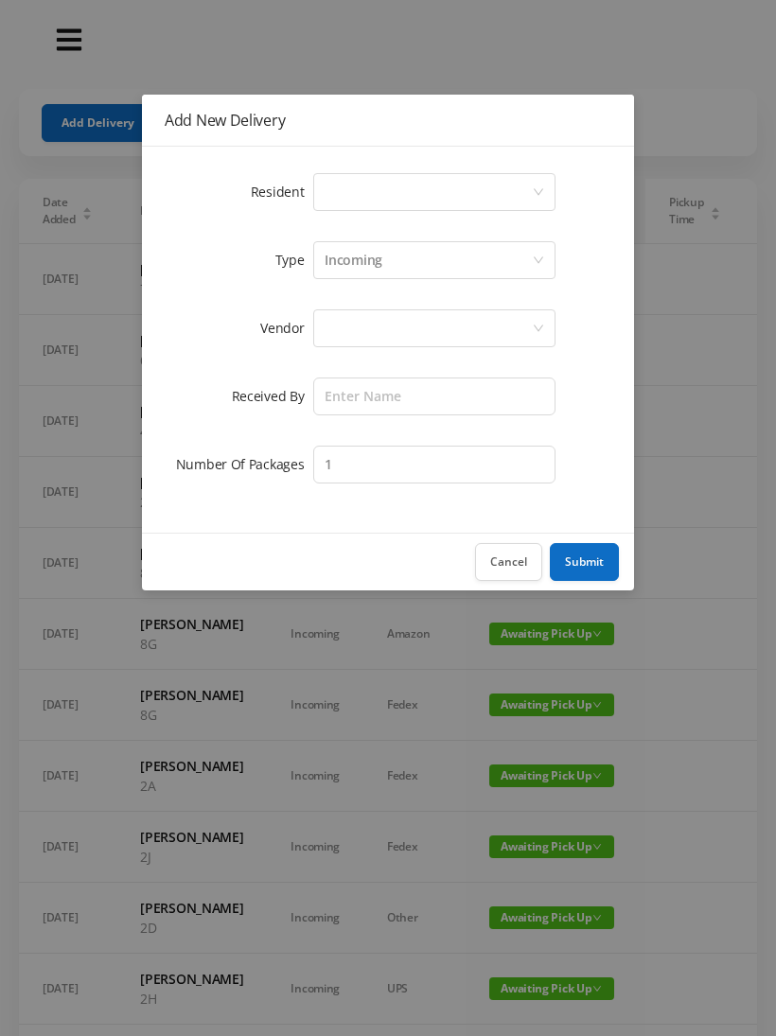
click at [530, 191] on div "Select a person" at bounding box center [427, 192] width 207 height 36
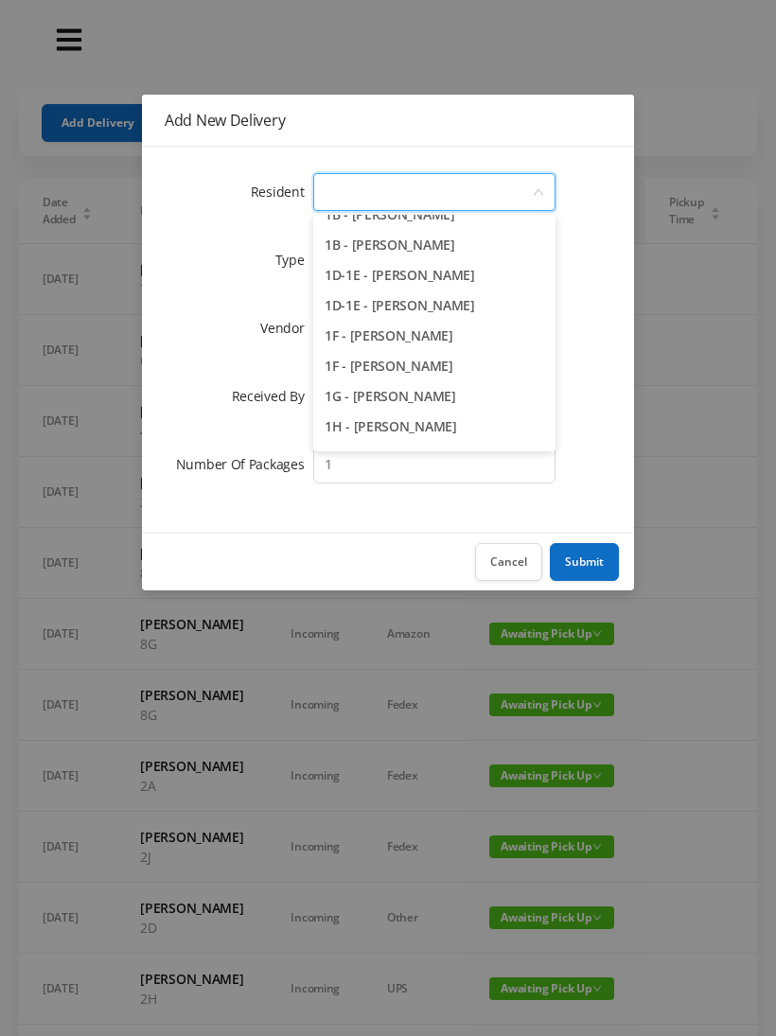
scroll to position [100, 0]
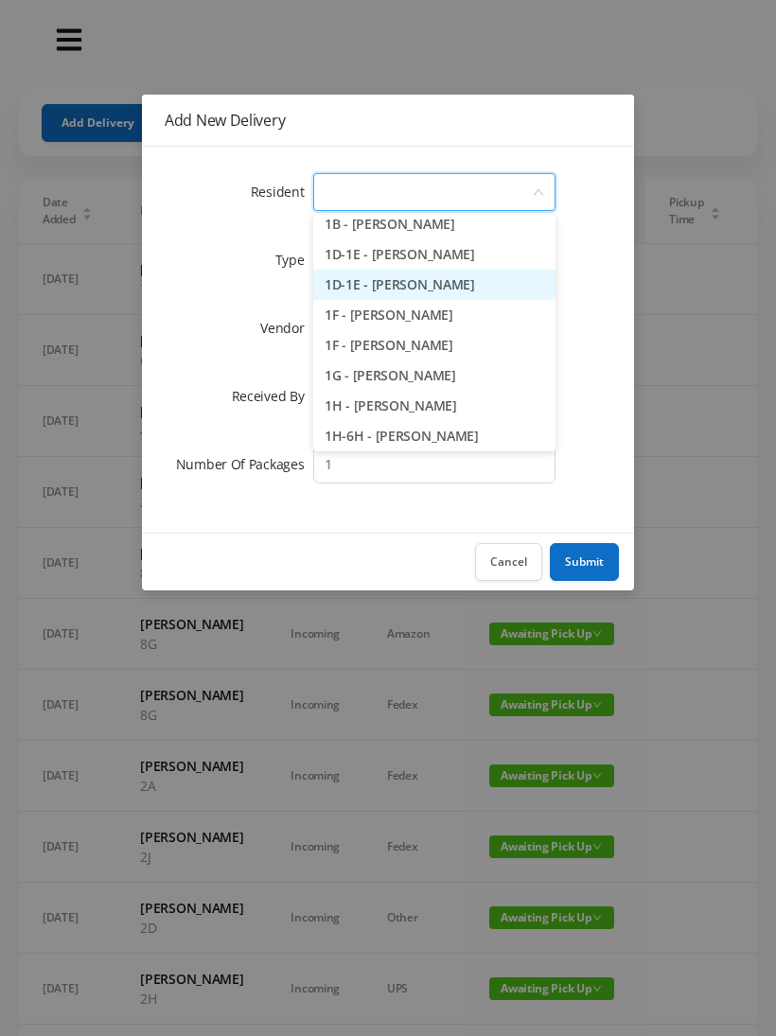
click at [425, 289] on li "1D-1E - [PERSON_NAME]" at bounding box center [434, 285] width 242 height 30
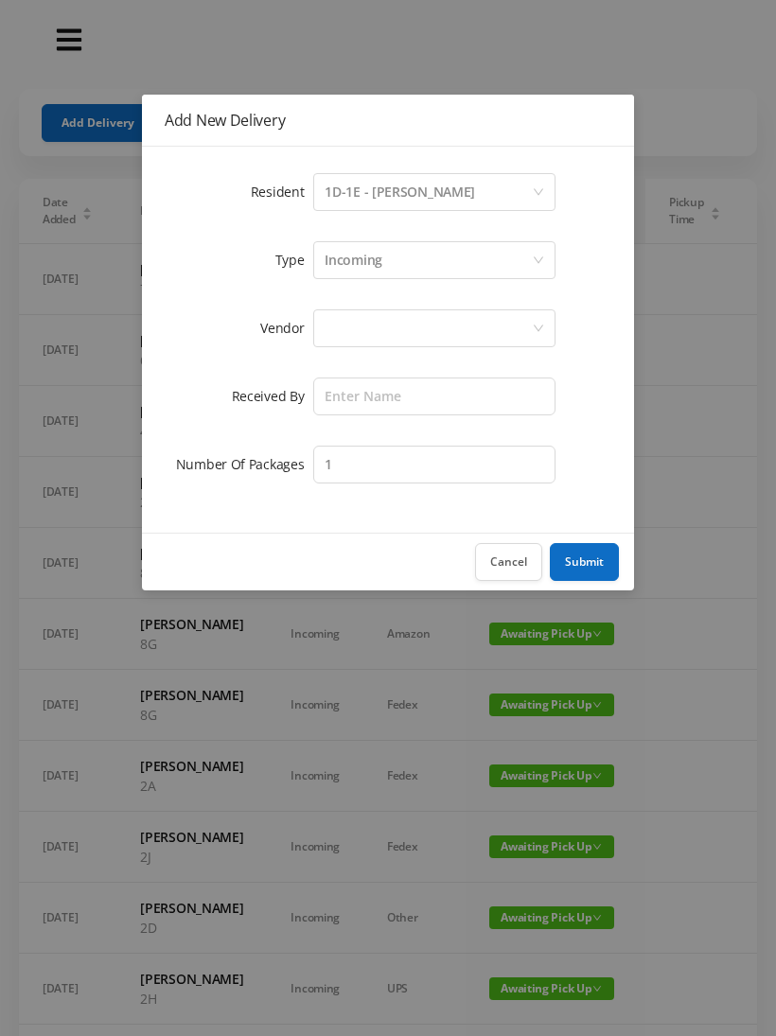
click at [448, 327] on div at bounding box center [427, 328] width 207 height 36
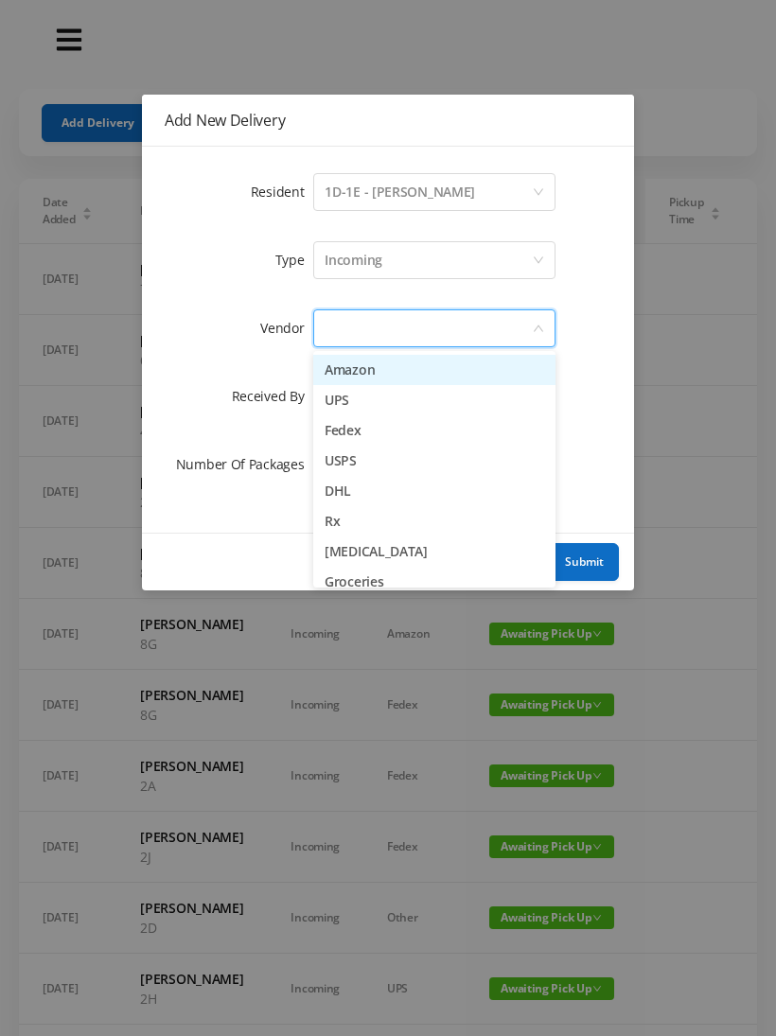
click at [378, 464] on li "USPS" at bounding box center [434, 461] width 242 height 30
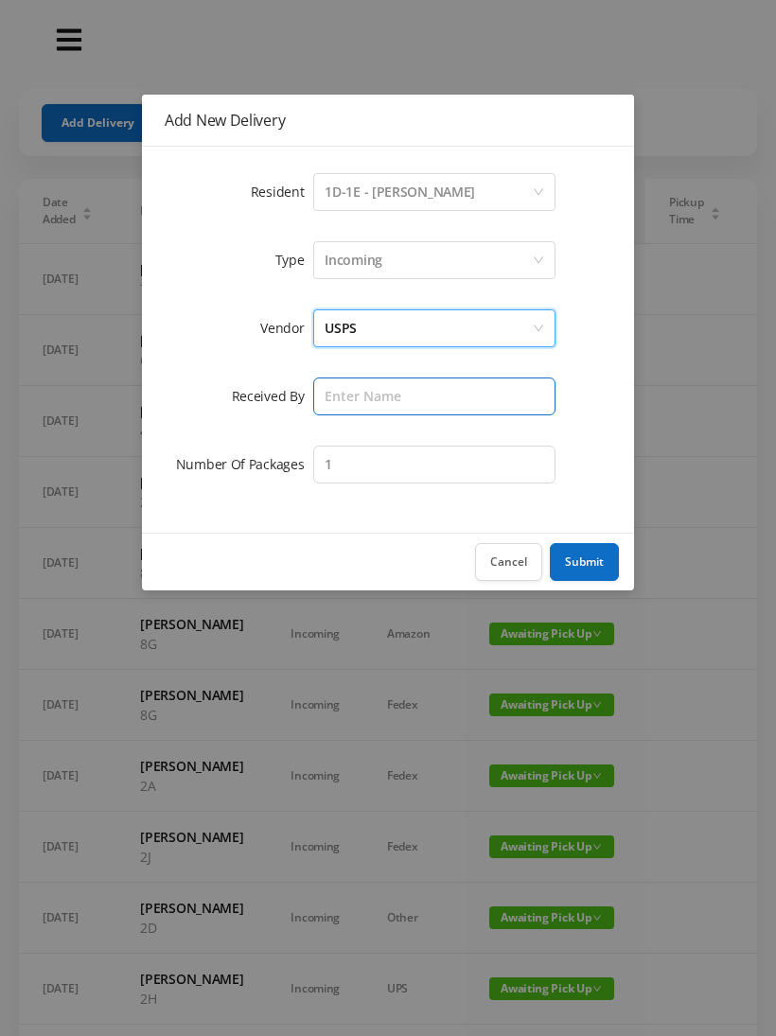
click at [485, 396] on input "text" at bounding box center [434, 396] width 242 height 38
type input "[PERSON_NAME]"
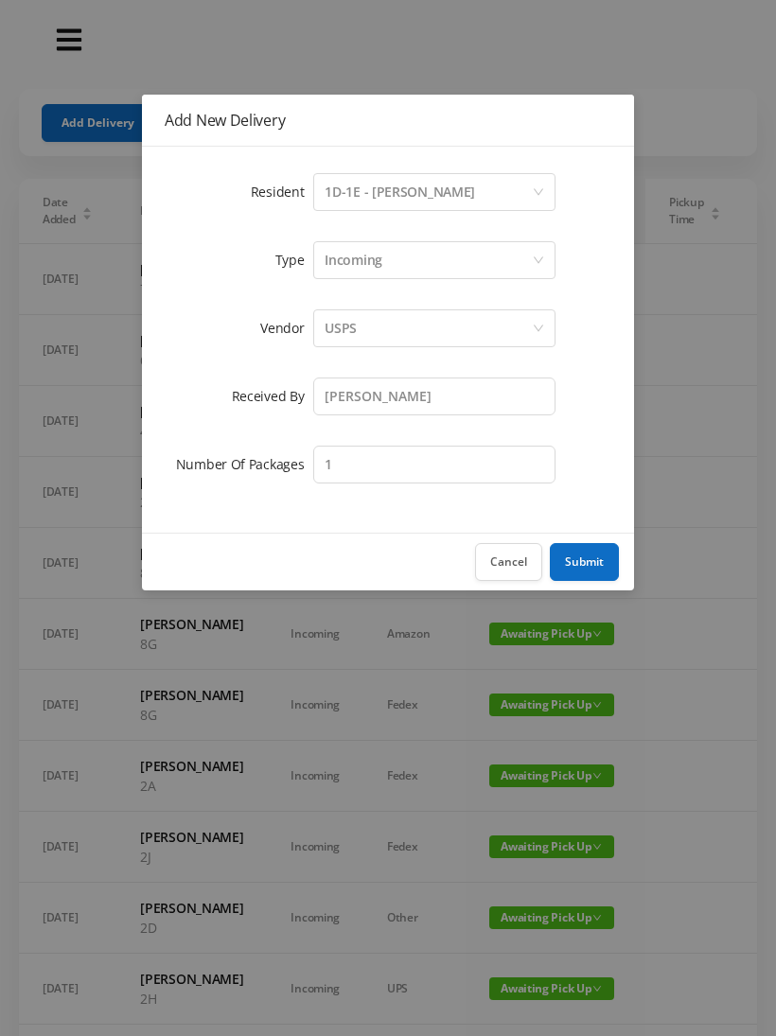
click at [586, 561] on button "Submit" at bounding box center [584, 562] width 69 height 38
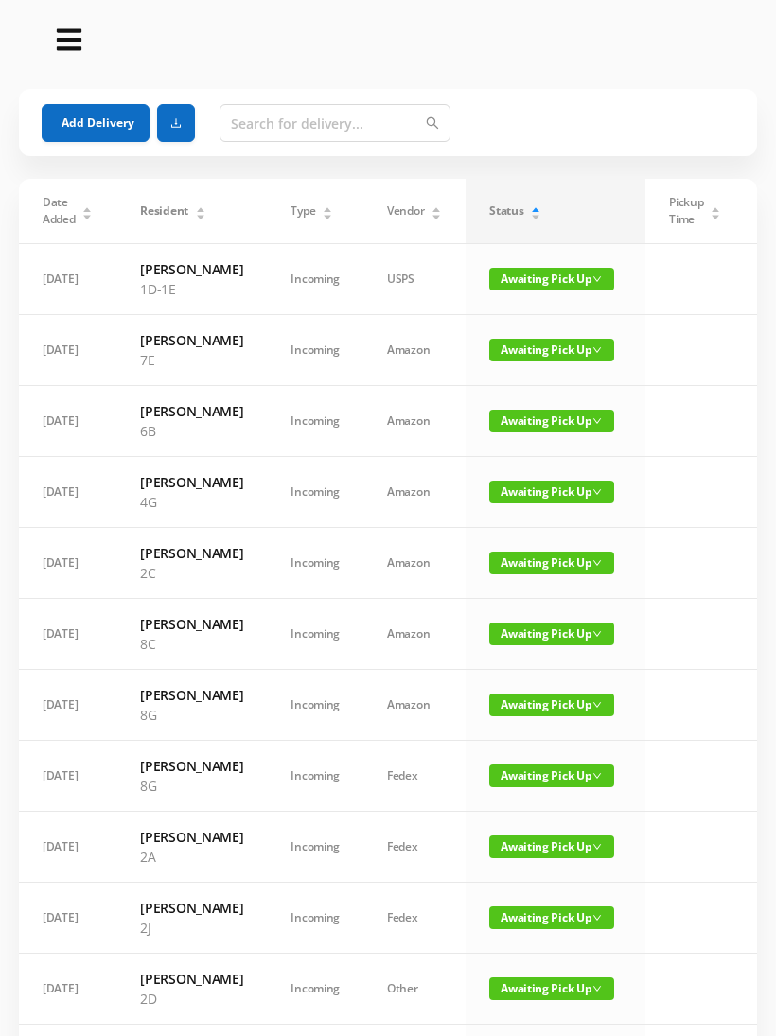
click at [75, 114] on button "Add Delivery" at bounding box center [96, 123] width 108 height 38
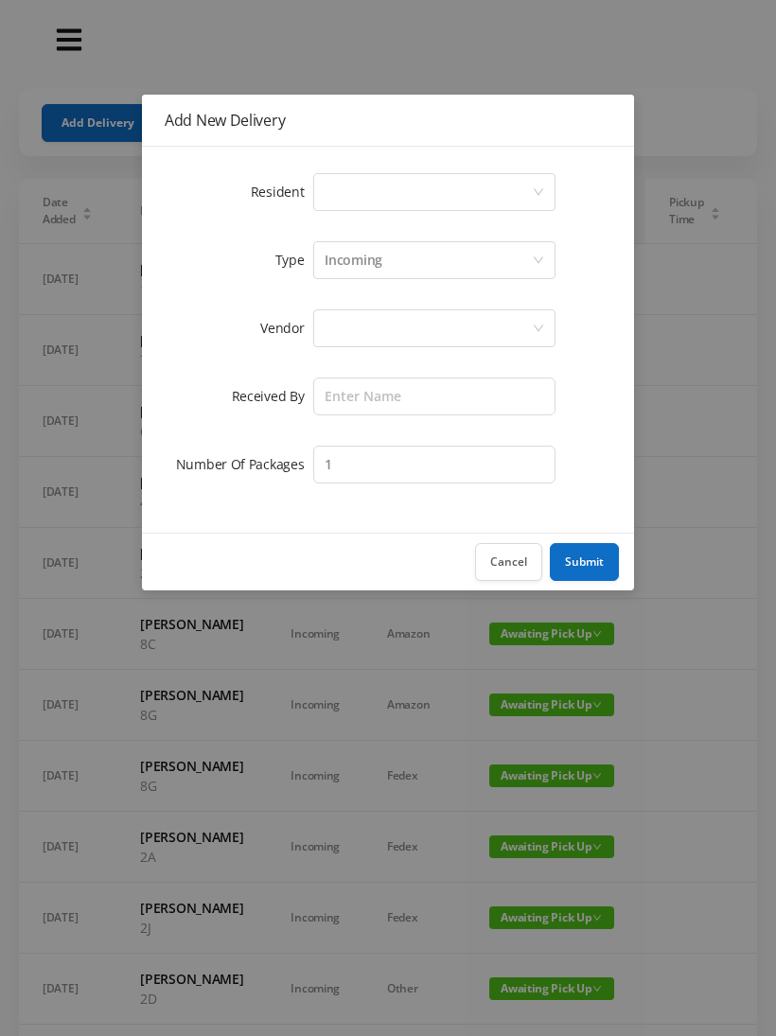
click at [530, 186] on div "Select a person" at bounding box center [427, 192] width 207 height 36
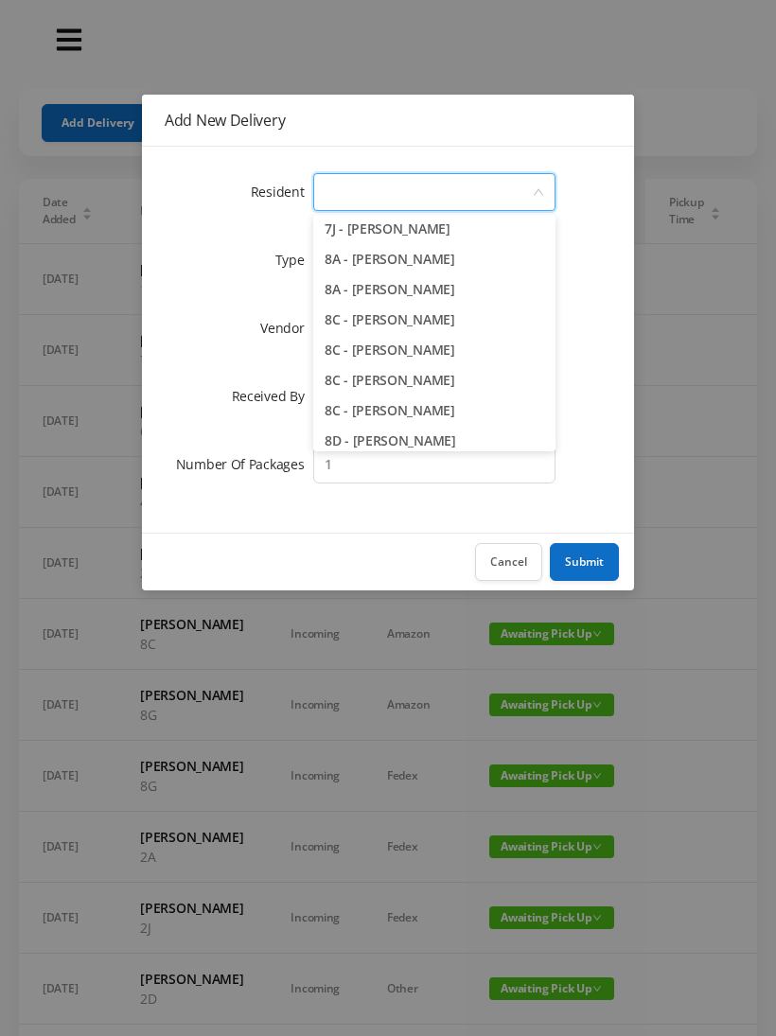
scroll to position [2494, 0]
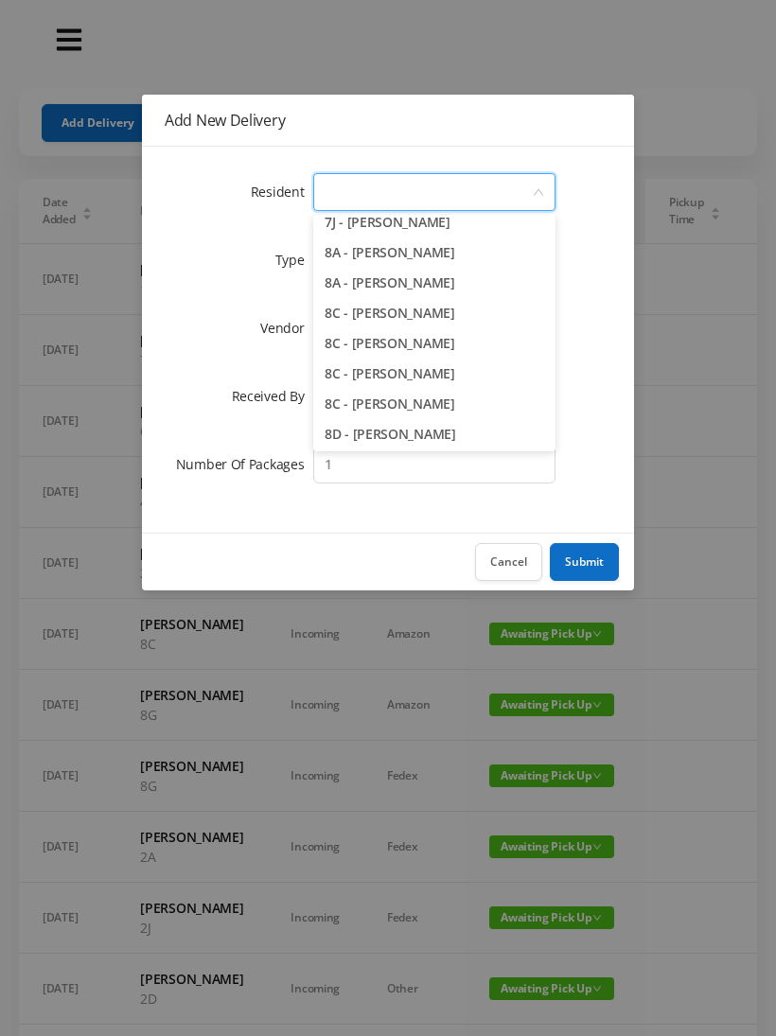
click at [446, 266] on li "8A - [PERSON_NAME]" at bounding box center [434, 252] width 242 height 30
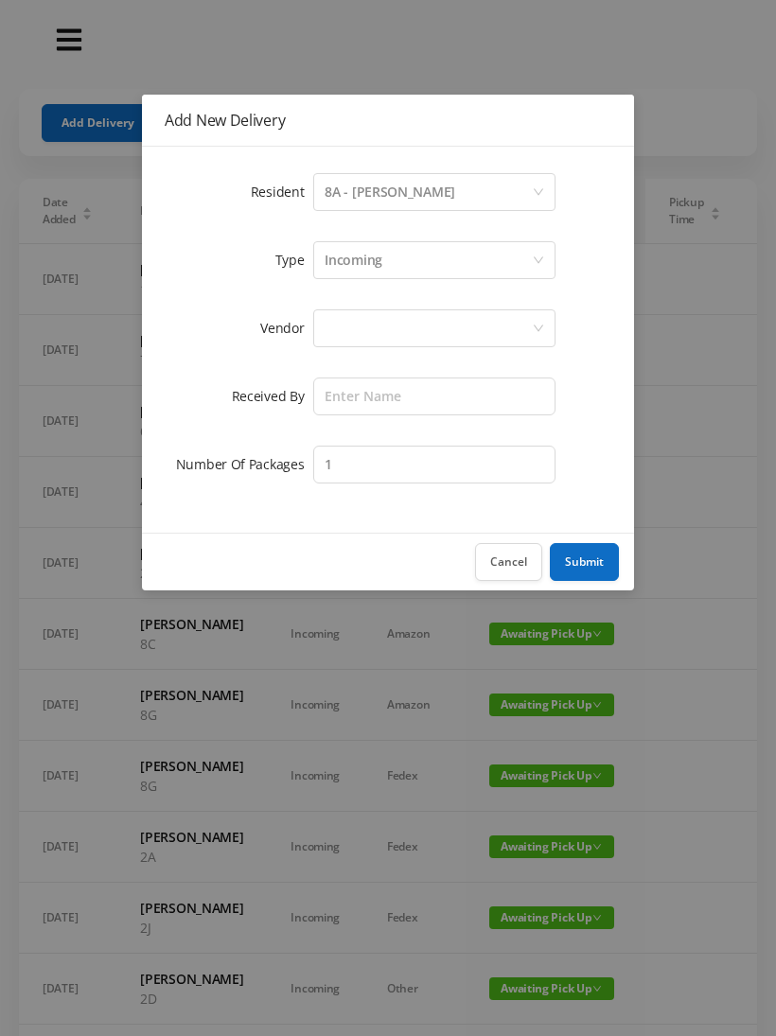
click at [431, 327] on div at bounding box center [427, 328] width 207 height 36
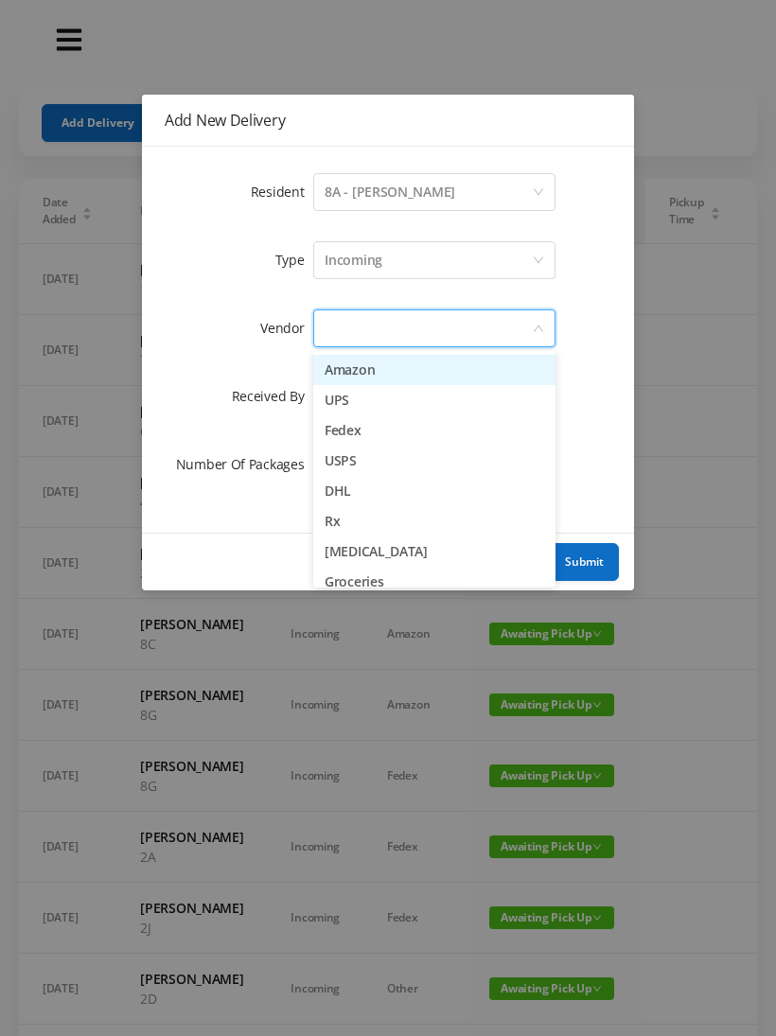
click at [353, 463] on li "USPS" at bounding box center [434, 461] width 242 height 30
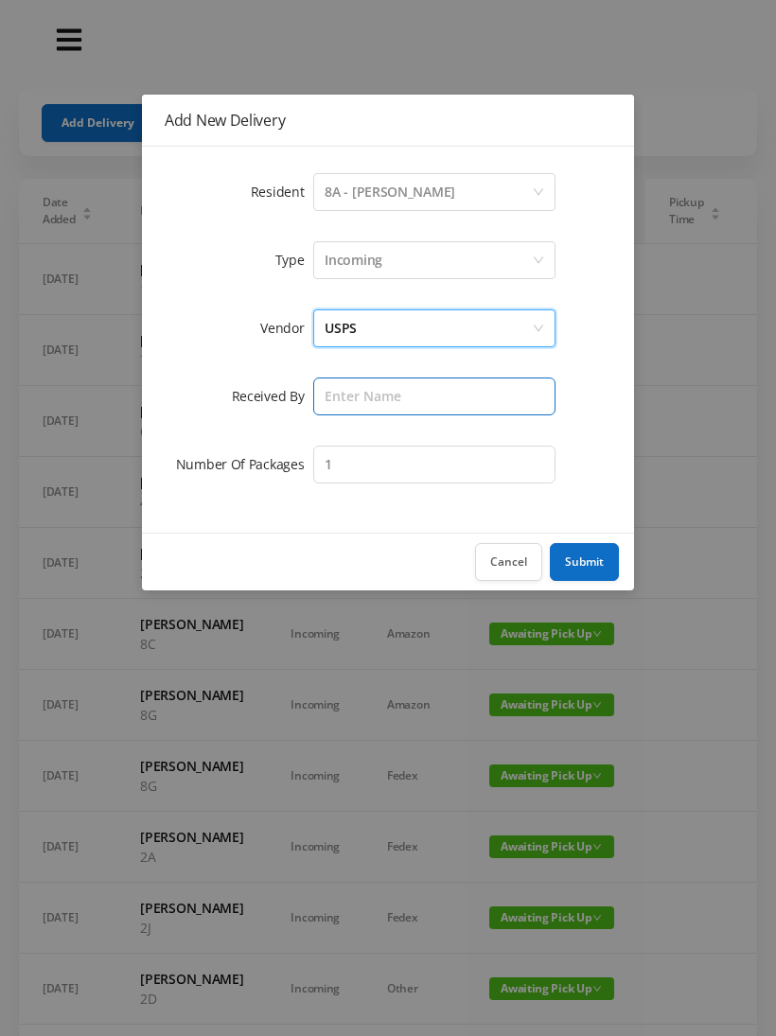
click at [424, 397] on input "text" at bounding box center [434, 396] width 242 height 38
type input "[PERSON_NAME]"
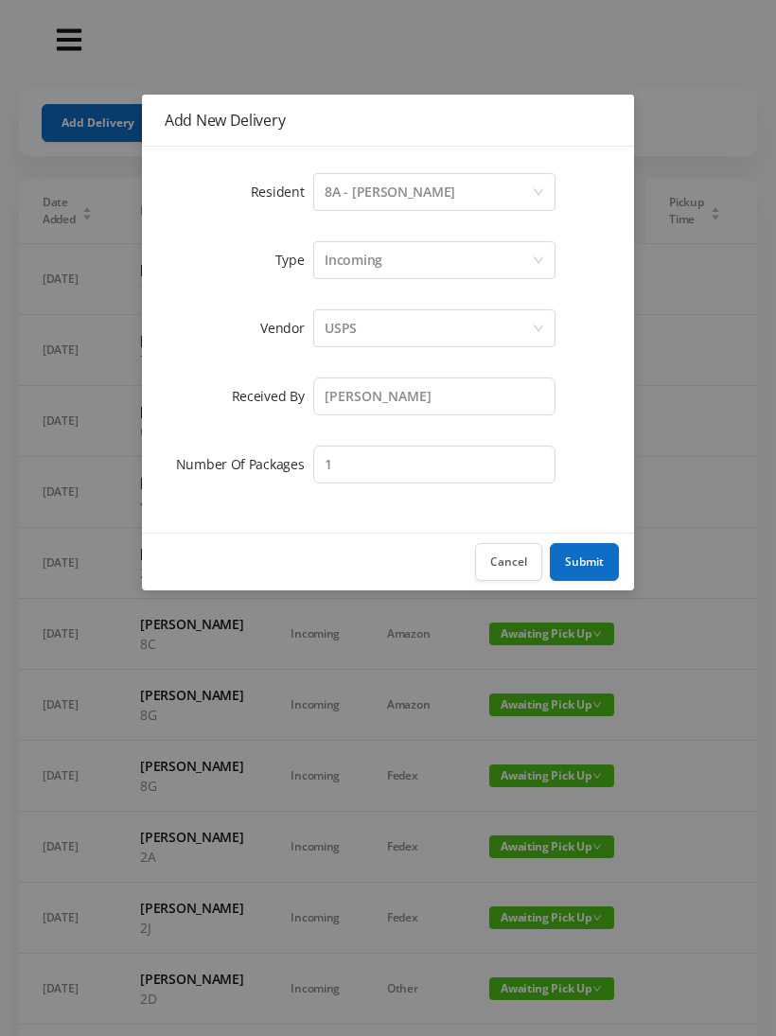
click at [584, 562] on button "Submit" at bounding box center [584, 562] width 69 height 38
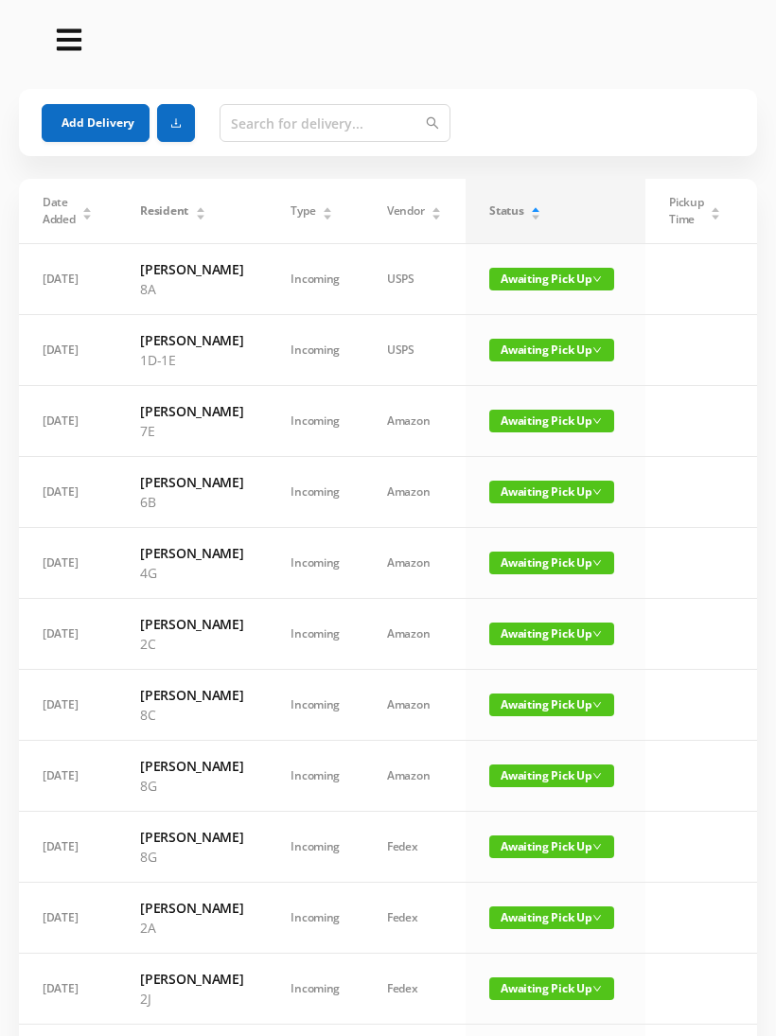
click at [77, 118] on button "Add Delivery" at bounding box center [96, 123] width 108 height 38
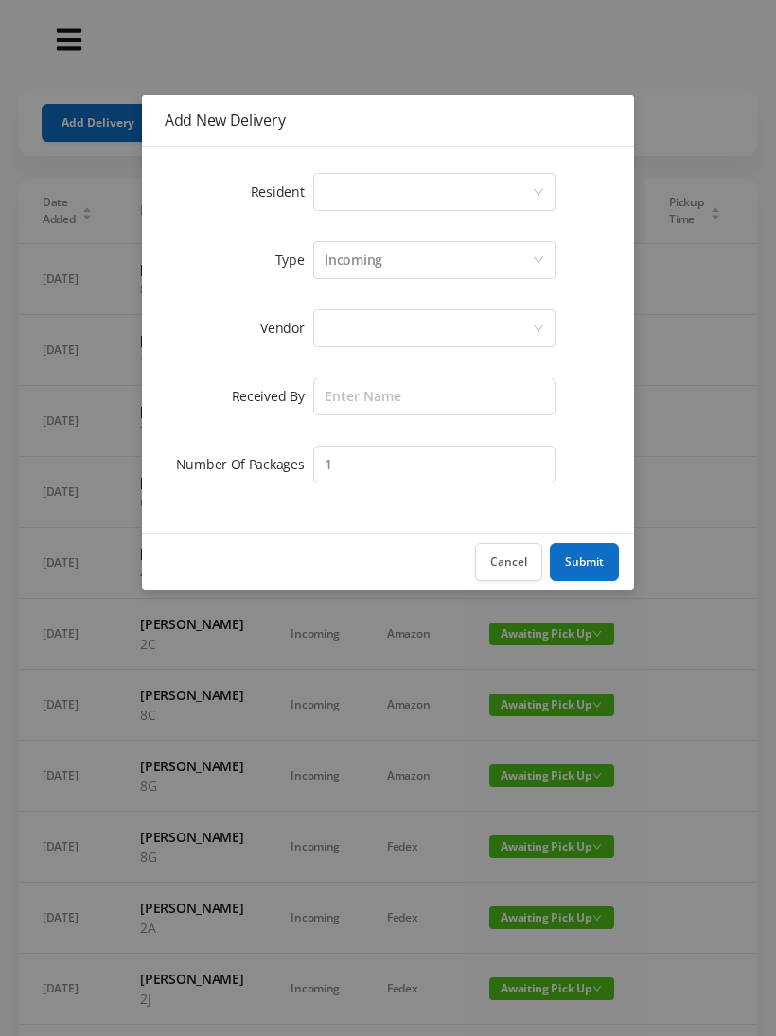
click at [535, 190] on icon "icon: down" at bounding box center [538, 192] width 9 height 7
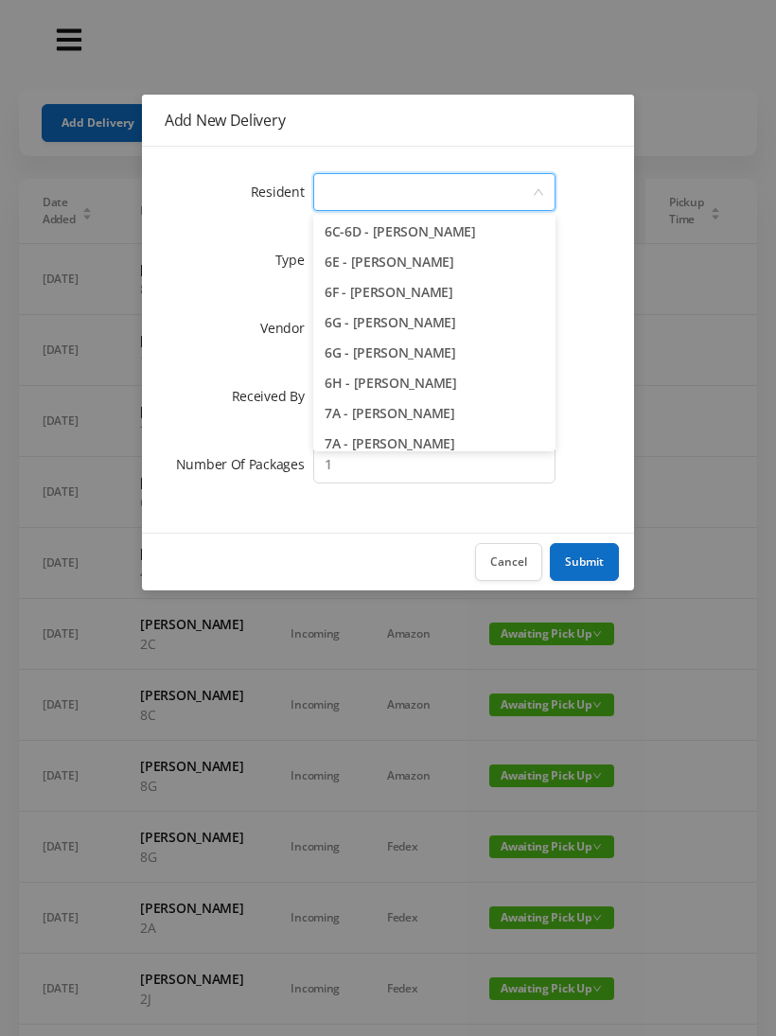
scroll to position [1971, 0]
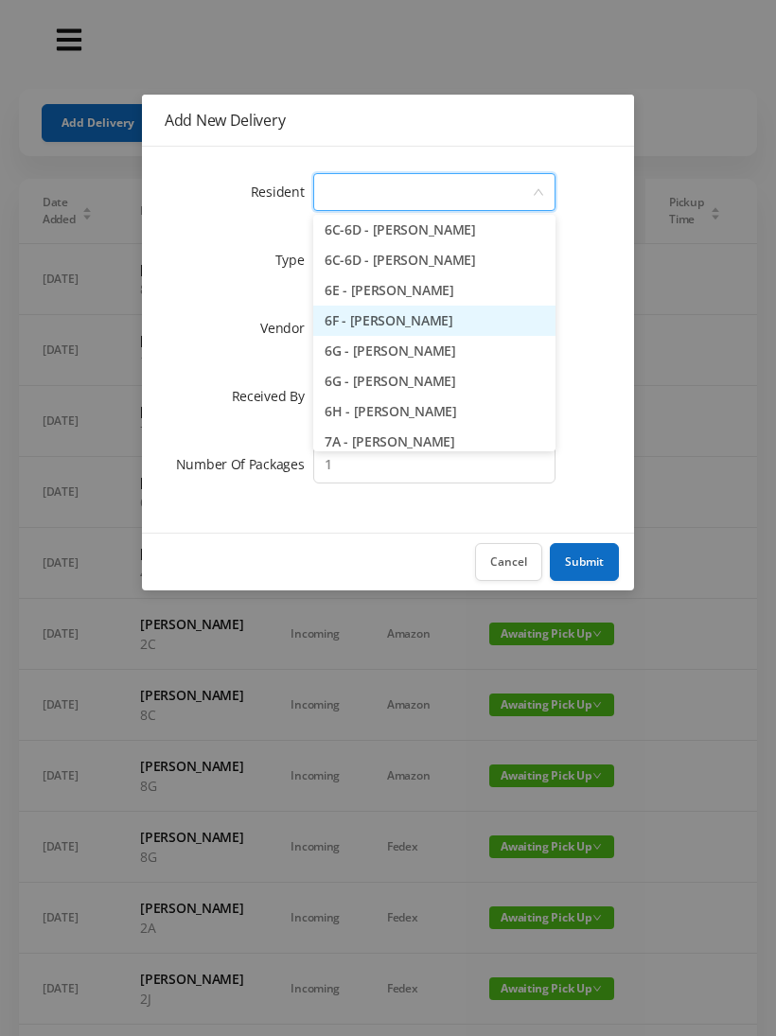
click at [397, 329] on li "6F - [PERSON_NAME]" at bounding box center [434, 321] width 242 height 30
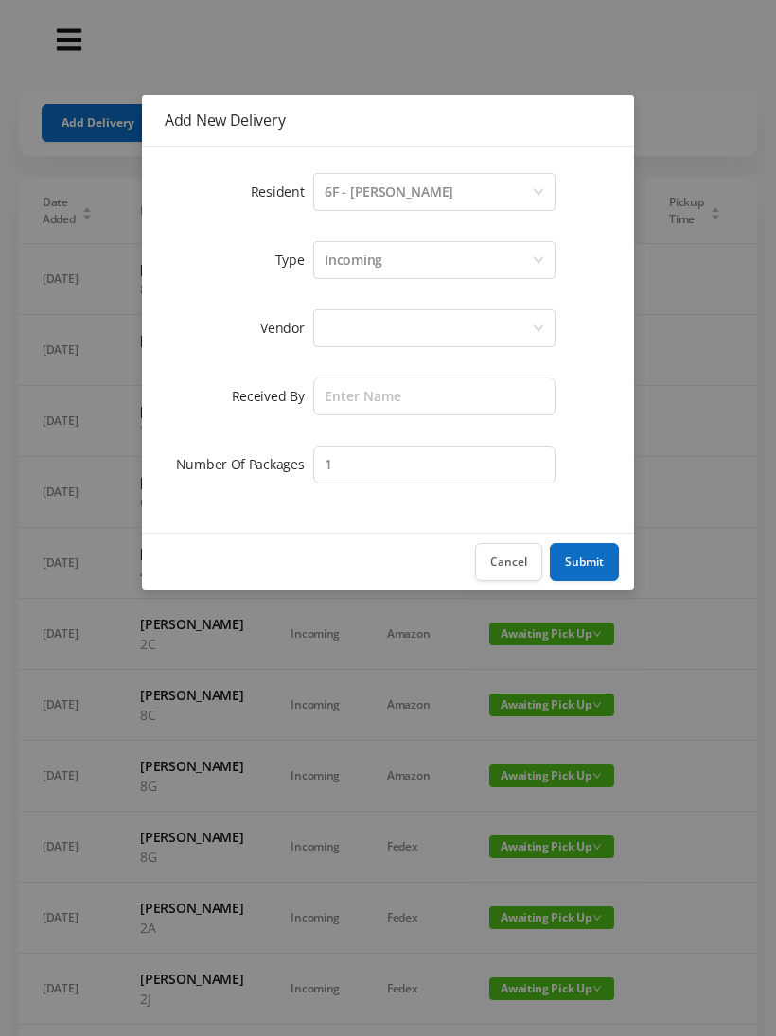
click at [478, 324] on div at bounding box center [427, 328] width 207 height 36
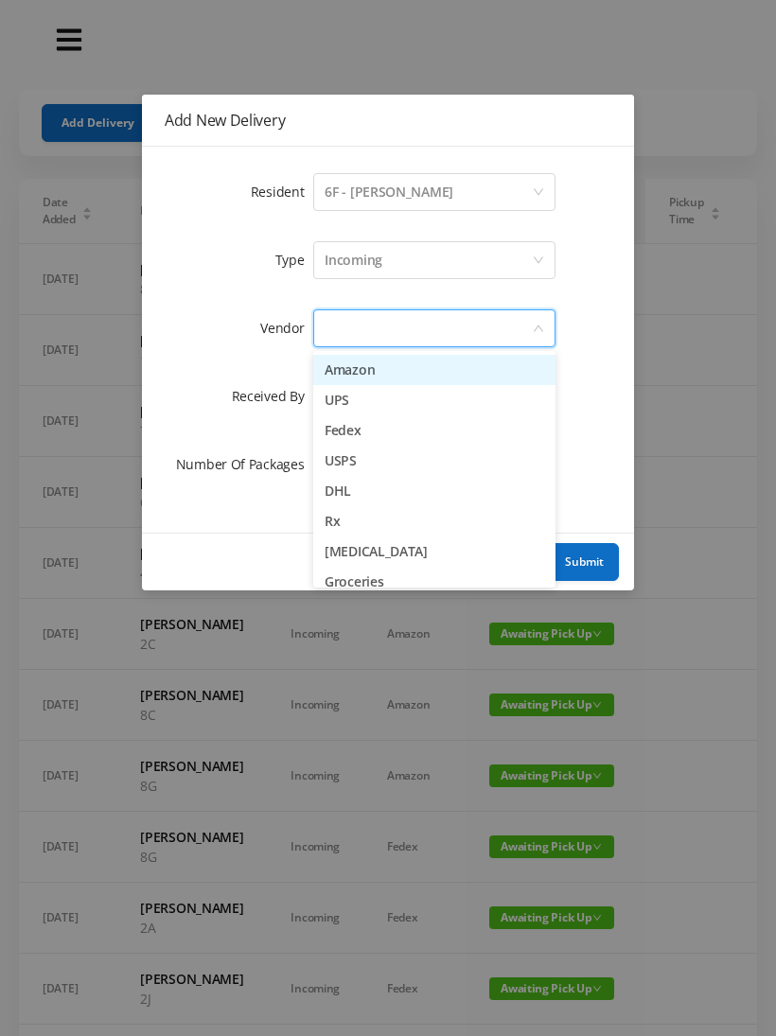
click at [367, 463] on li "USPS" at bounding box center [434, 461] width 242 height 30
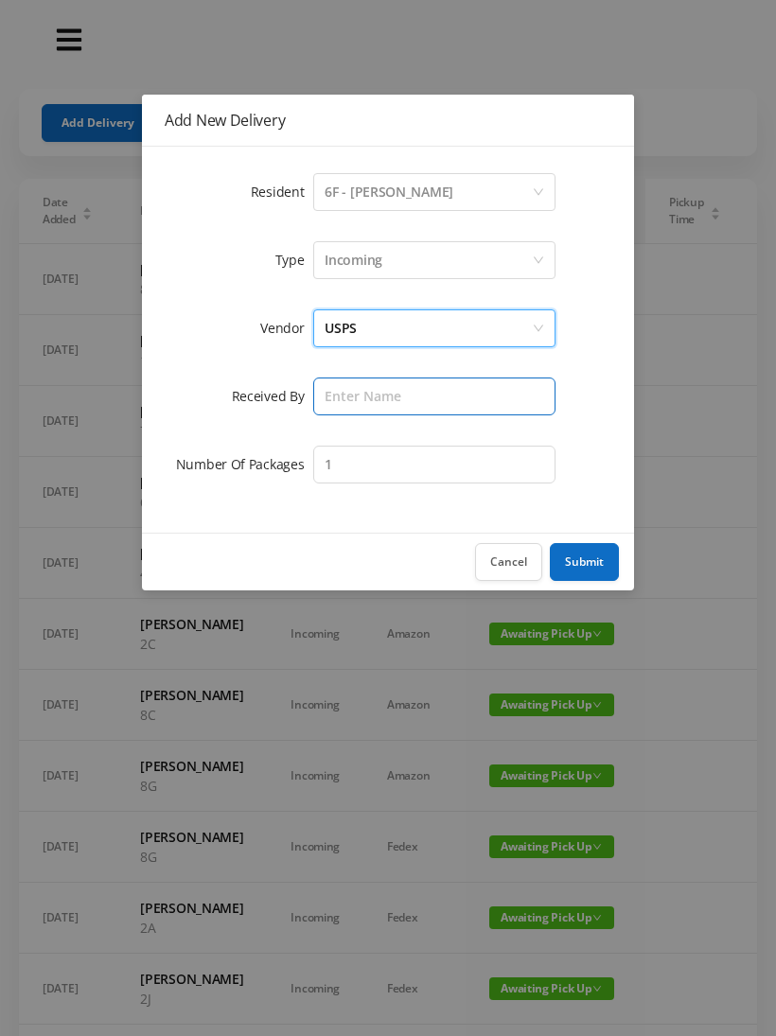
click at [415, 395] on input "text" at bounding box center [434, 396] width 242 height 38
type input "[PERSON_NAME]"
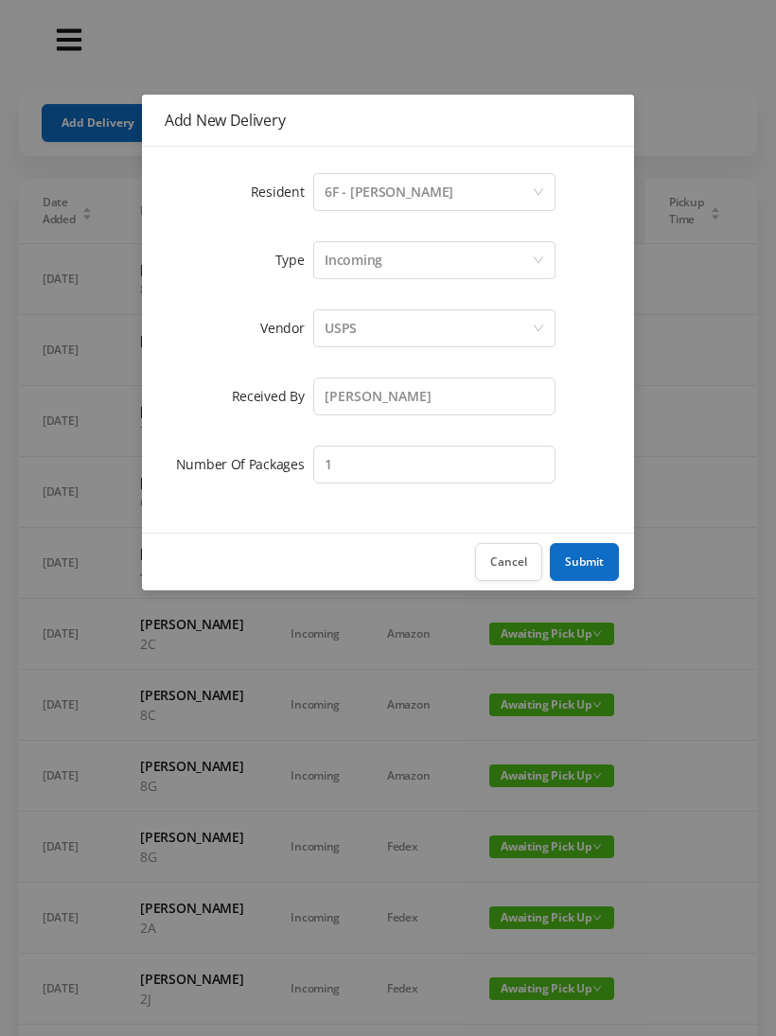
click at [581, 560] on button "Submit" at bounding box center [584, 562] width 69 height 38
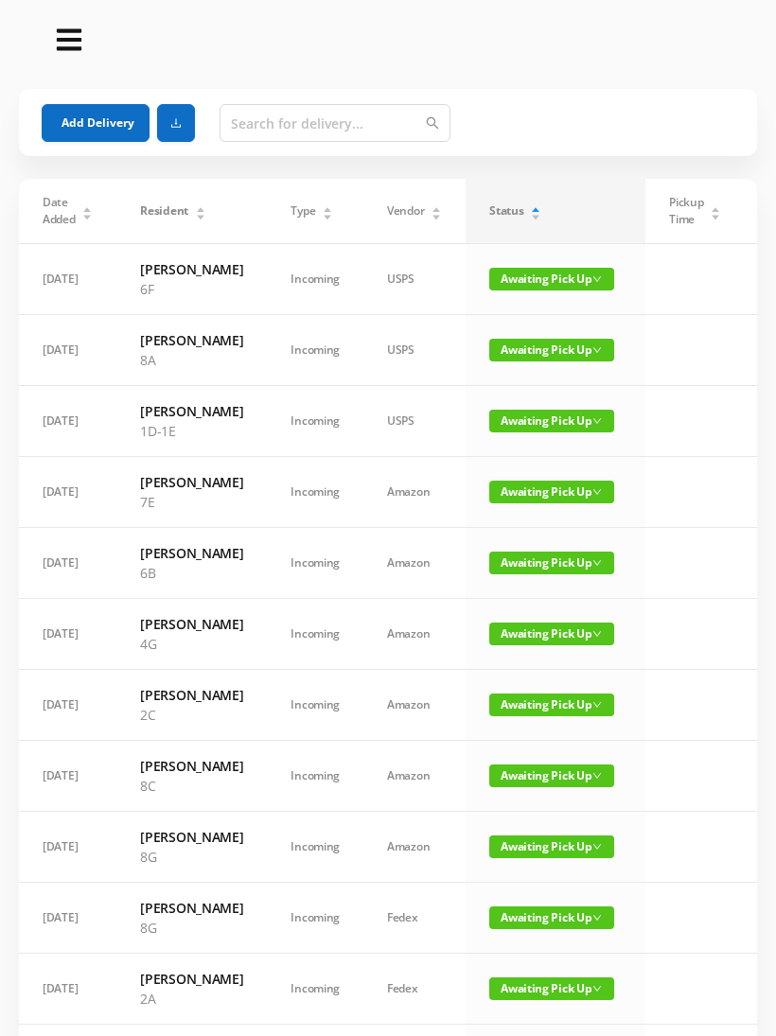
click at [68, 118] on button "Add Delivery" at bounding box center [96, 123] width 108 height 38
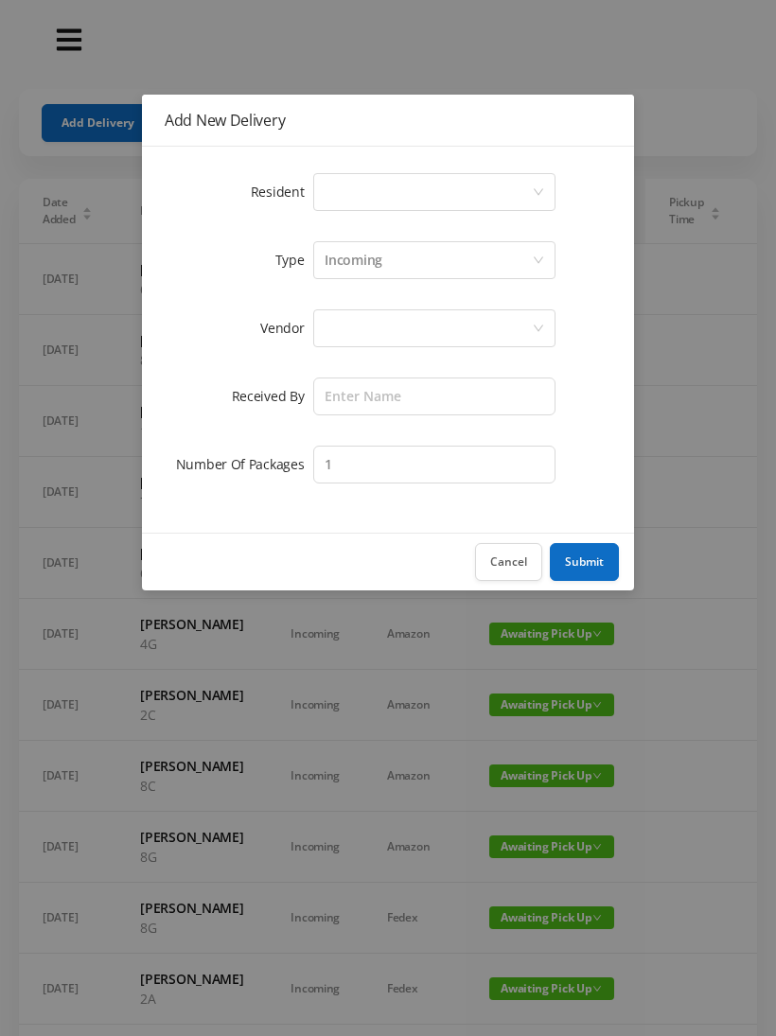
click at [529, 182] on div "Select a person" at bounding box center [427, 192] width 207 height 36
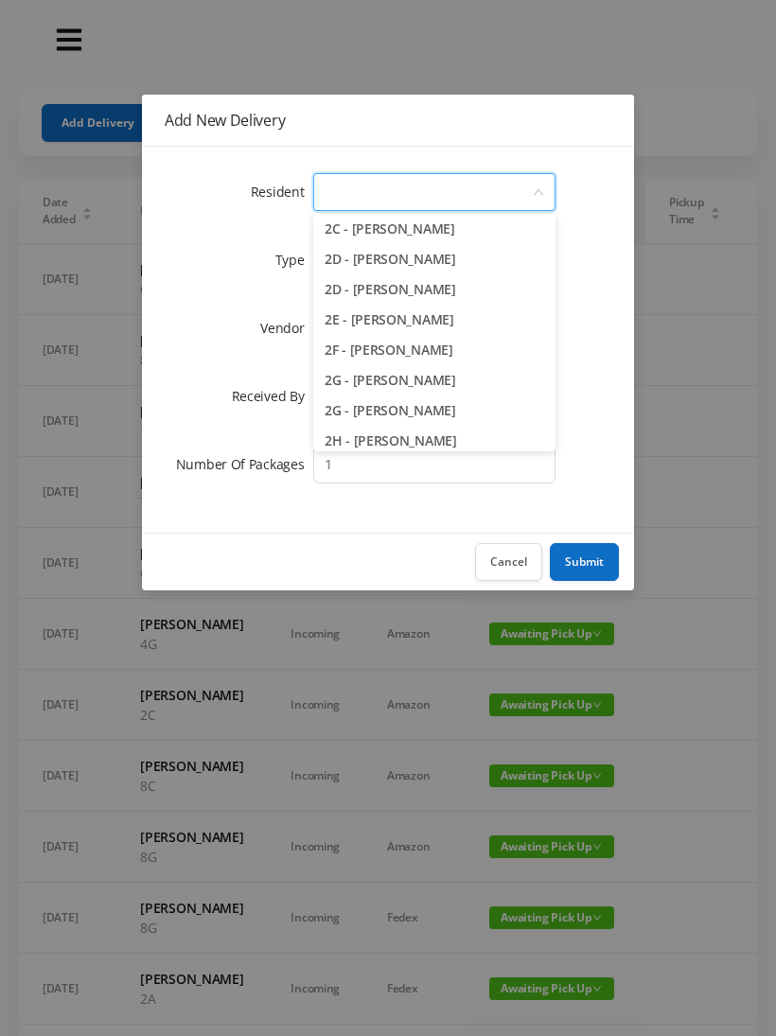
scroll to position [460, 0]
click at [429, 324] on li "2E - [PERSON_NAME]" at bounding box center [434, 319] width 242 height 30
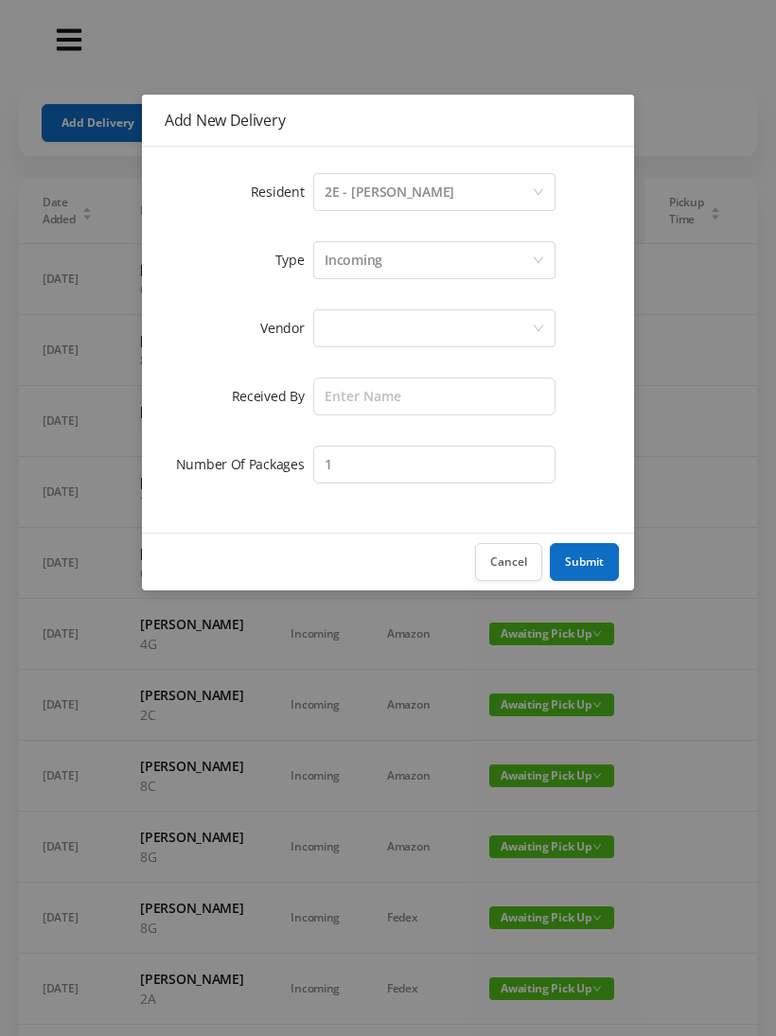
click at [432, 336] on div at bounding box center [427, 328] width 207 height 36
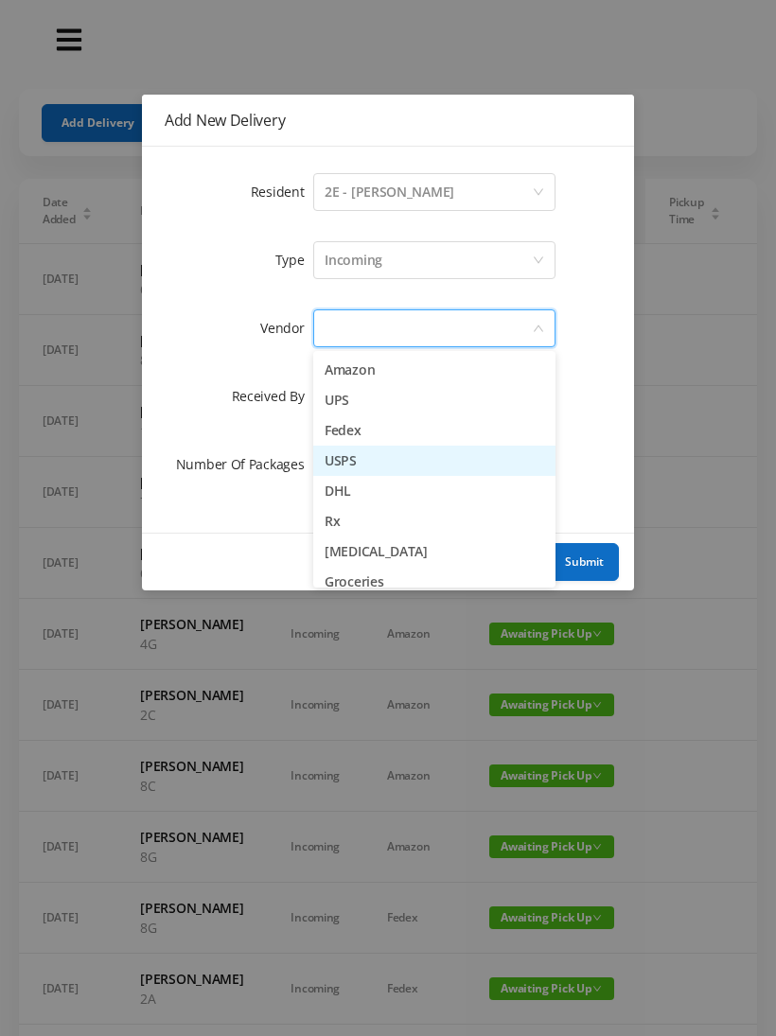
click at [375, 455] on li "USPS" at bounding box center [434, 461] width 242 height 30
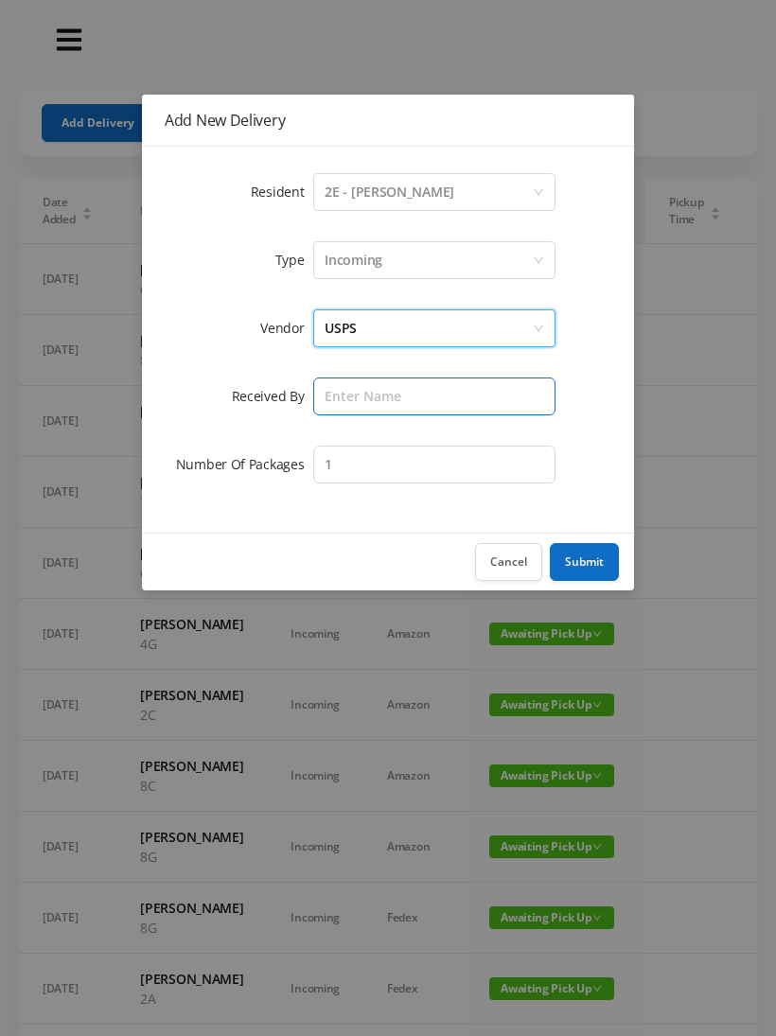
click at [431, 397] on input "text" at bounding box center [434, 396] width 242 height 38
type input "[PERSON_NAME]"
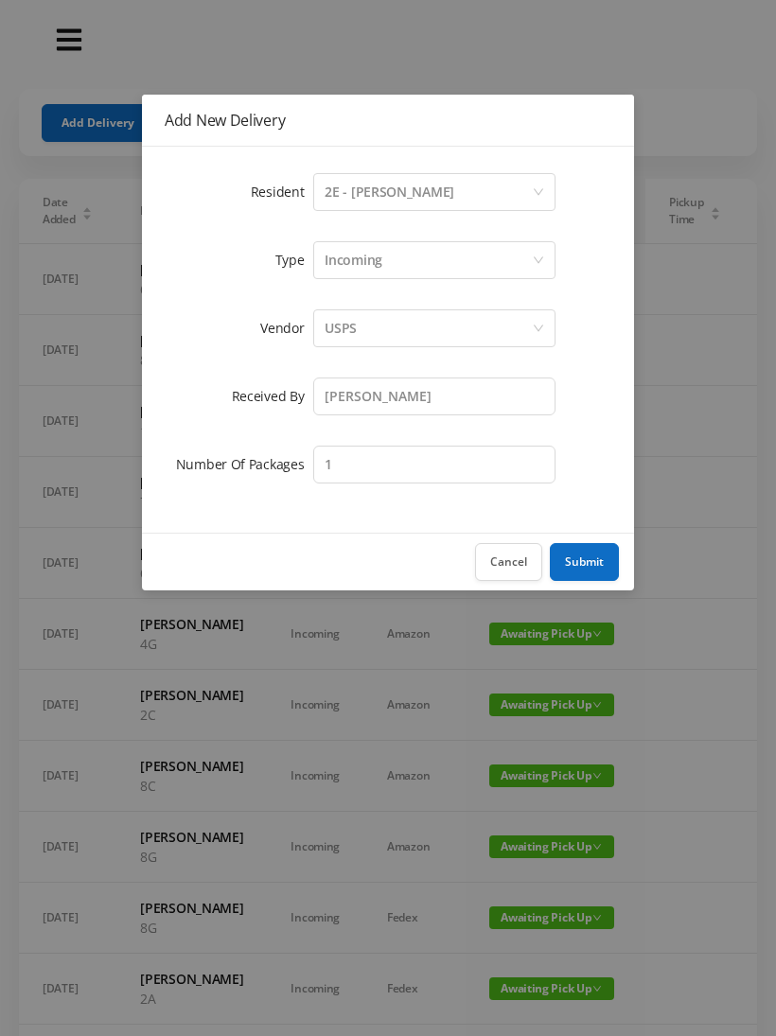
click at [574, 565] on button "Submit" at bounding box center [584, 562] width 69 height 38
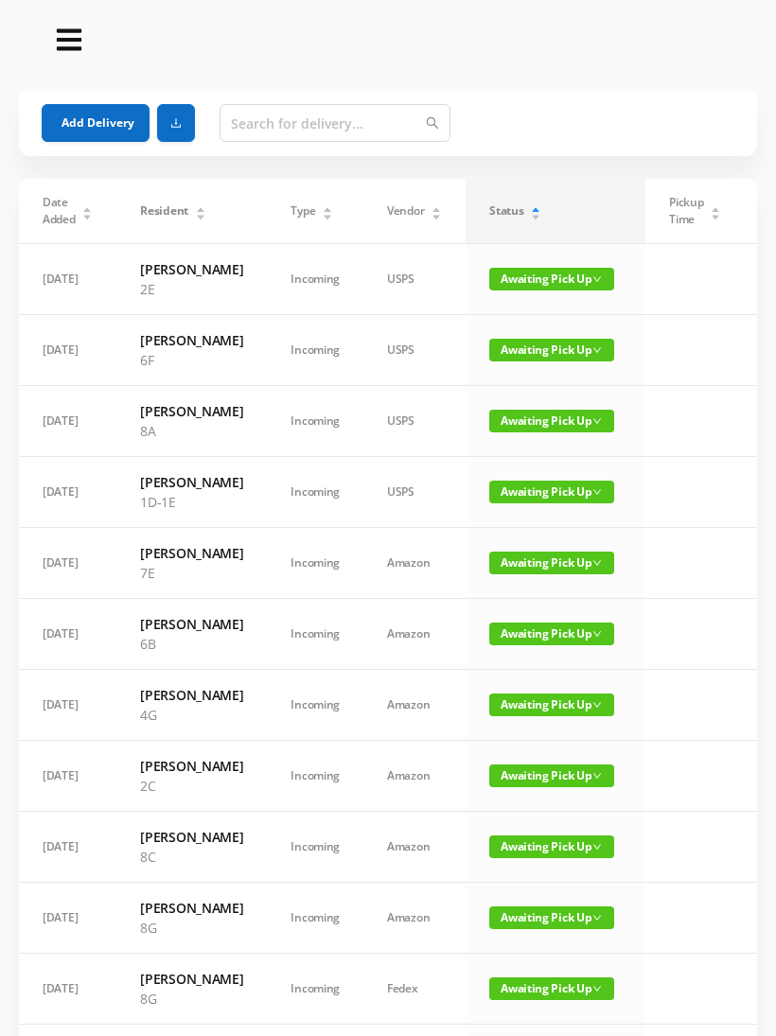
click at [79, 110] on button "Add Delivery" at bounding box center [96, 123] width 108 height 38
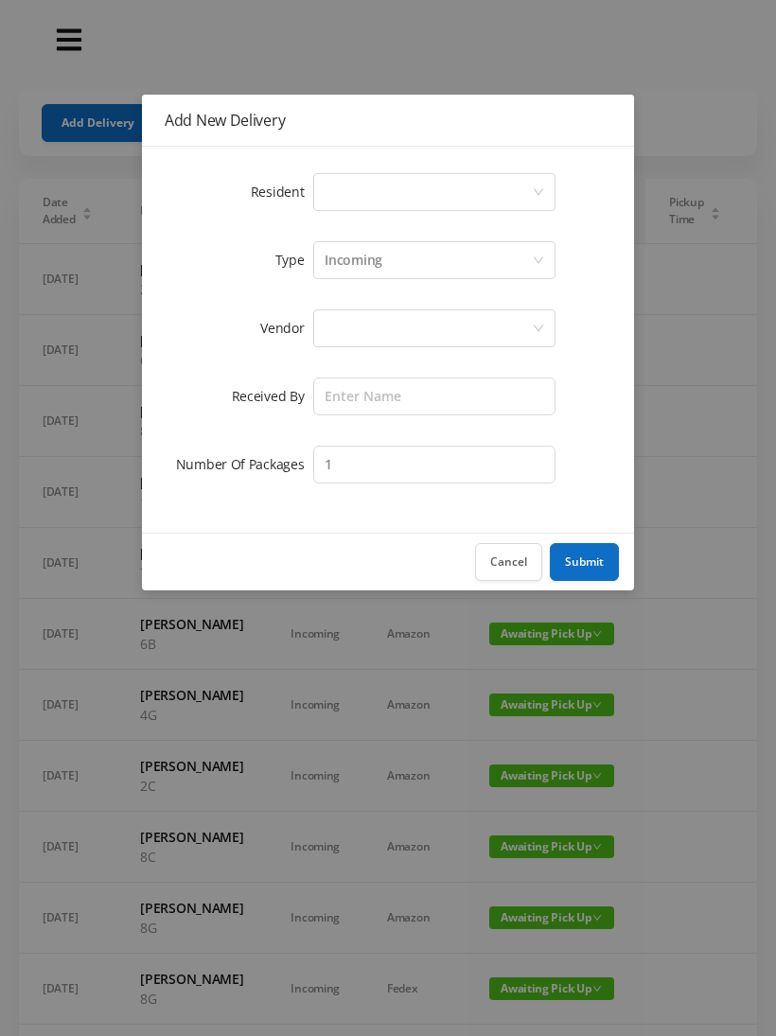
click at [541, 191] on icon "icon: down" at bounding box center [538, 192] width 9 height 7
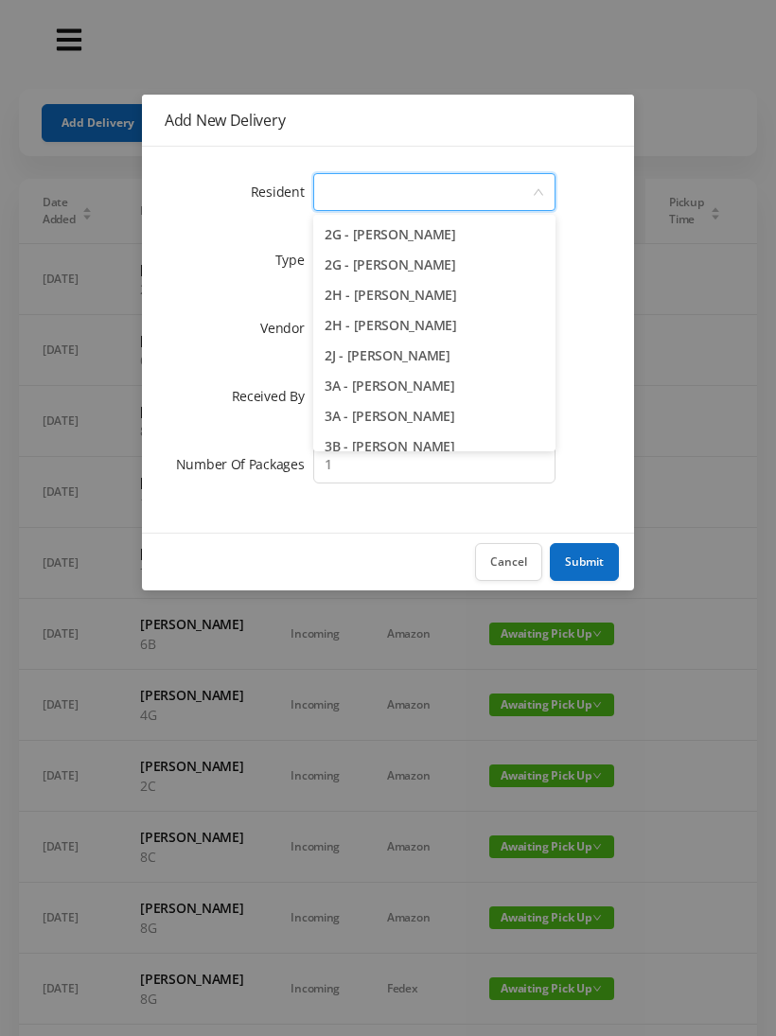
scroll to position [604, 0]
click at [426, 420] on li "3A - [PERSON_NAME]" at bounding box center [434, 417] width 242 height 30
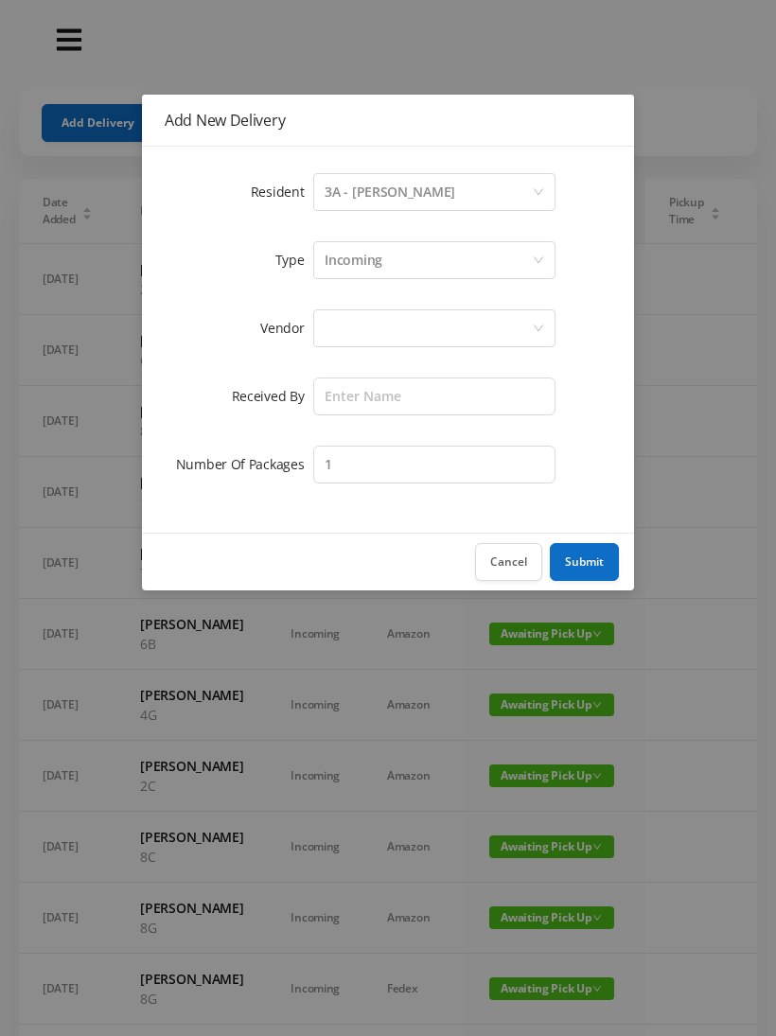
click at [485, 321] on div at bounding box center [427, 328] width 207 height 36
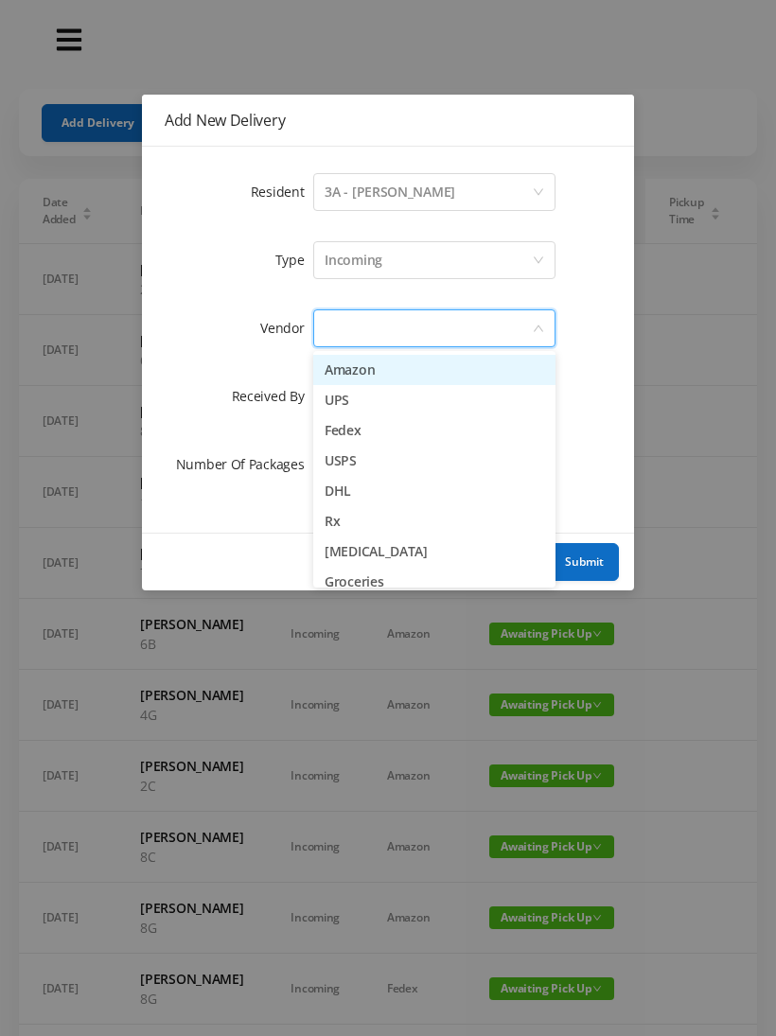
click at [367, 468] on li "USPS" at bounding box center [434, 461] width 242 height 30
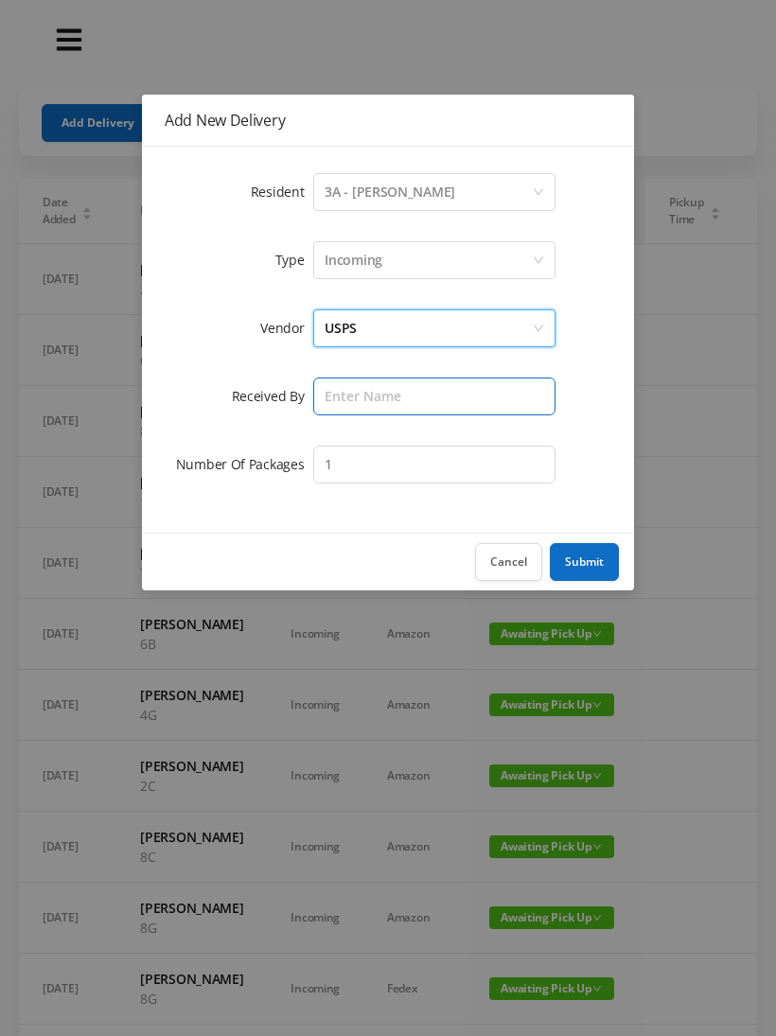
click at [453, 382] on input "text" at bounding box center [434, 396] width 242 height 38
type input "[PERSON_NAME]"
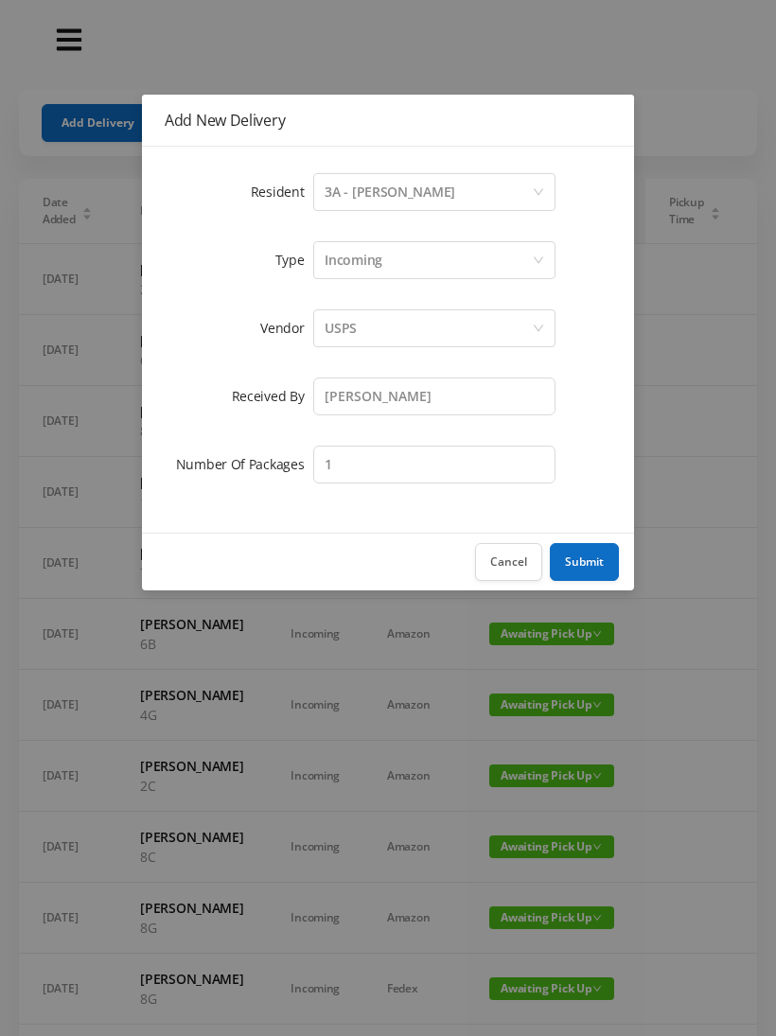
click at [580, 570] on button "Submit" at bounding box center [584, 562] width 69 height 38
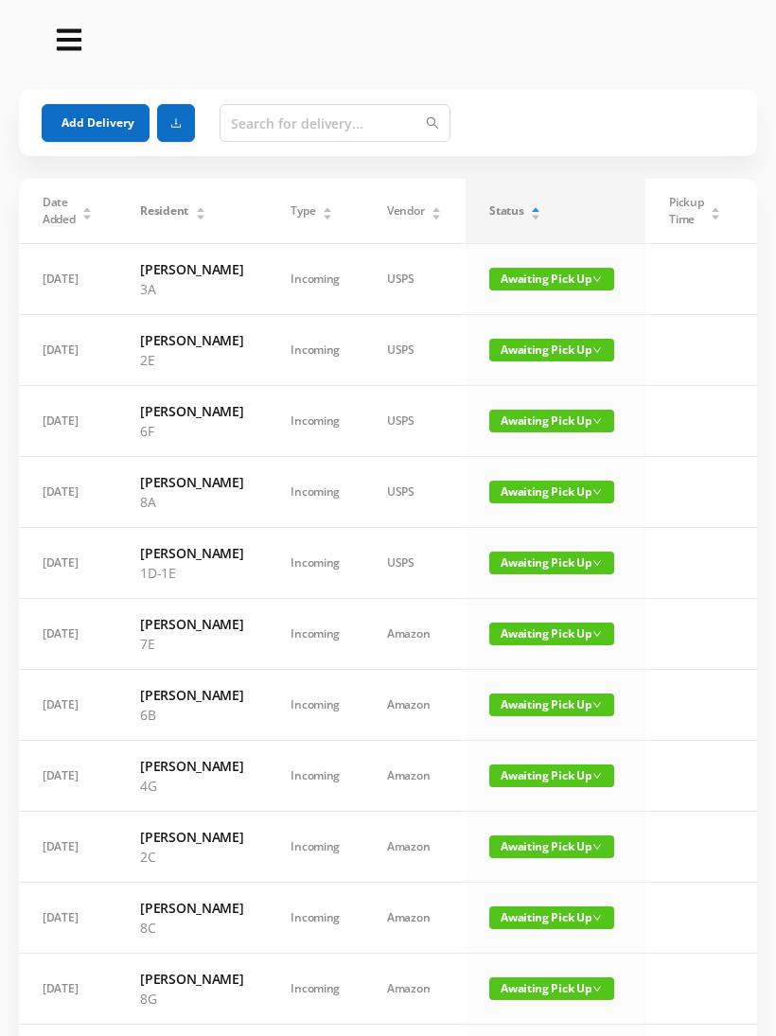
click at [80, 120] on button "Add Delivery" at bounding box center [96, 123] width 108 height 38
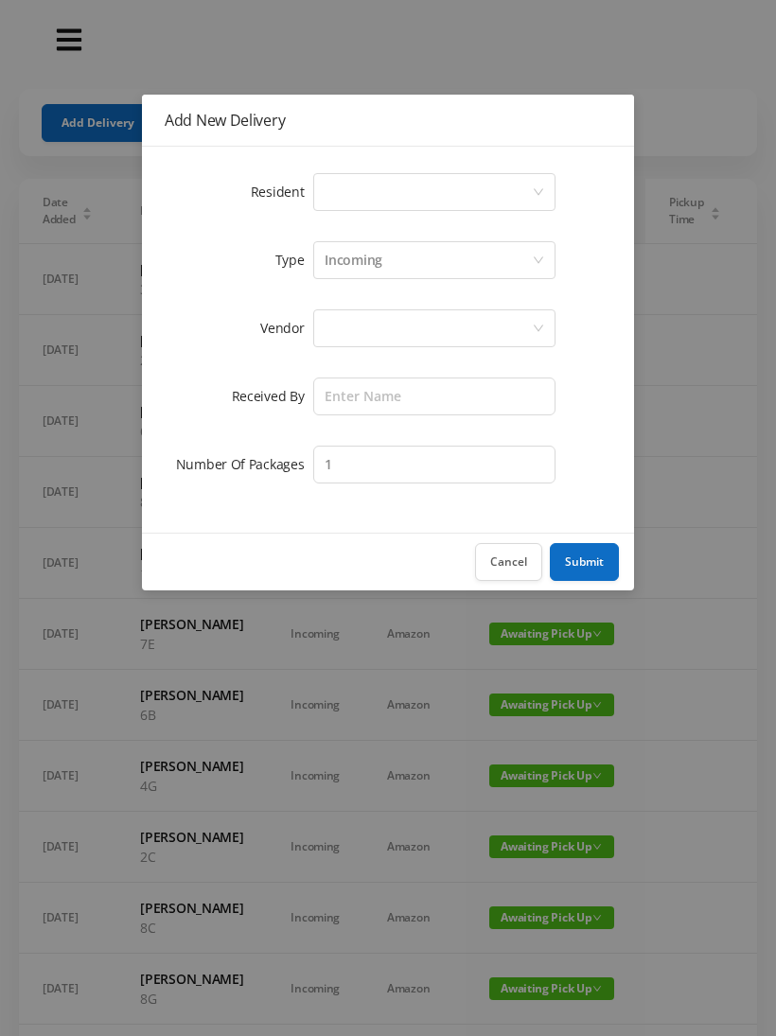
click at [529, 180] on div "Select a person" at bounding box center [427, 192] width 207 height 36
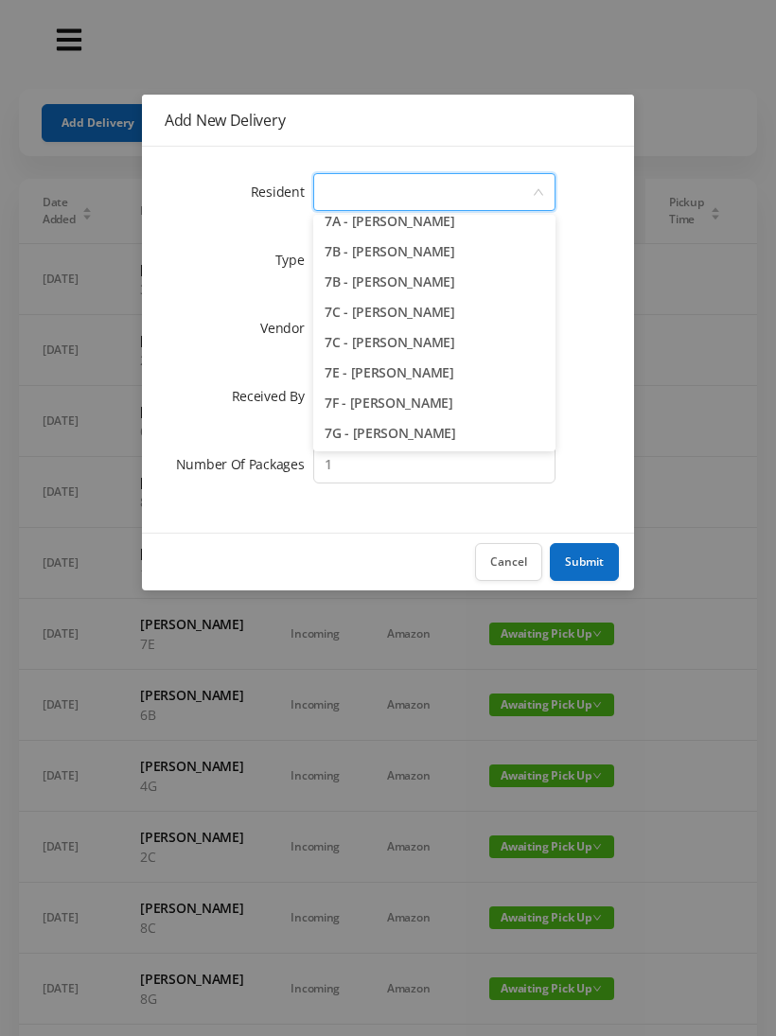
scroll to position [2223, 0]
click at [509, 558] on button "Cancel" at bounding box center [508, 562] width 67 height 38
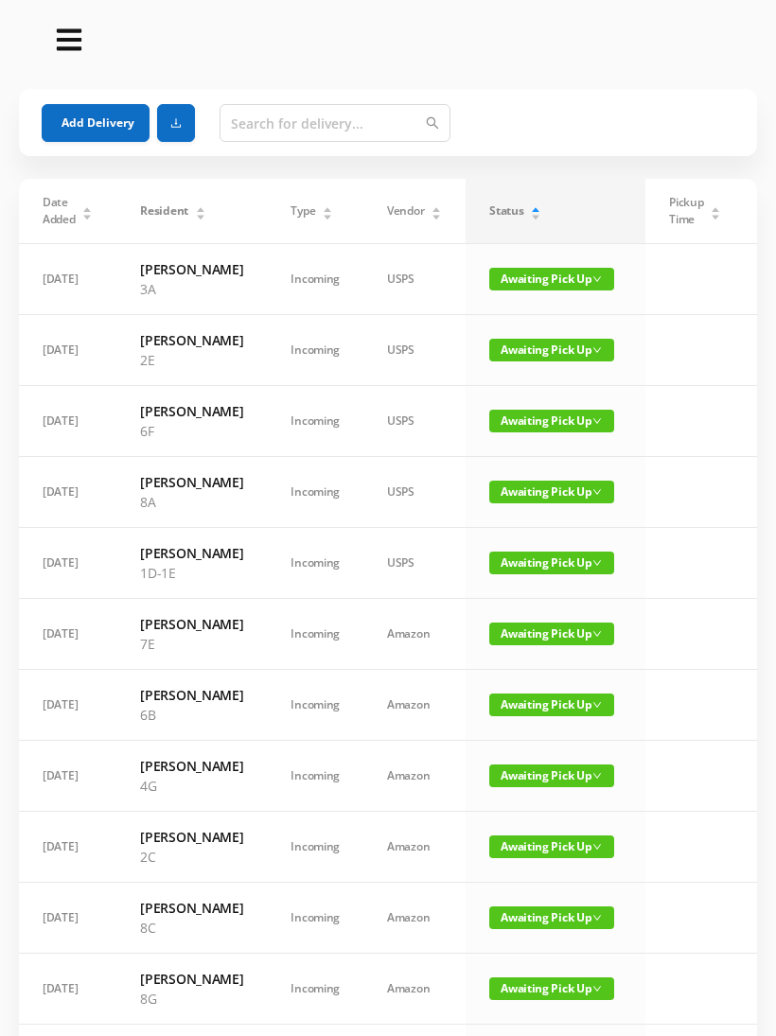
click at [111, 129] on button "Add Delivery" at bounding box center [96, 123] width 108 height 38
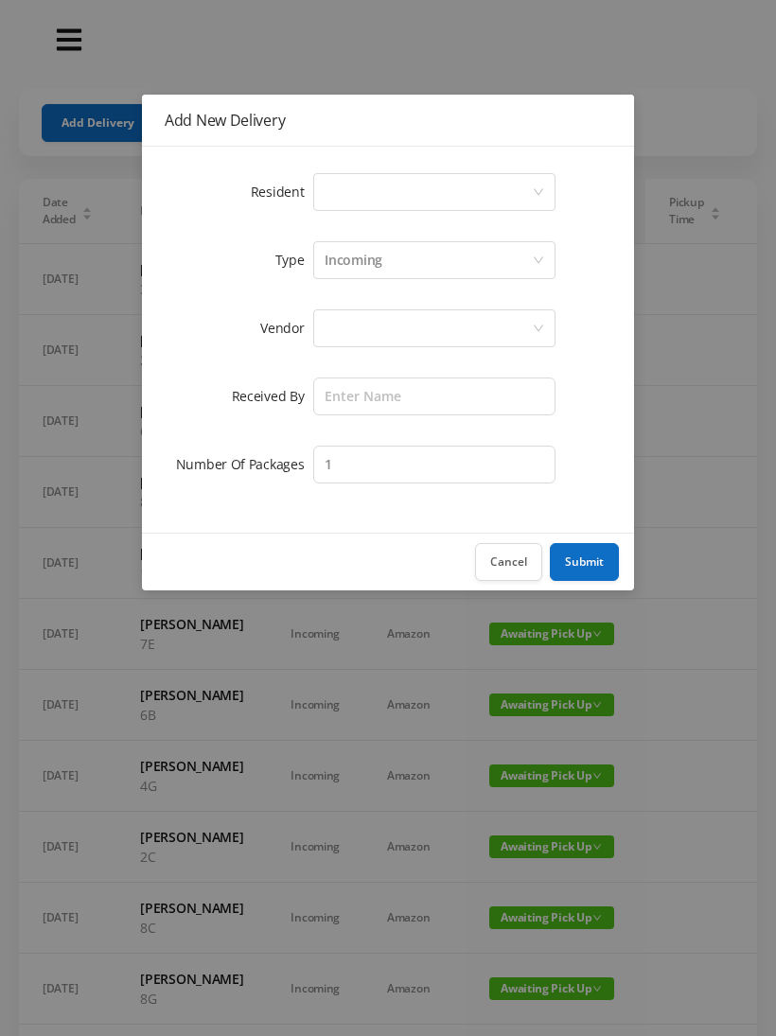
click at [525, 186] on div "Select a person" at bounding box center [427, 192] width 207 height 36
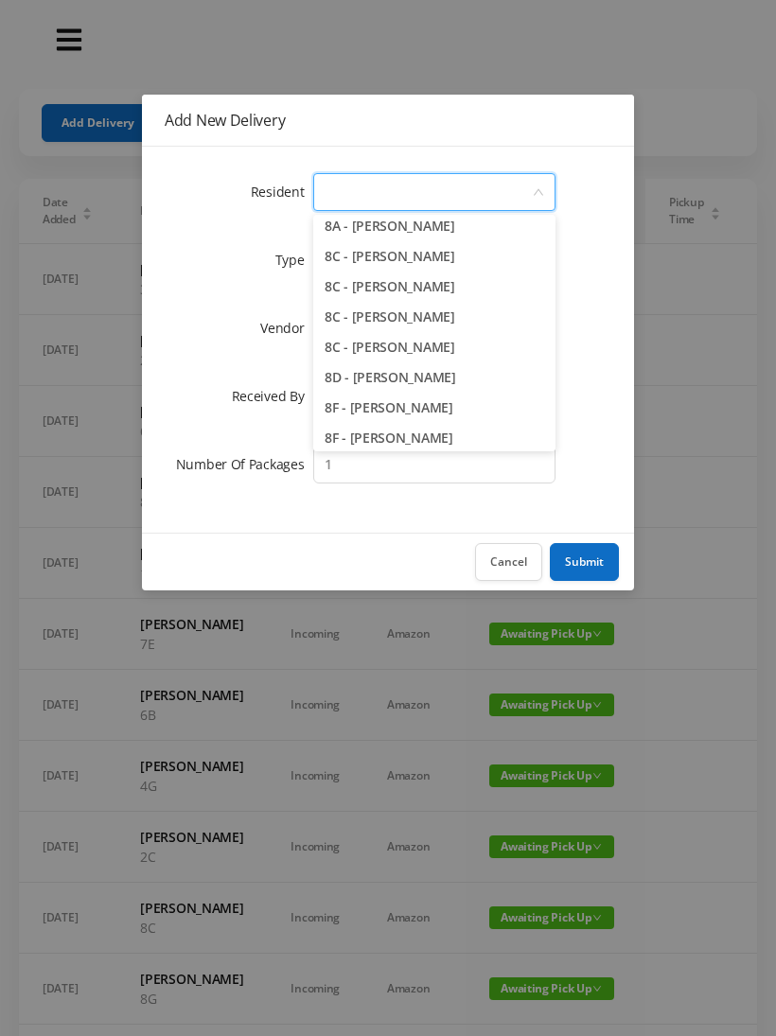
scroll to position [2551, 0]
click at [426, 406] on li "8F - [PERSON_NAME]" at bounding box center [434, 407] width 242 height 30
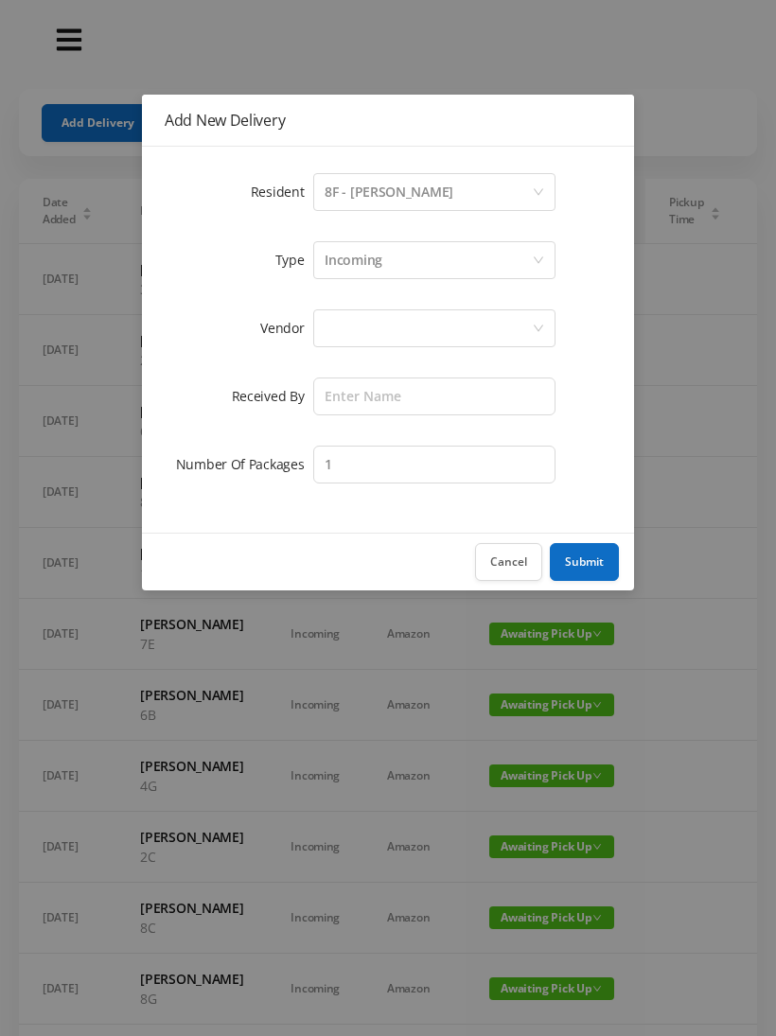
click at [455, 320] on div at bounding box center [427, 328] width 207 height 36
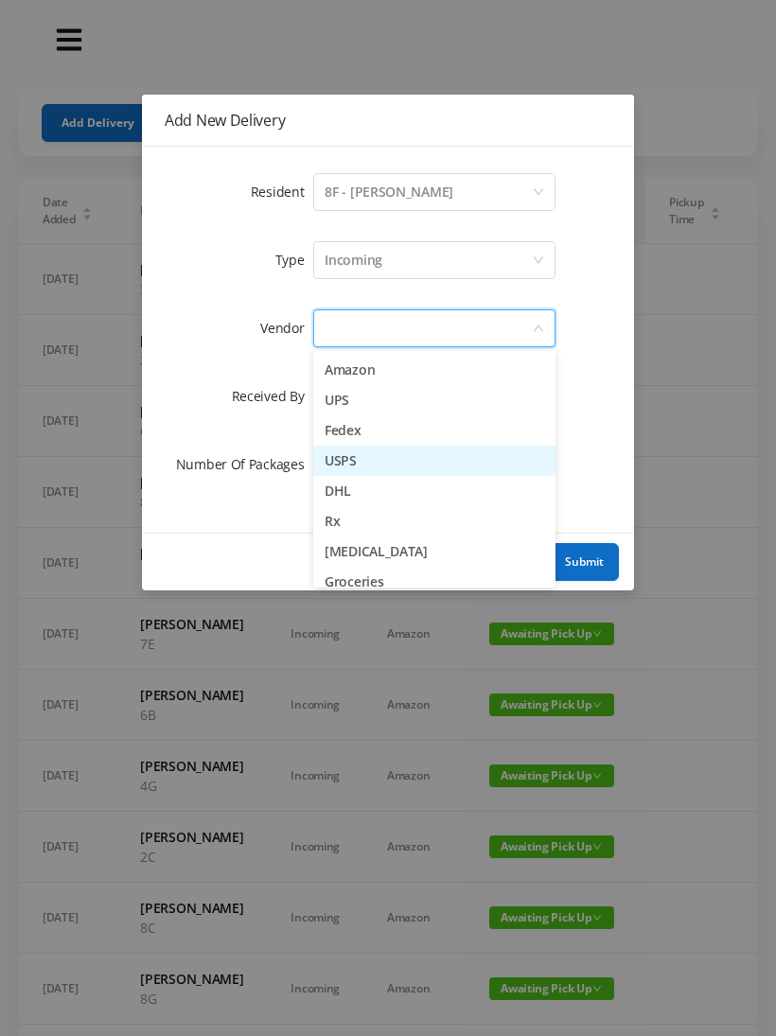
click at [364, 464] on li "USPS" at bounding box center [434, 461] width 242 height 30
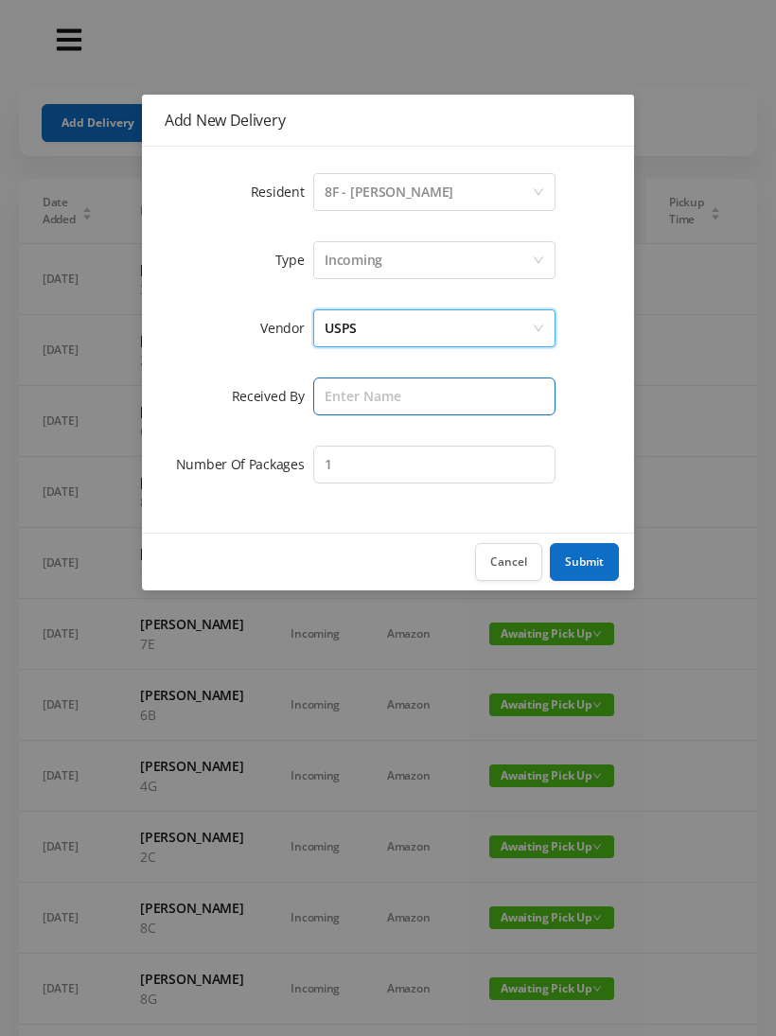
click at [443, 397] on input "text" at bounding box center [434, 396] width 242 height 38
type input "[PERSON_NAME]"
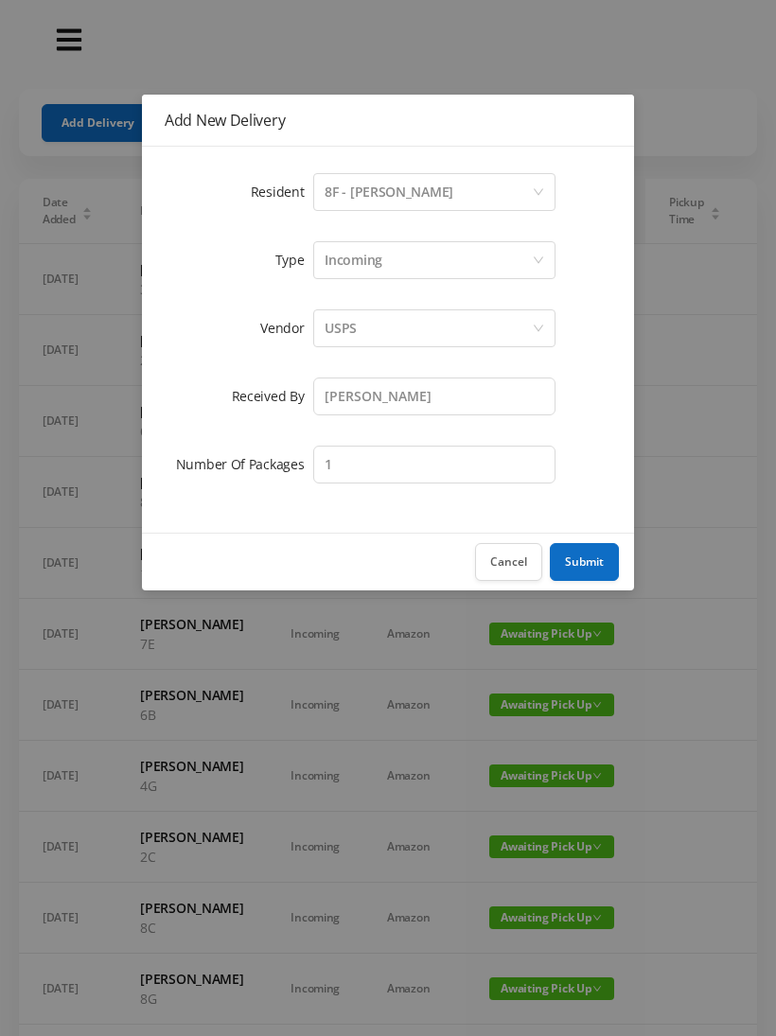
click at [582, 570] on button "Submit" at bounding box center [584, 562] width 69 height 38
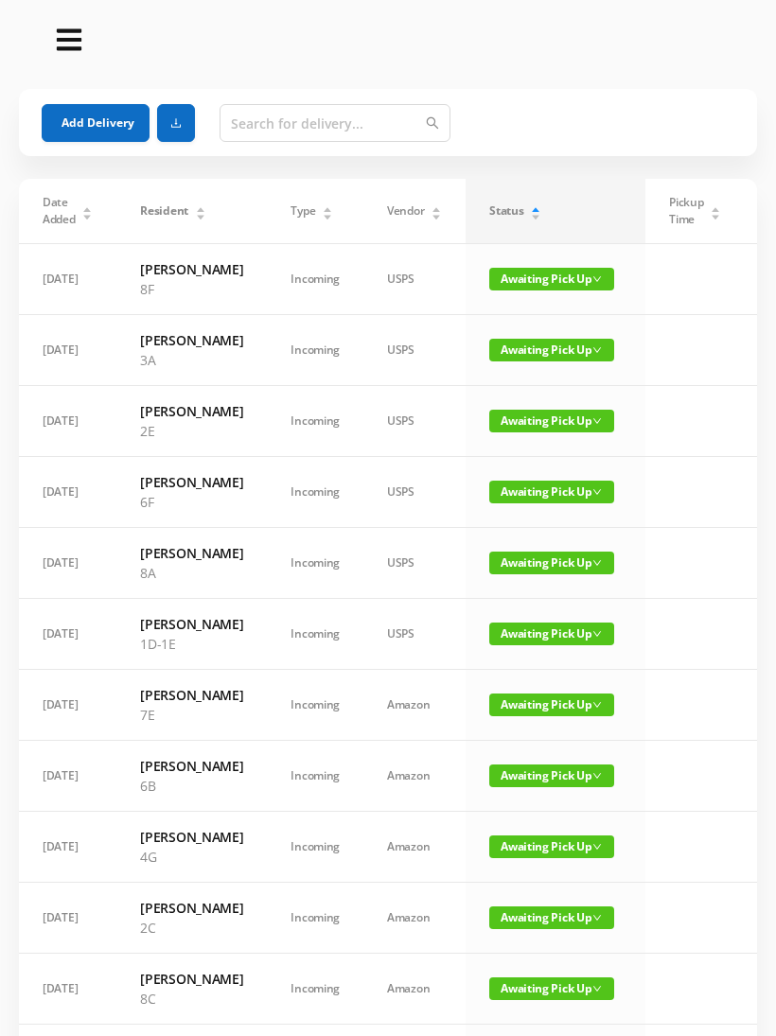
click at [112, 127] on button "Add Delivery" at bounding box center [96, 123] width 108 height 38
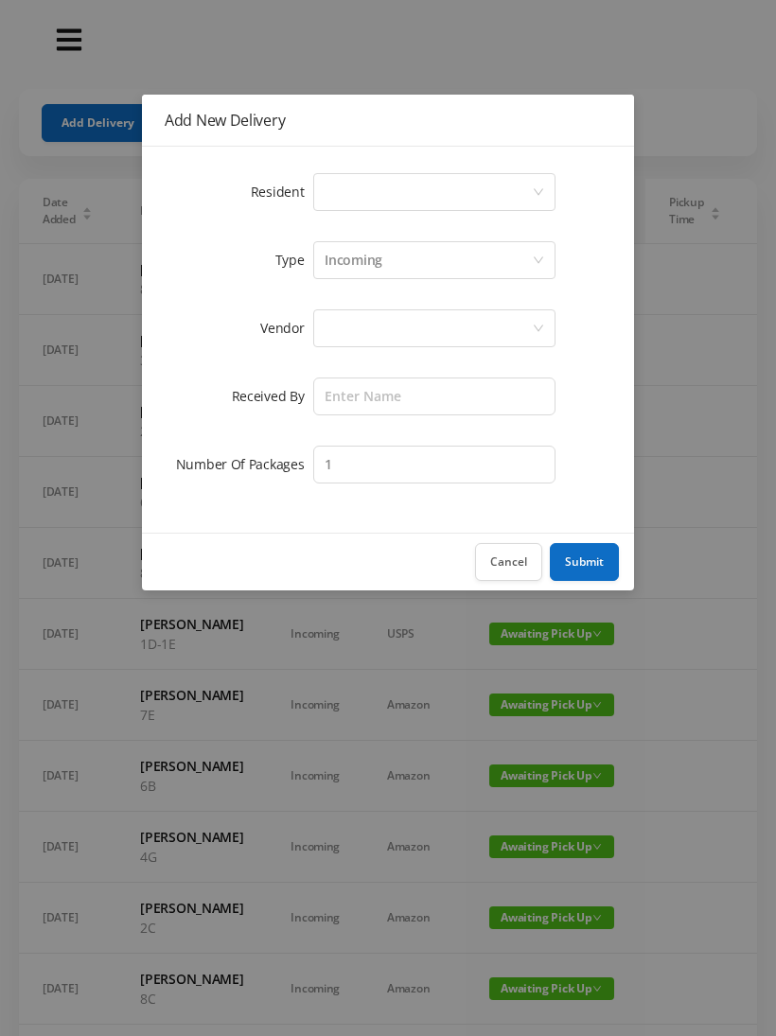
click at [508, 186] on div "Select a person" at bounding box center [427, 192] width 207 height 36
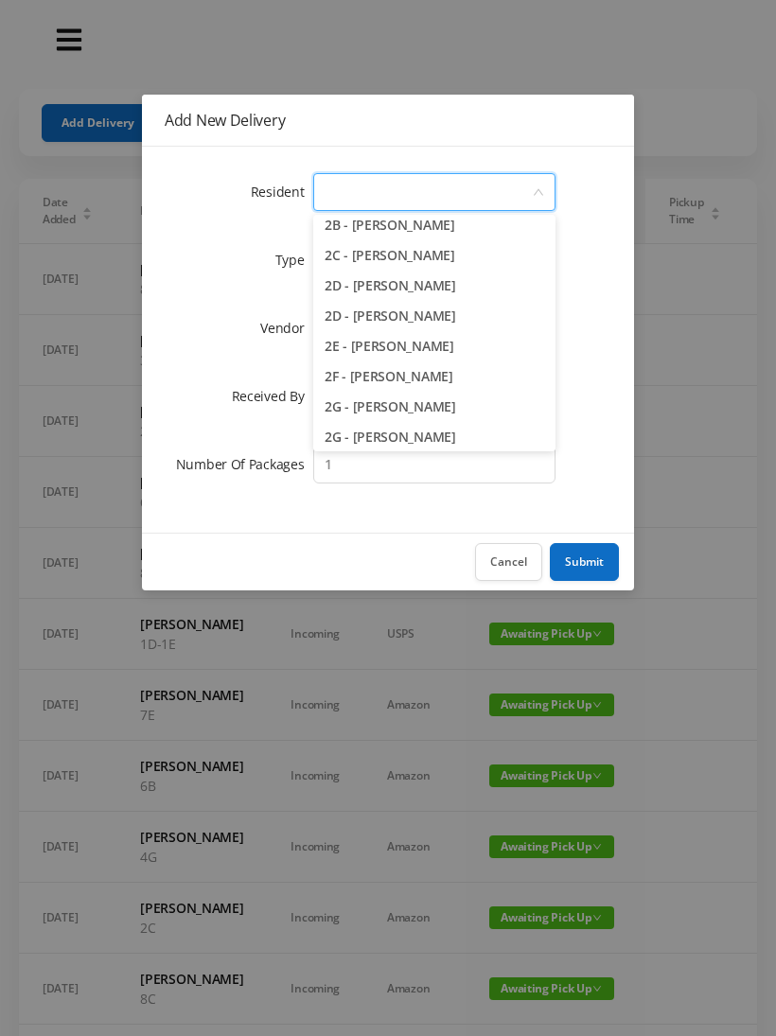
scroll to position [433, 0]
click at [425, 435] on li "2G - [PERSON_NAME]" at bounding box center [434, 436] width 242 height 30
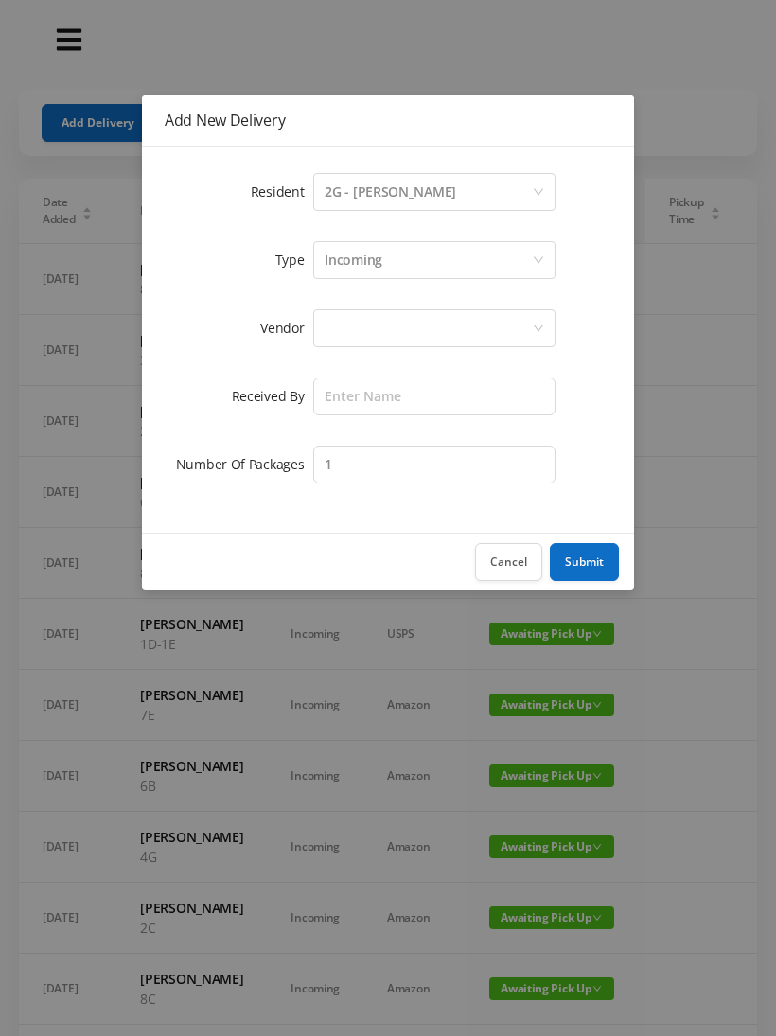
click at [445, 320] on div at bounding box center [427, 328] width 207 height 36
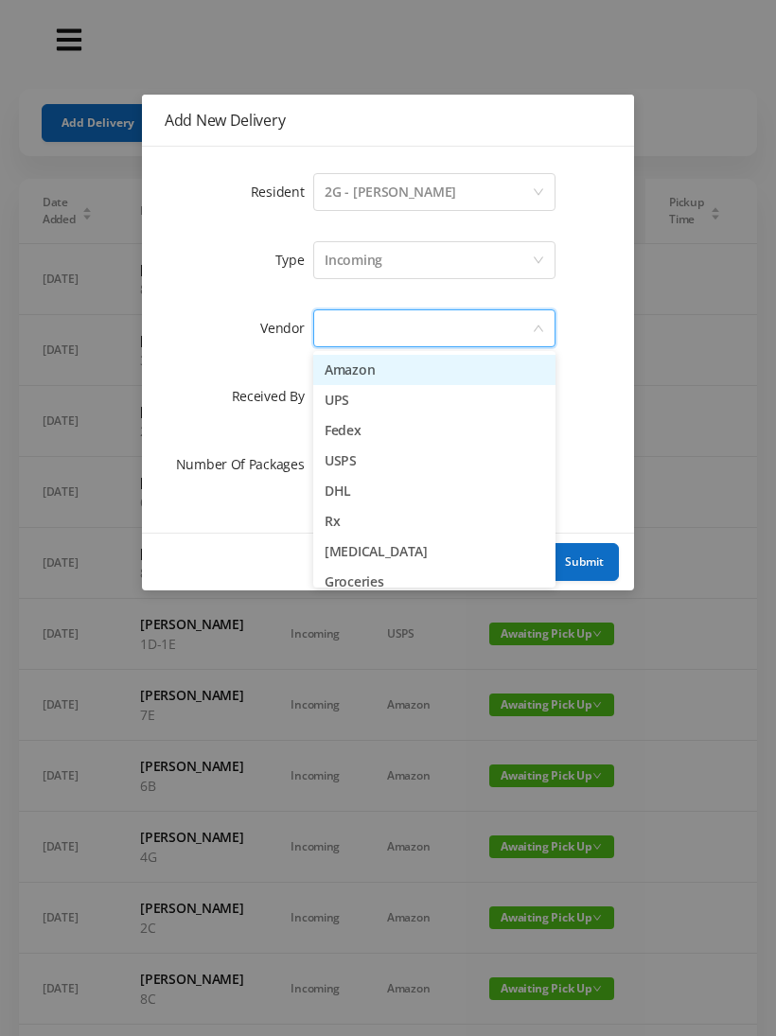
click at [358, 455] on li "USPS" at bounding box center [434, 461] width 242 height 30
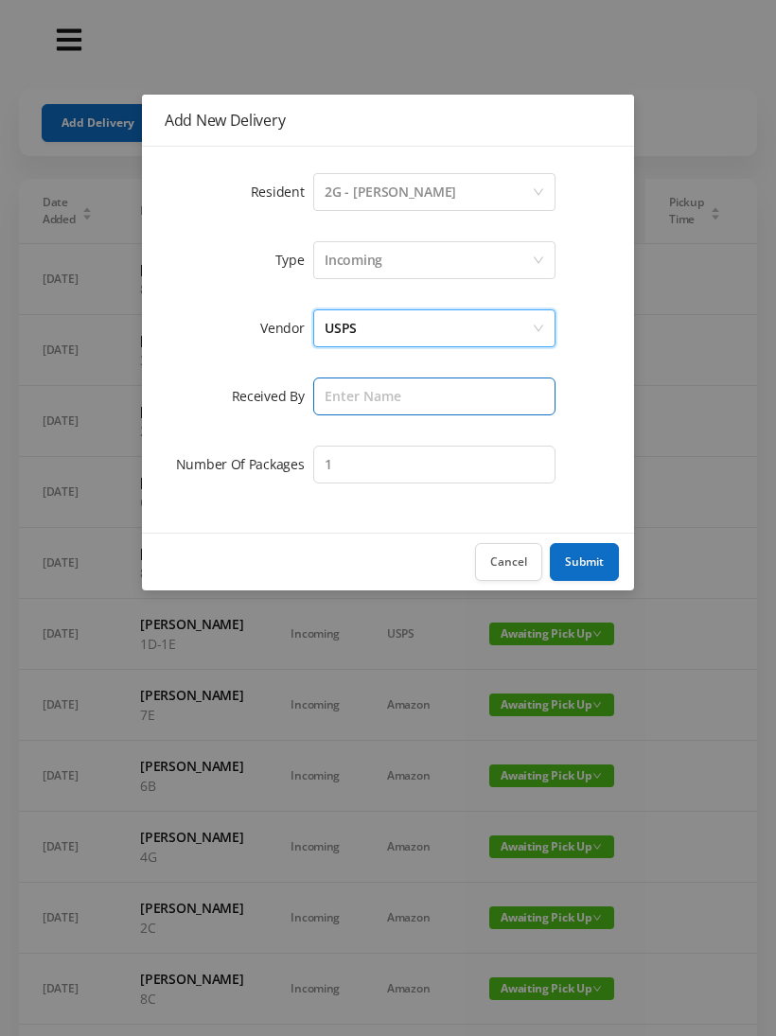
click at [429, 389] on input "text" at bounding box center [434, 396] width 242 height 38
type input "[PERSON_NAME]"
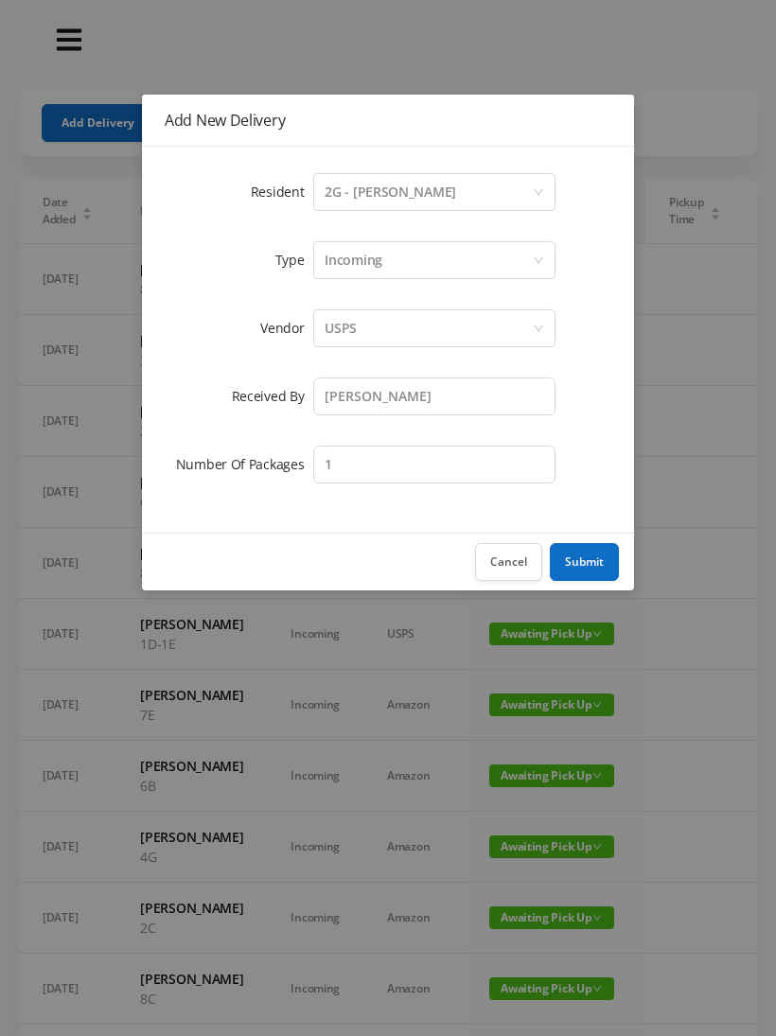
click at [583, 554] on button "Submit" at bounding box center [584, 562] width 69 height 38
